Goal: Transaction & Acquisition: Purchase product/service

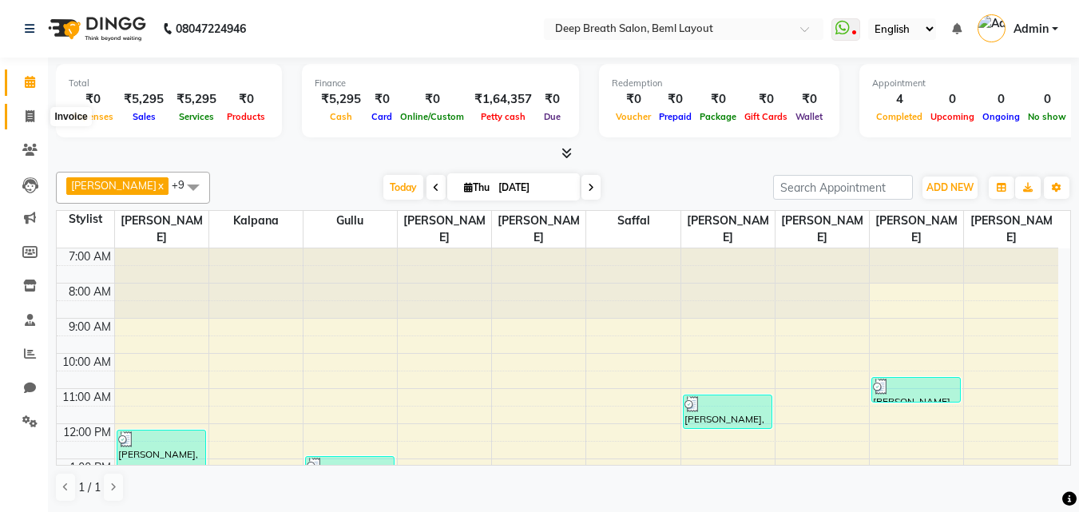
click at [26, 113] on icon at bounding box center [30, 116] width 9 height 12
select select "4101"
select select "service"
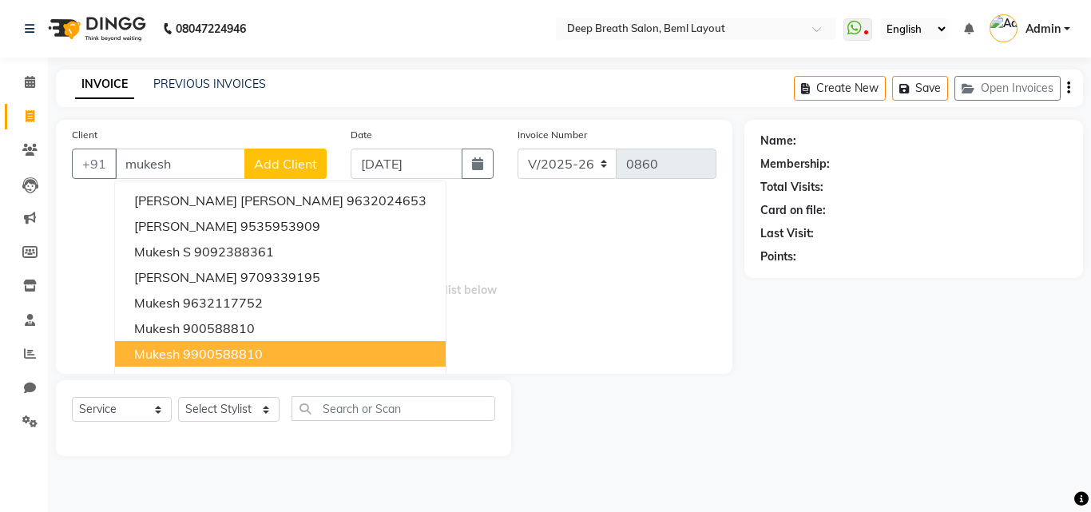
click at [215, 351] on ngb-highlight "9900588810" at bounding box center [223, 354] width 80 height 16
type input "9900588810"
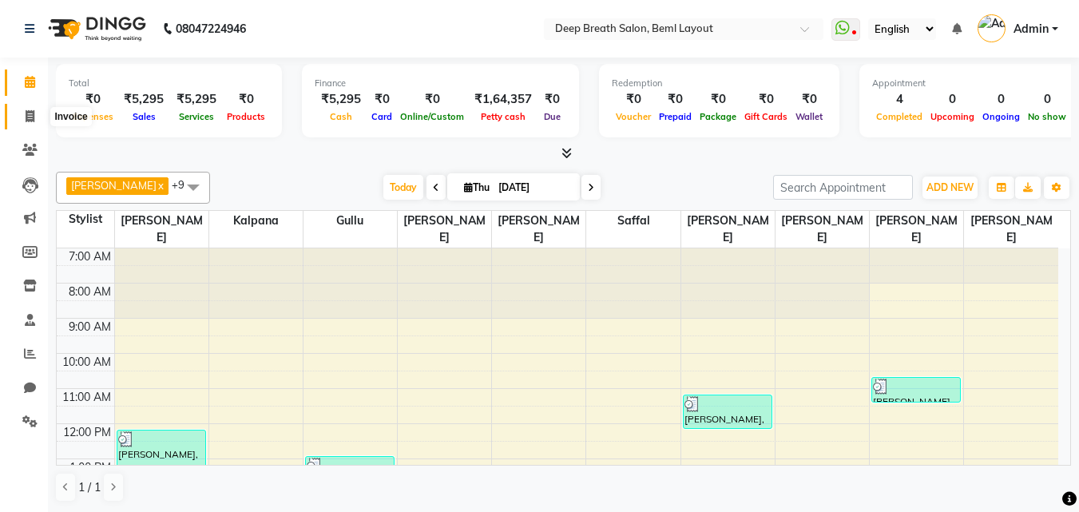
click at [28, 117] on icon at bounding box center [30, 116] width 9 height 12
select select "4101"
select select "service"
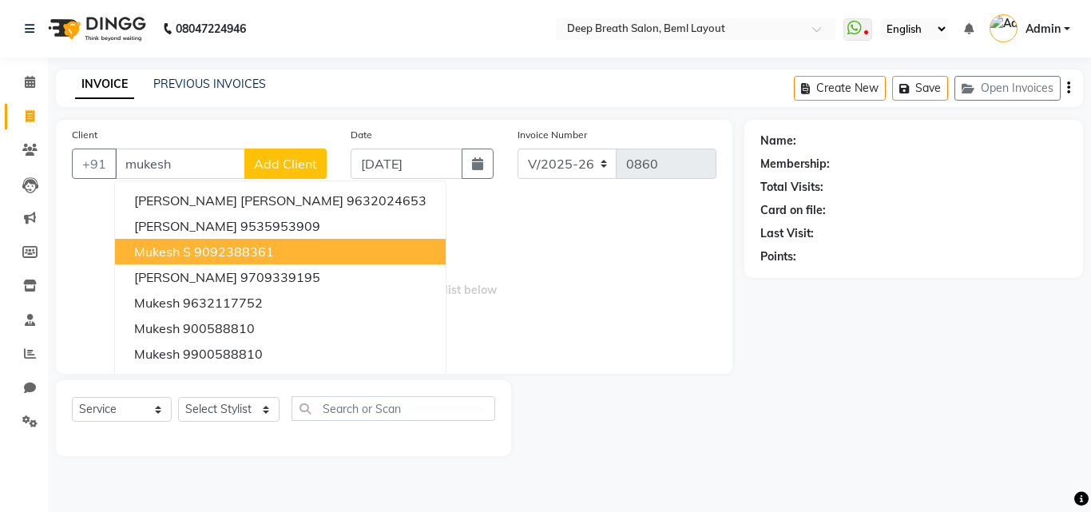
click at [235, 252] on ngb-highlight "9092388361" at bounding box center [234, 252] width 80 height 16
type input "9092388361"
select select "1: Object"
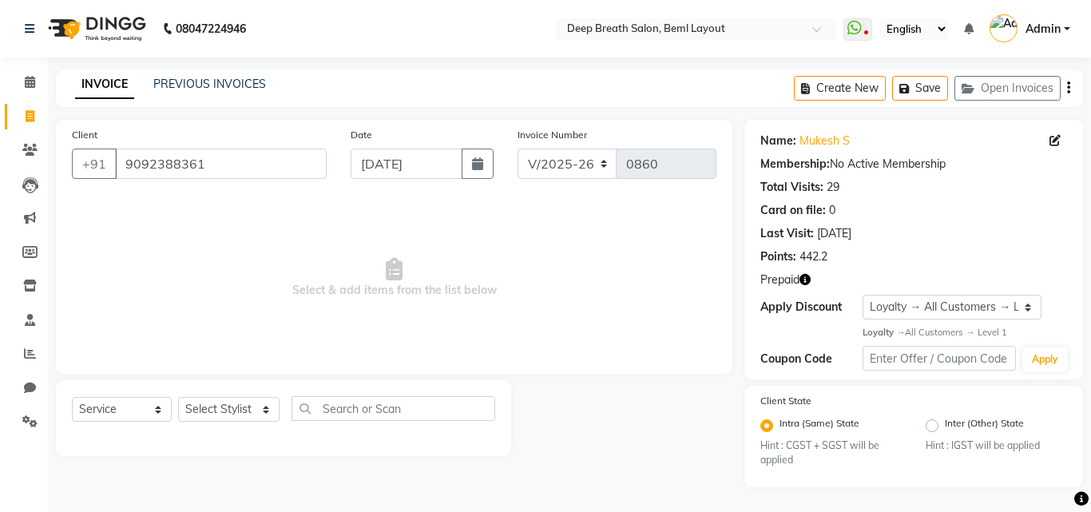
click at [803, 280] on icon "button" at bounding box center [804, 279] width 11 height 11
click at [961, 240] on div "Last Visit: 22-08-2025" at bounding box center [913, 233] width 307 height 17
click at [826, 139] on link "Mukesh S" at bounding box center [824, 141] width 50 height 17
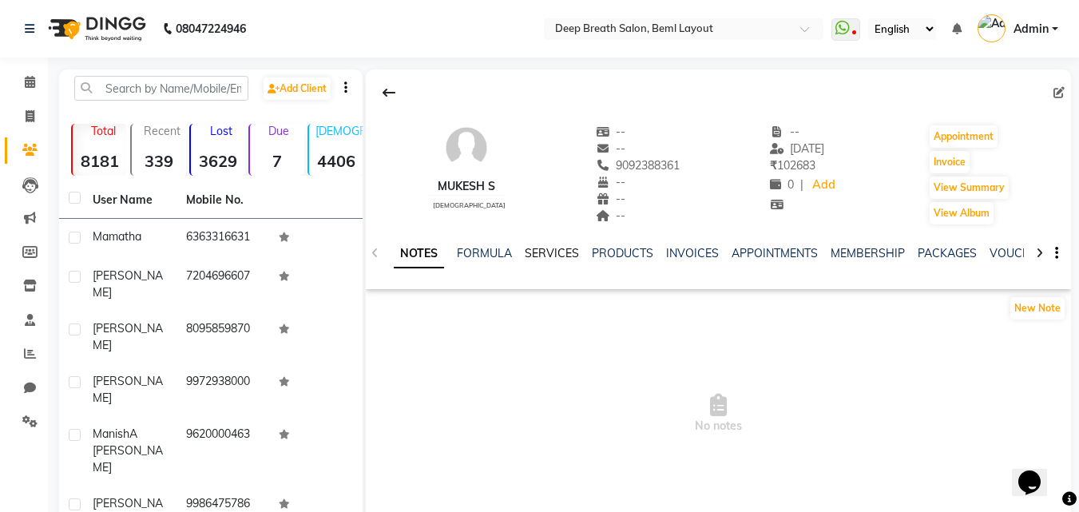
click at [568, 256] on link "SERVICES" at bounding box center [552, 253] width 54 height 14
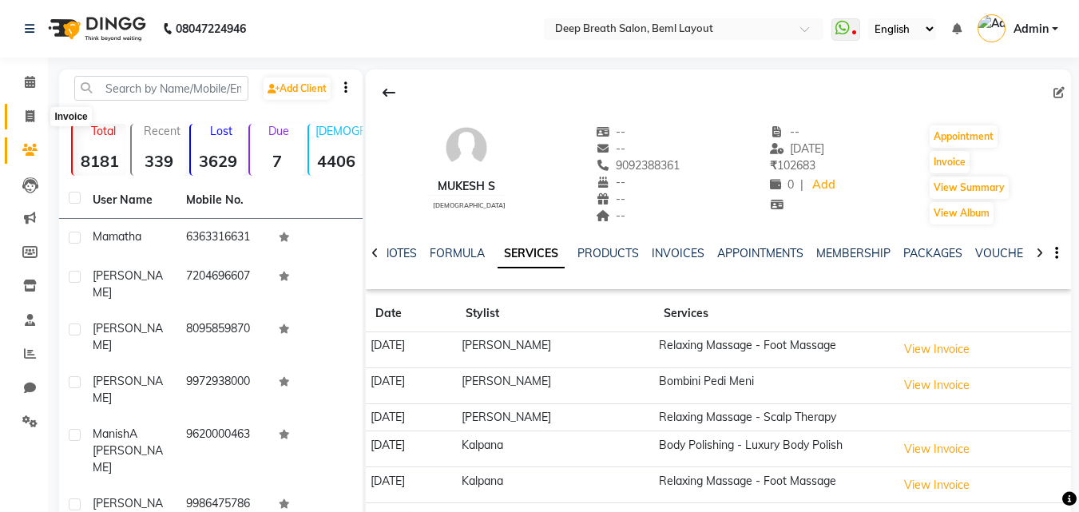
click at [30, 121] on icon at bounding box center [30, 116] width 9 height 12
select select "service"
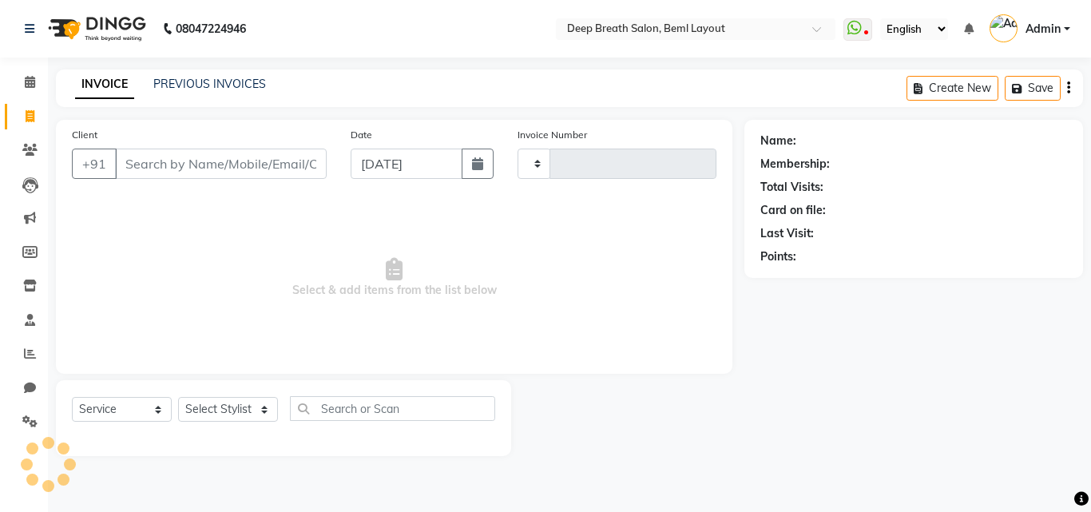
type input "0860"
select select "4101"
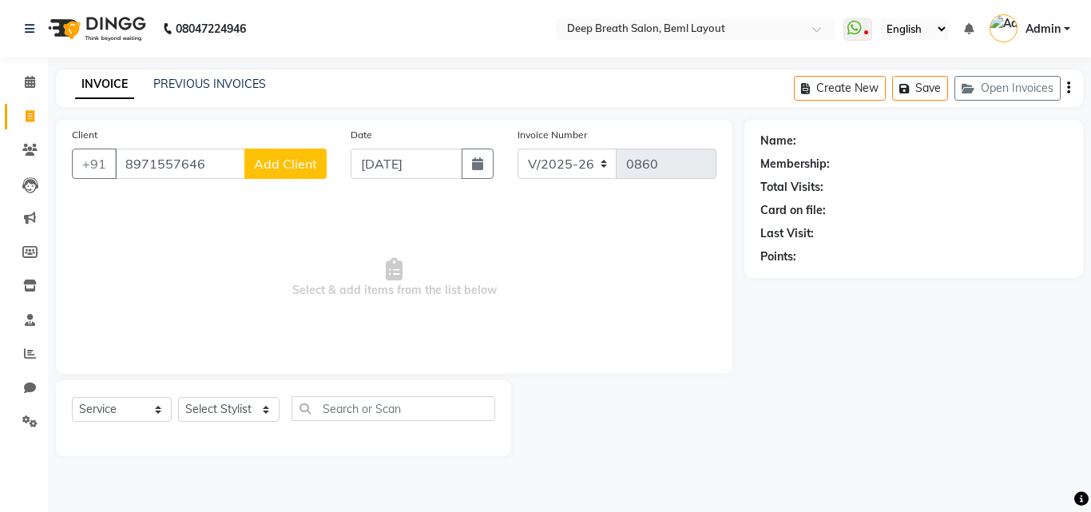
type input "8971557646"
click at [315, 168] on span "Add Client" at bounding box center [285, 164] width 63 height 16
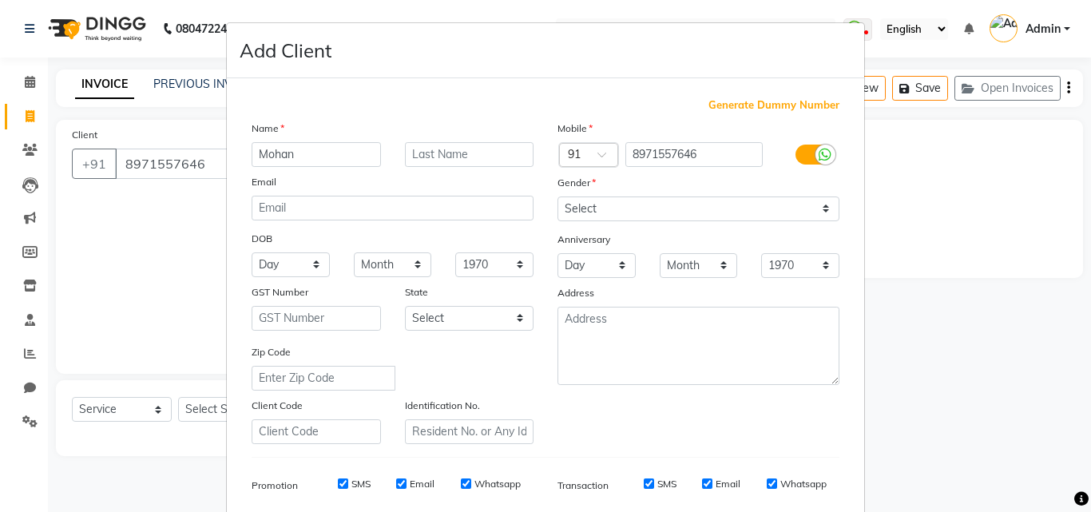
type input "Mohan"
click at [597, 203] on select "Select [DEMOGRAPHIC_DATA] [DEMOGRAPHIC_DATA] Other Prefer Not To Say" at bounding box center [698, 208] width 282 height 25
select select "[DEMOGRAPHIC_DATA]"
click at [557, 196] on select "Select [DEMOGRAPHIC_DATA] [DEMOGRAPHIC_DATA] Other Prefer Not To Say" at bounding box center [698, 208] width 282 height 25
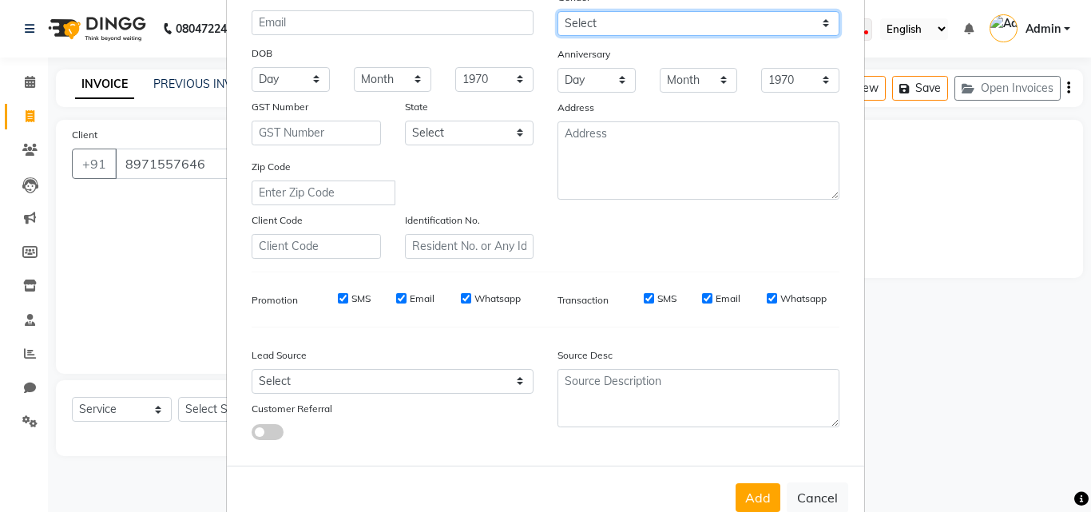
scroll to position [145, 0]
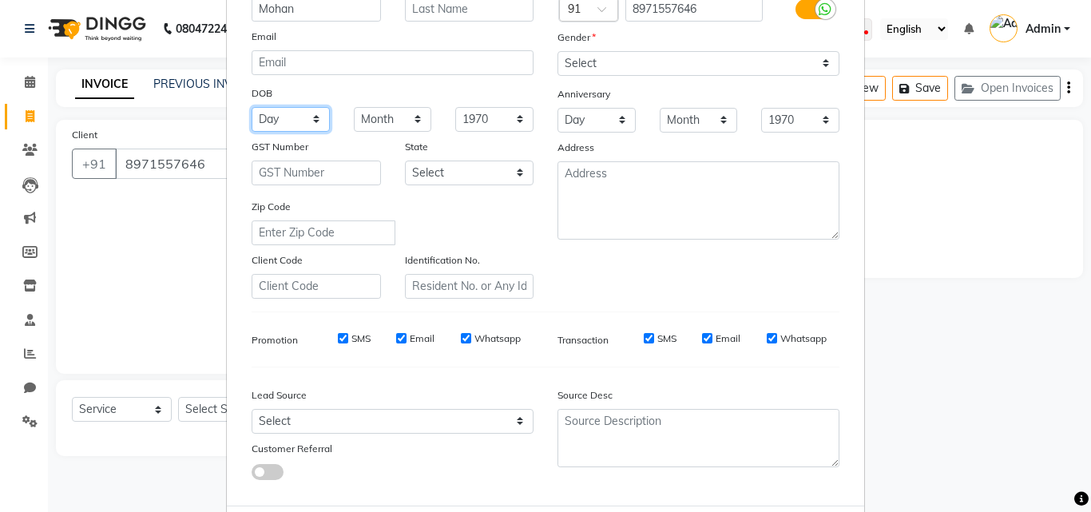
click at [295, 117] on select "Day 01 02 03 04 05 06 07 08 09 10 11 12 13 14 15 16 17 18 19 20 21 22 23 24 25 …" at bounding box center [291, 119] width 78 height 25
click at [980, 325] on ngb-modal-window "Add Client Generate Dummy Number Name Mohan Email DOB Day 01 02 03 04 05 06 07 …" at bounding box center [545, 256] width 1091 height 512
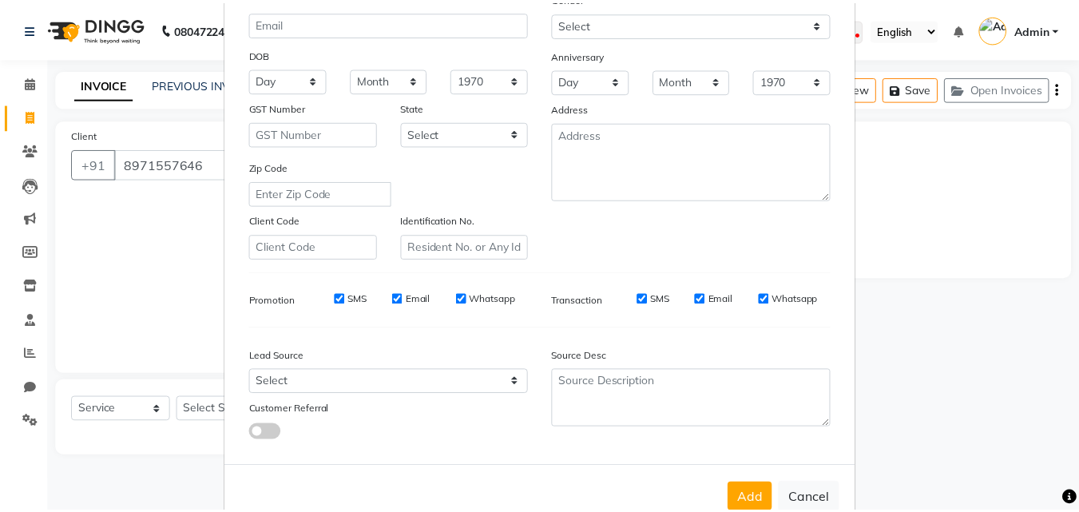
scroll to position [225, 0]
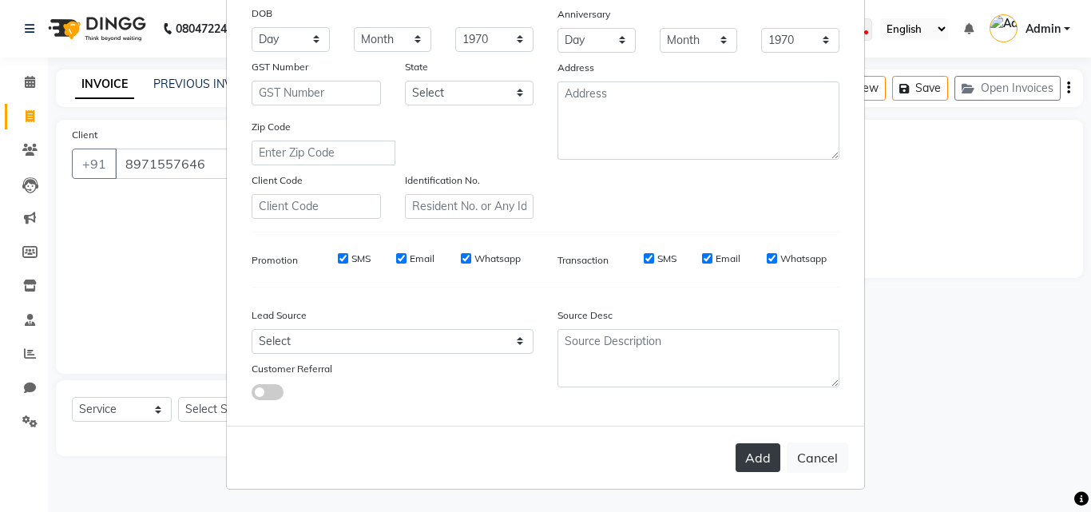
click at [739, 464] on button "Add" at bounding box center [757, 457] width 45 height 29
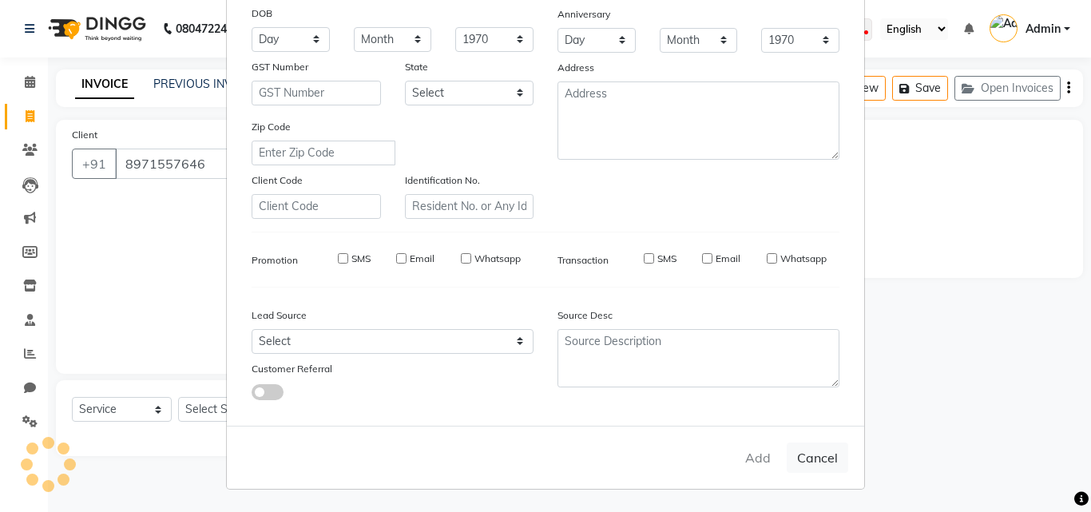
select select
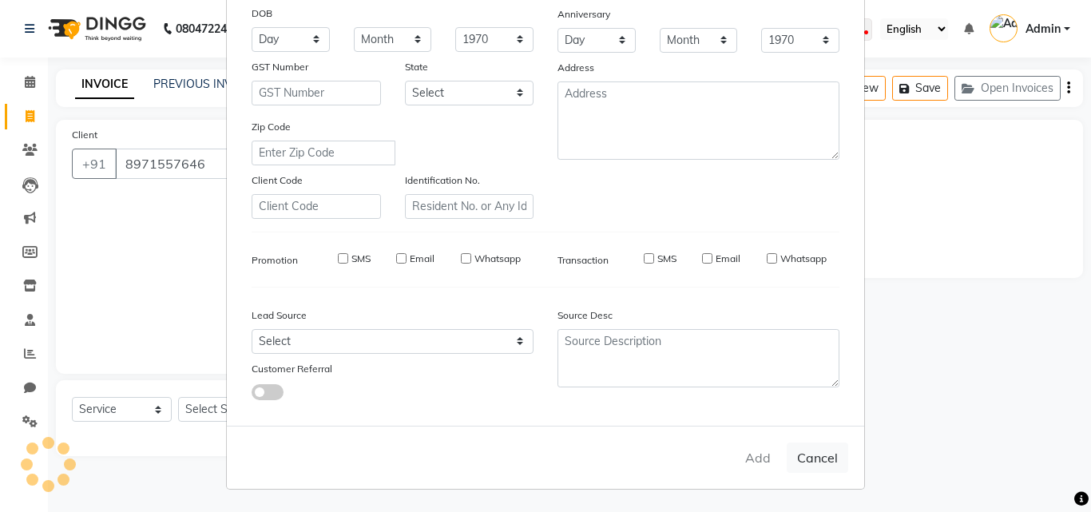
select select
checkbox input "false"
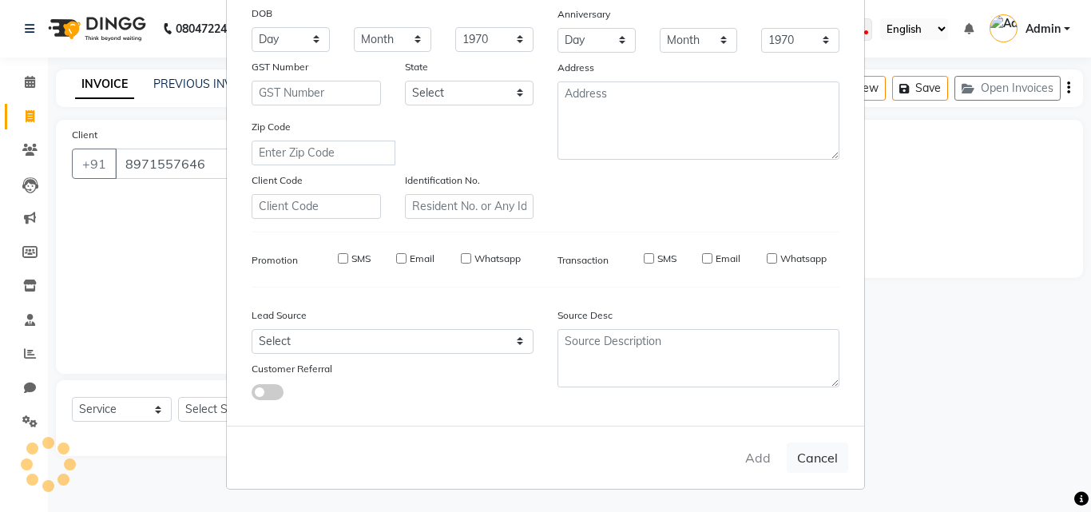
checkbox input "false"
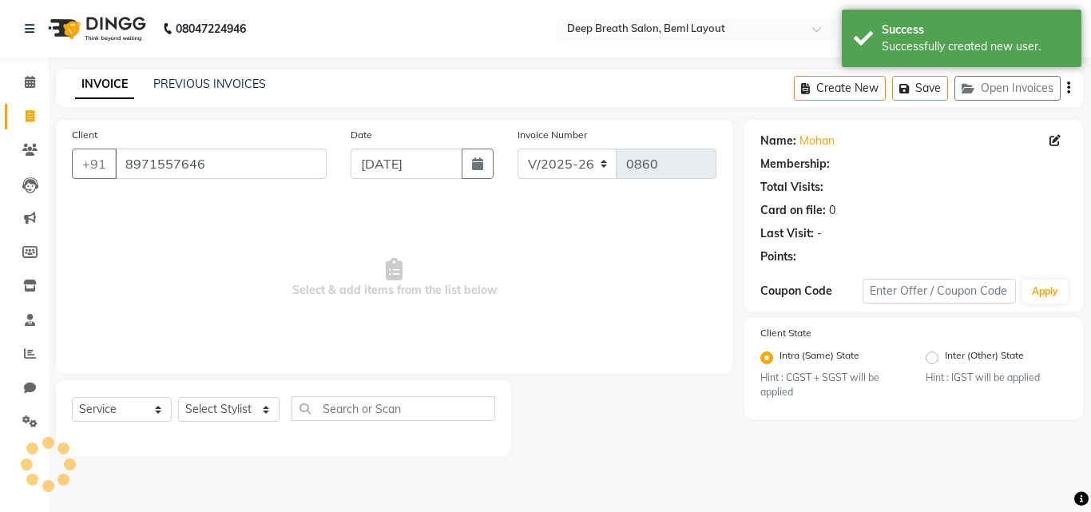
select select "1: Object"
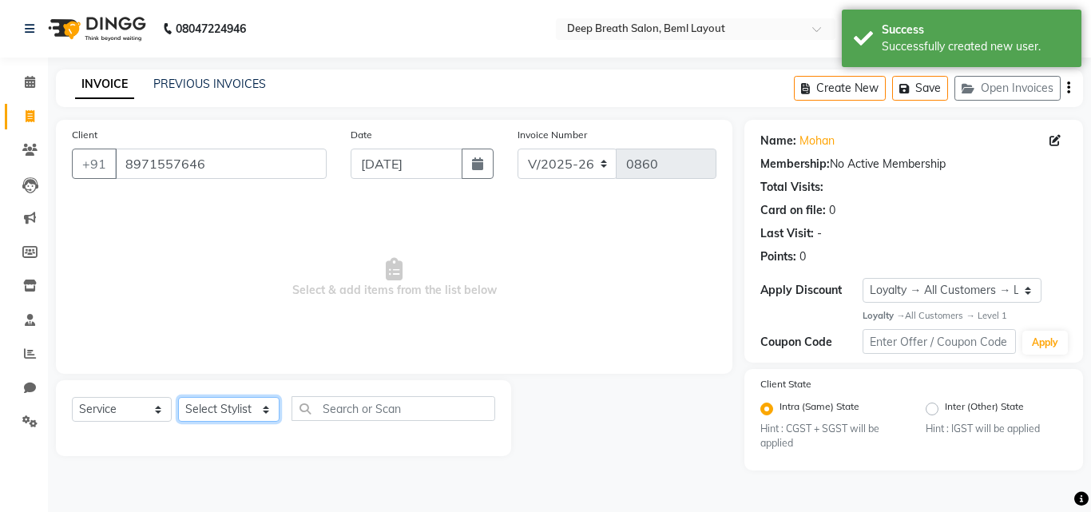
click at [208, 410] on select "Select Stylist [PERSON_NAME] Gullu [PERSON_NAME] [PERSON_NAME] [PERSON_NAME] Ma…" at bounding box center [228, 409] width 101 height 25
select select "60503"
click at [178, 397] on select "Select Stylist [PERSON_NAME] Gullu [PERSON_NAME] [PERSON_NAME] [PERSON_NAME] Ma…" at bounding box center [228, 409] width 101 height 25
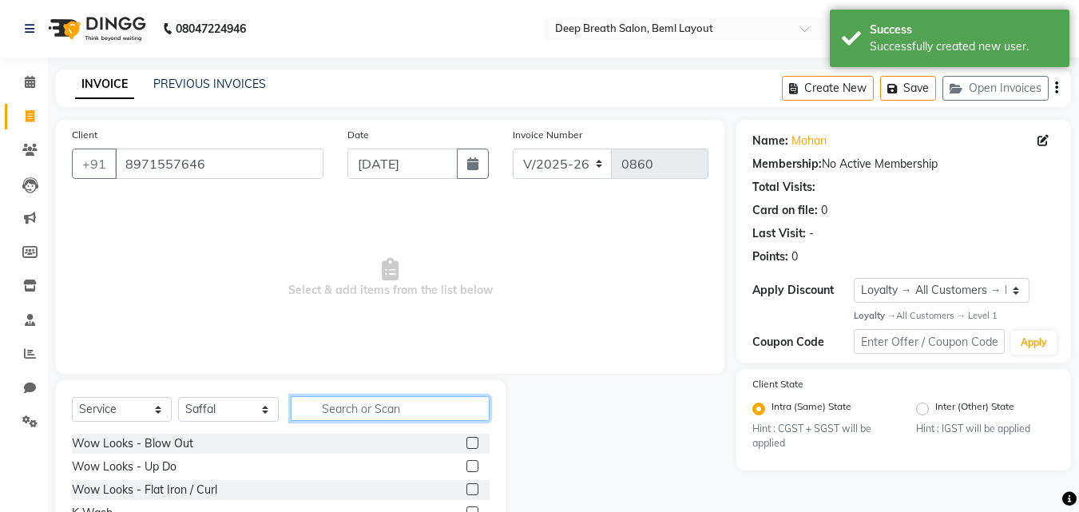
click at [390, 403] on input "text" at bounding box center [390, 408] width 199 height 25
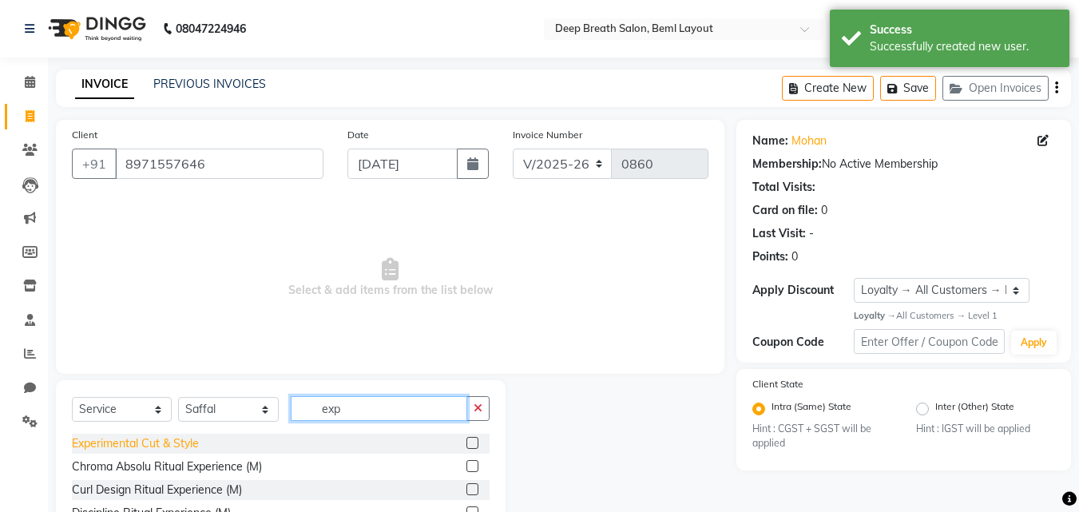
type input "exp"
click at [107, 439] on div "Experimental Cut & Style" at bounding box center [135, 443] width 127 height 17
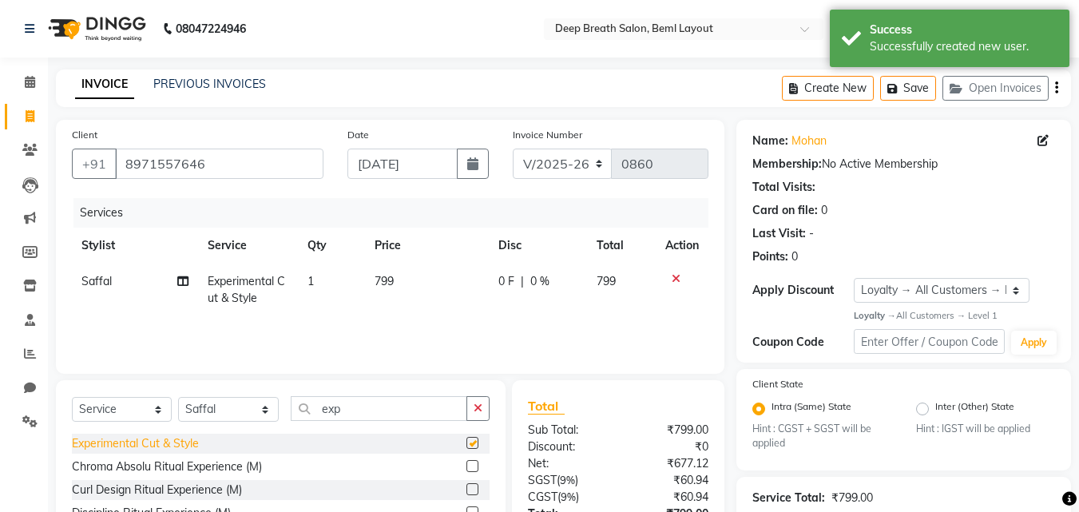
checkbox input "false"
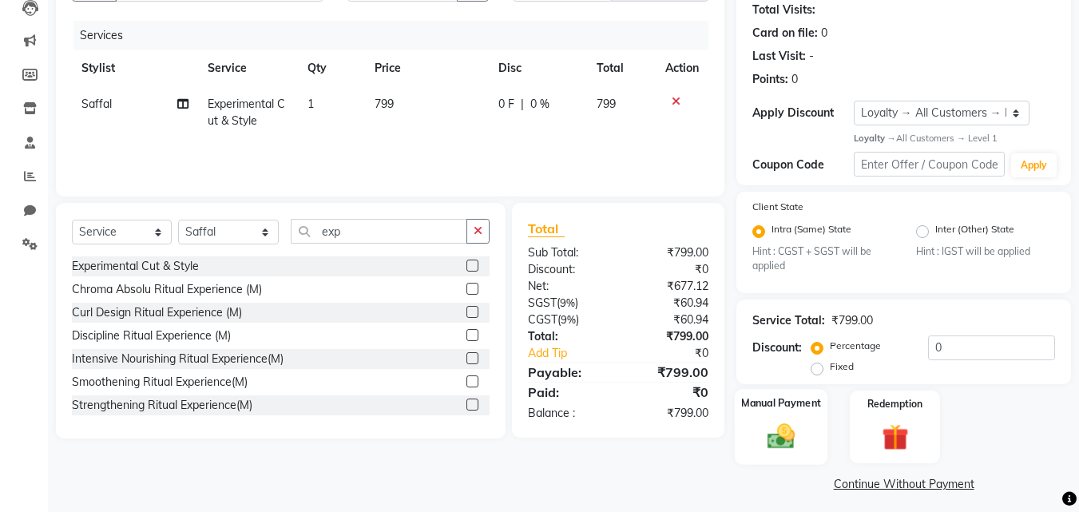
scroll to position [185, 0]
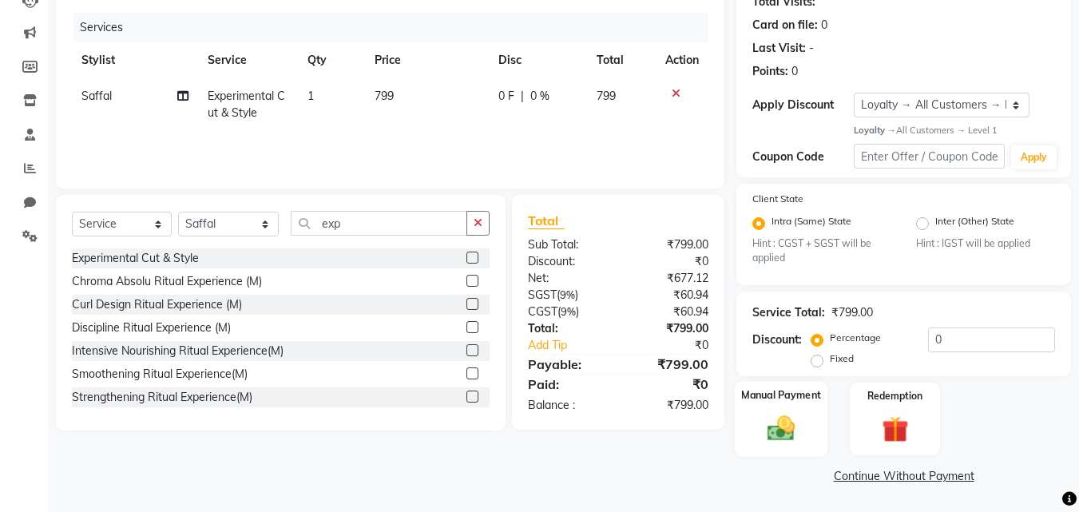
click at [786, 442] on img at bounding box center [781, 429] width 45 height 32
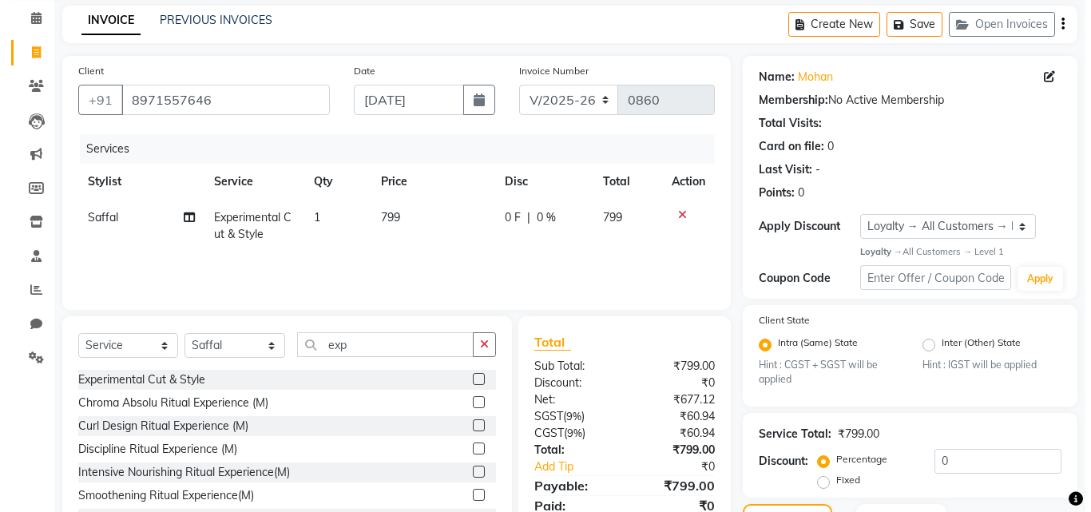
scroll to position [0, 0]
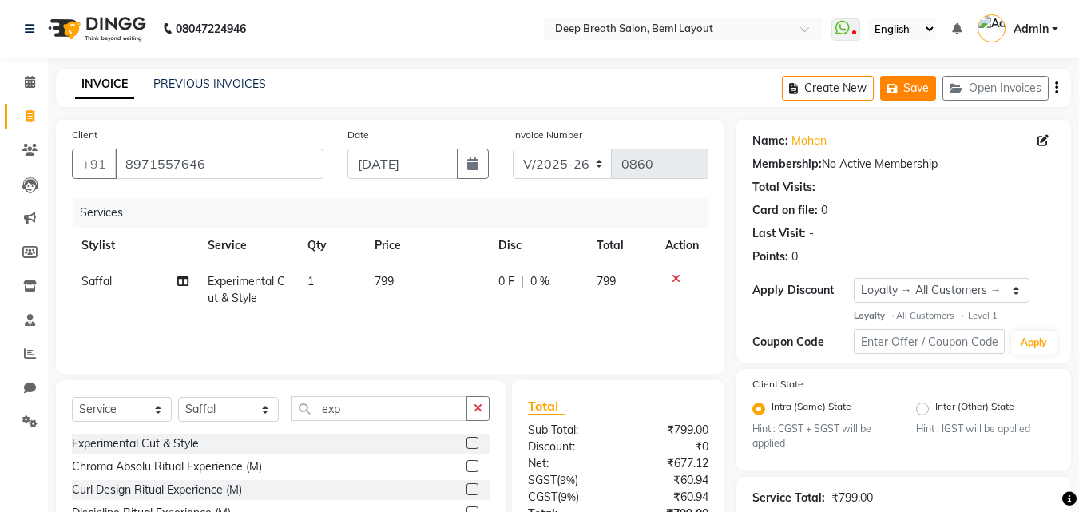
click at [920, 90] on button "Save" at bounding box center [908, 88] width 56 height 25
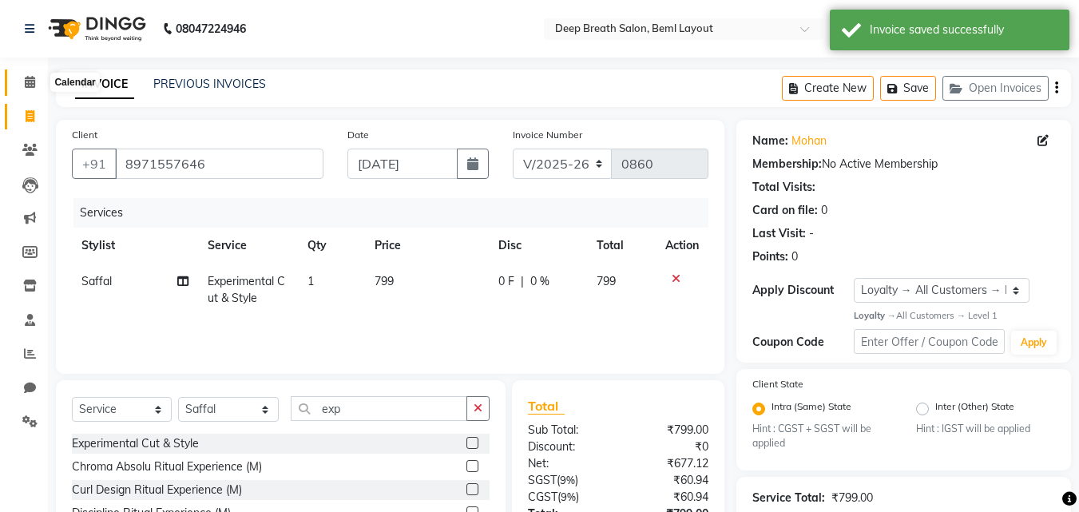
click at [22, 79] on span at bounding box center [30, 82] width 28 height 18
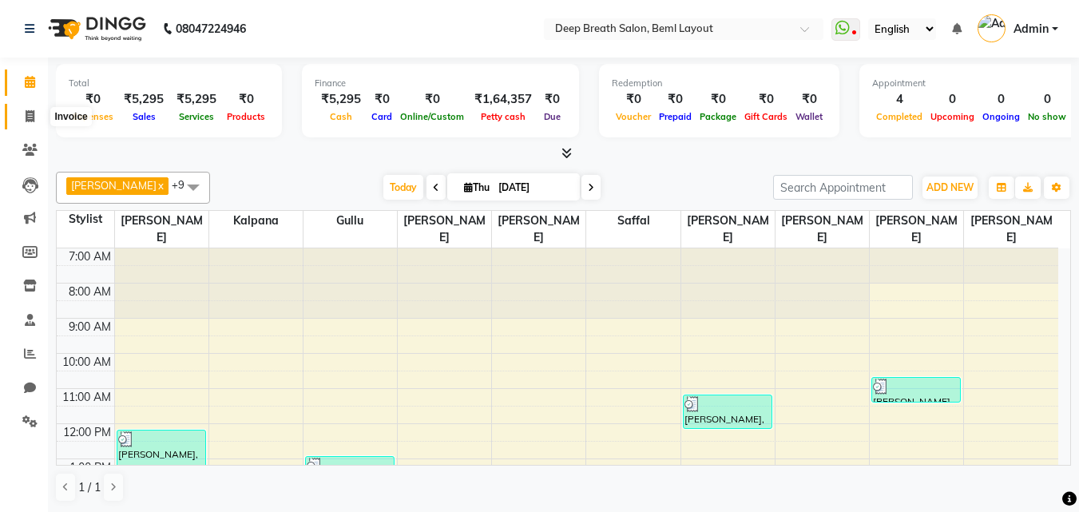
click at [32, 120] on icon at bounding box center [30, 116] width 9 height 12
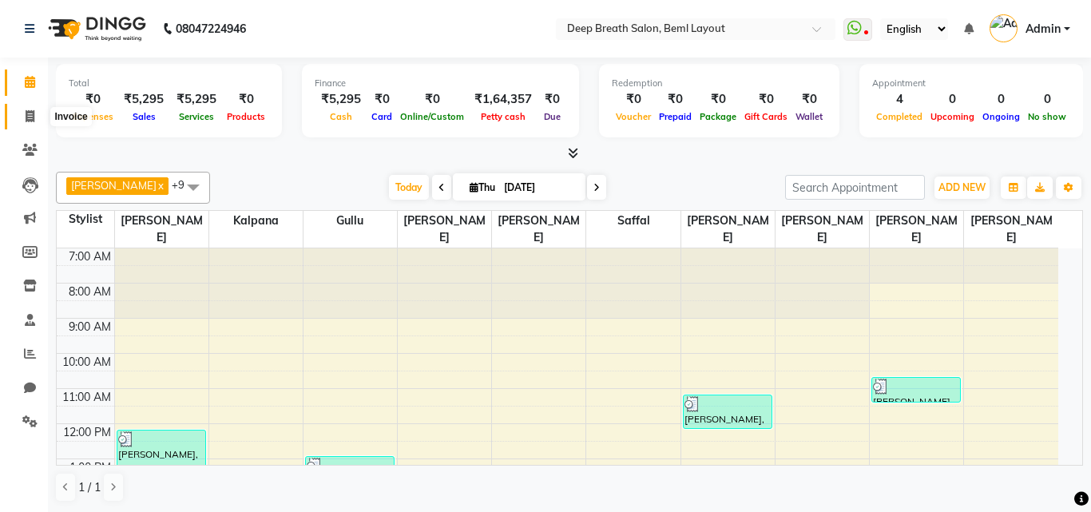
select select "4101"
select select "service"
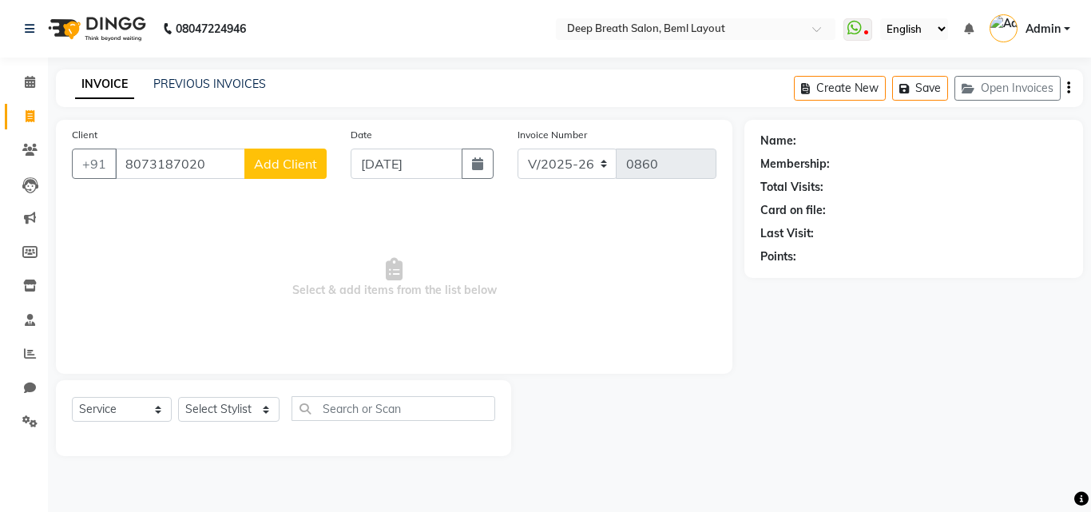
type input "8073187020"
click at [279, 172] on button "Add Client" at bounding box center [285, 164] width 82 height 30
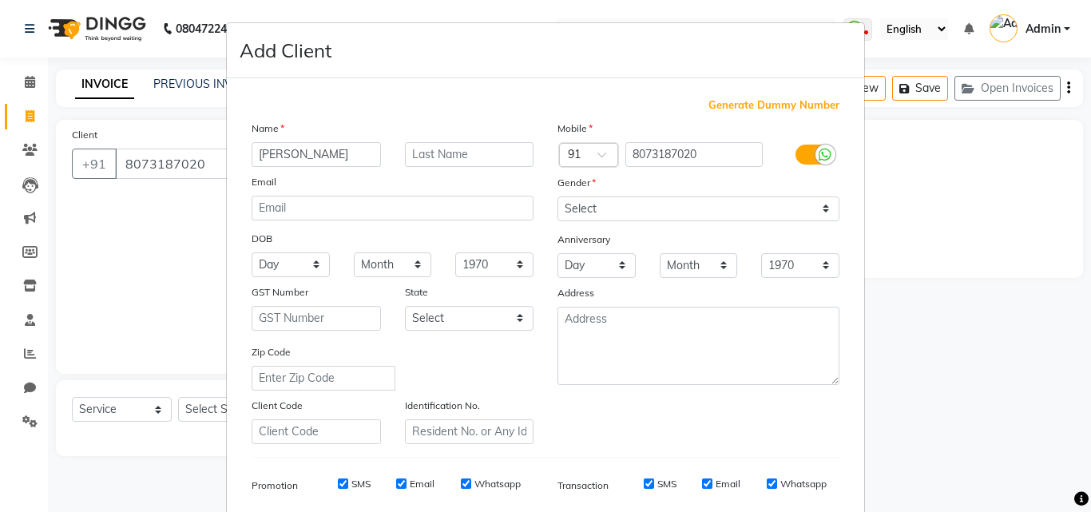
type input "[PERSON_NAME]"
click at [744, 202] on select "Select [DEMOGRAPHIC_DATA] [DEMOGRAPHIC_DATA] Other Prefer Not To Say" at bounding box center [698, 208] width 282 height 25
select select "[DEMOGRAPHIC_DATA]"
click at [557, 196] on select "Select [DEMOGRAPHIC_DATA] [DEMOGRAPHIC_DATA] Other Prefer Not To Say" at bounding box center [698, 208] width 282 height 25
click at [313, 269] on select "Day 01 02 03 04 05 06 07 08 09 10 11 12 13 14 15 16 17 18 19 20 21 22 23 24 25 …" at bounding box center [291, 264] width 78 height 25
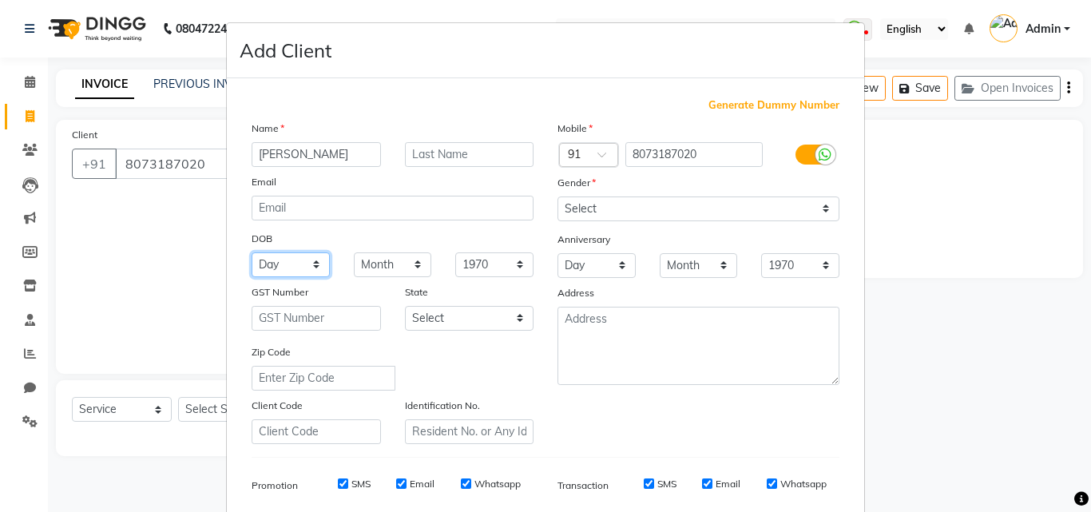
select select "02"
click at [252, 252] on select "Day 01 02 03 04 05 06 07 08 09 10 11 12 13 14 15 16 17 18 19 20 21 22 23 24 25 …" at bounding box center [291, 264] width 78 height 25
click at [372, 257] on select "Month January February March April May June July August September October Novem…" at bounding box center [393, 264] width 78 height 25
select select "08"
click at [354, 252] on select "Month January February March April May June July August September October Novem…" at bounding box center [393, 264] width 78 height 25
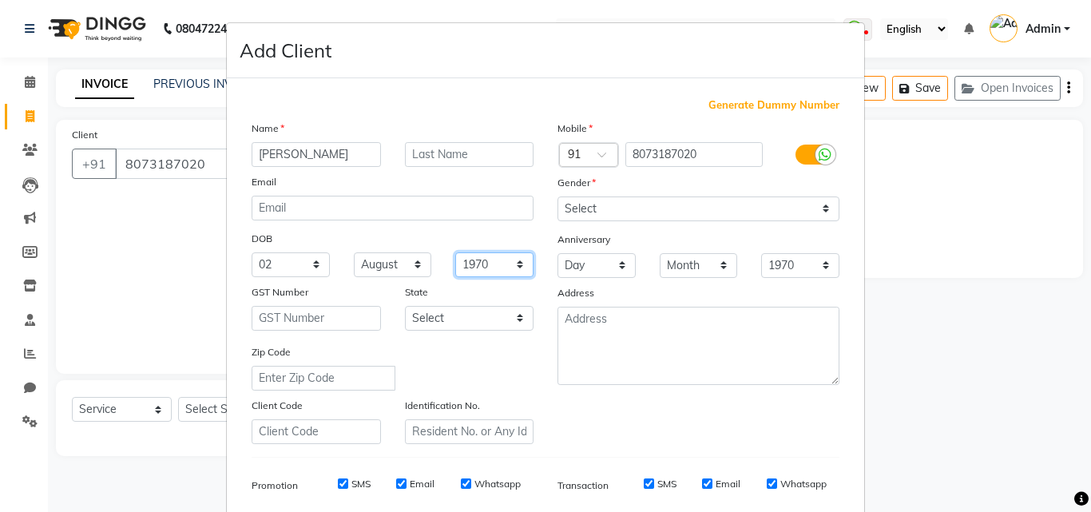
click at [497, 260] on select "1940 1941 1942 1943 1944 1945 1946 1947 1948 1949 1950 1951 1952 1953 1954 1955…" at bounding box center [494, 264] width 78 height 25
select select "2011"
click at [455, 252] on select "1940 1941 1942 1943 1944 1945 1946 1947 1948 1949 1950 1951 1952 1953 1954 1955…" at bounding box center [494, 264] width 78 height 25
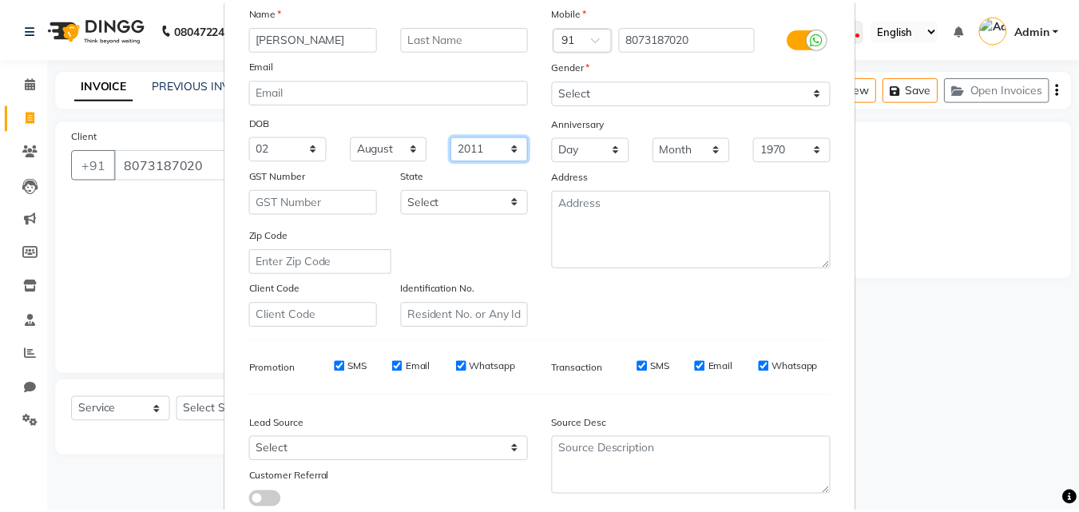
scroll to position [225, 0]
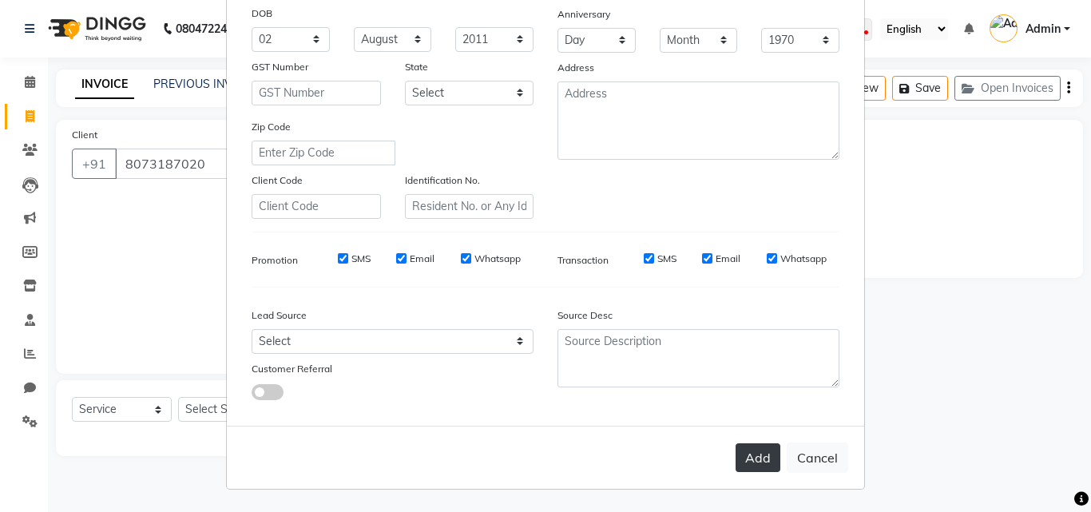
click at [755, 463] on button "Add" at bounding box center [757, 457] width 45 height 29
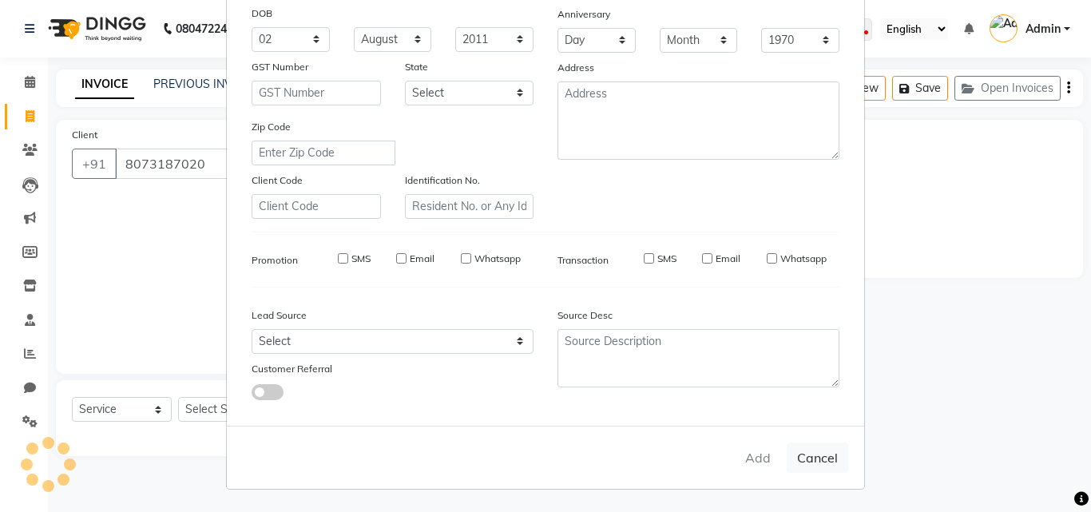
select select
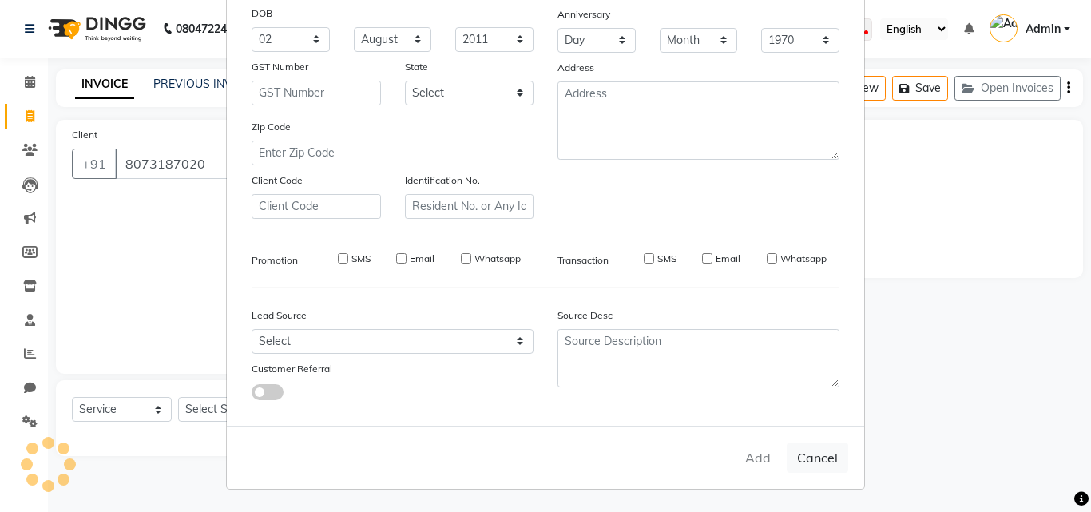
select select
checkbox input "false"
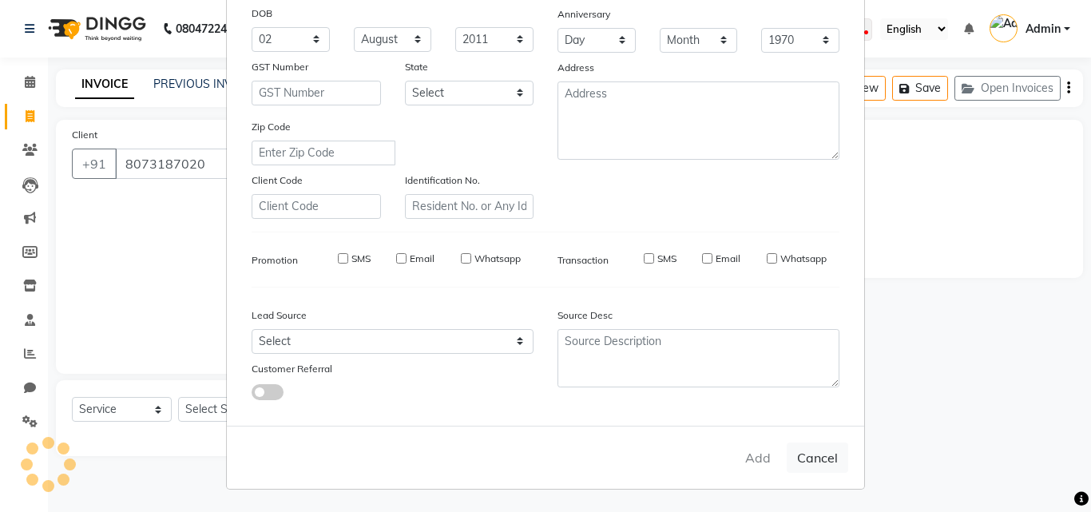
checkbox input "false"
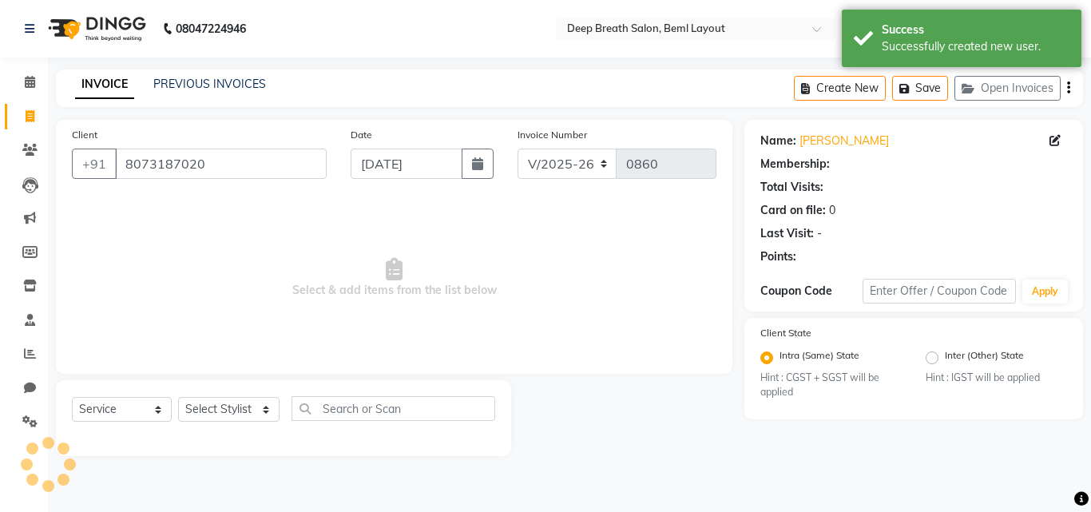
select select "1: Object"
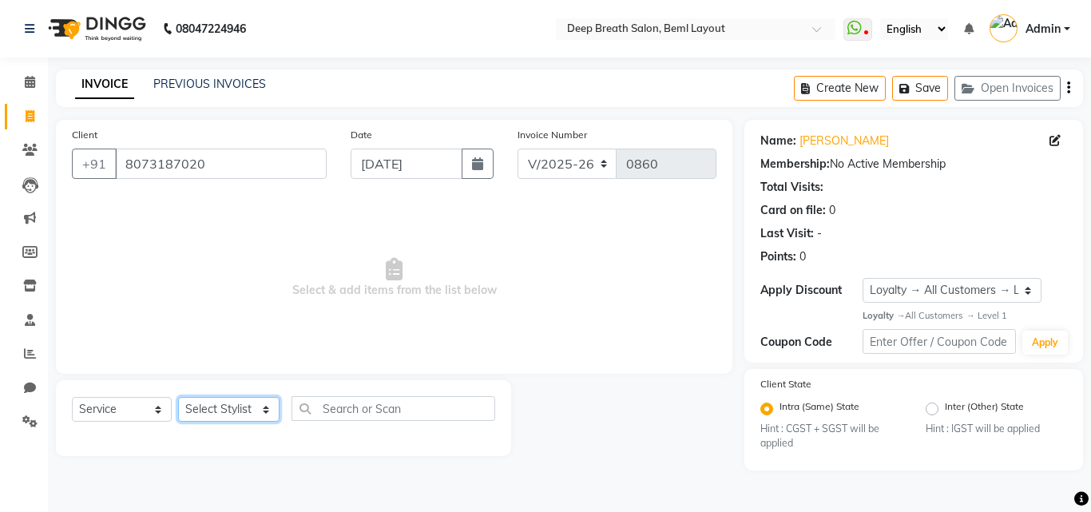
click at [227, 422] on select "Select Stylist [PERSON_NAME] Gullu [PERSON_NAME] [PERSON_NAME] [PERSON_NAME] Ma…" at bounding box center [228, 409] width 101 height 25
select select "35470"
click at [178, 397] on select "Select Stylist [PERSON_NAME] Gullu [PERSON_NAME] [PERSON_NAME] [PERSON_NAME] Ma…" at bounding box center [228, 409] width 101 height 25
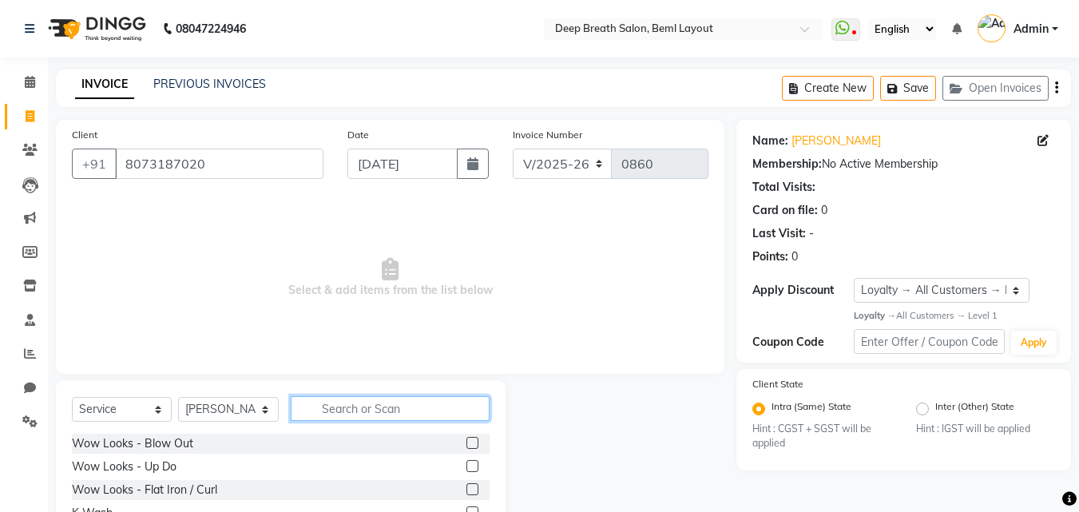
click at [338, 413] on input "text" at bounding box center [390, 408] width 199 height 25
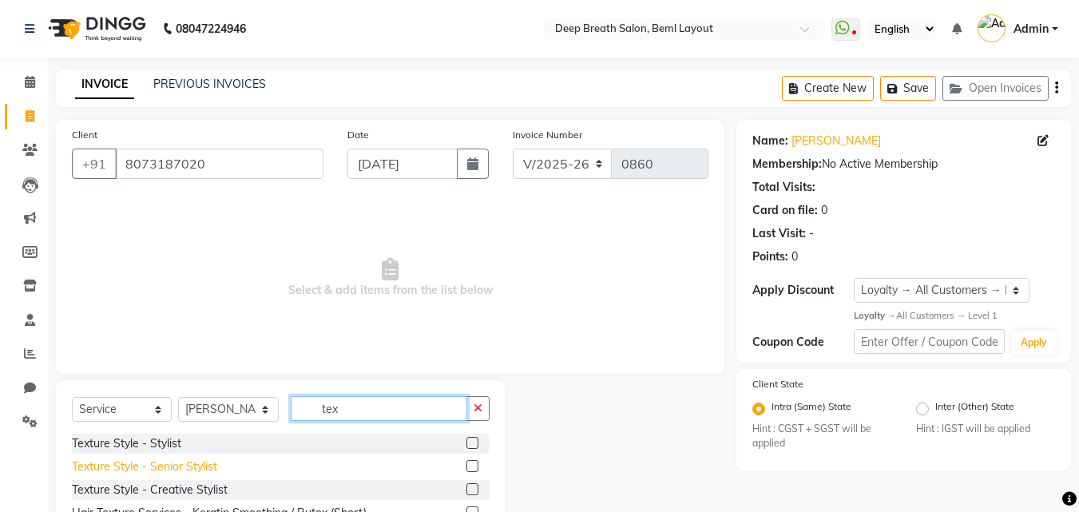
type input "tex"
click at [120, 469] on div "Texture Style - Senior Stylist" at bounding box center [144, 466] width 145 height 17
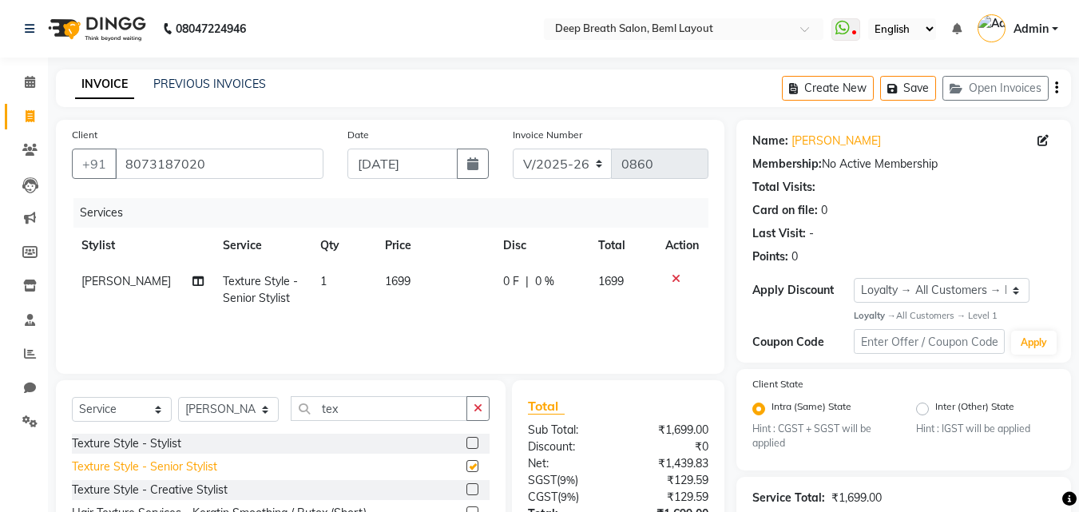
checkbox input "false"
click at [238, 416] on select "Select Stylist [PERSON_NAME] Gullu [PERSON_NAME] [PERSON_NAME] [PERSON_NAME] Ma…" at bounding box center [228, 409] width 101 height 25
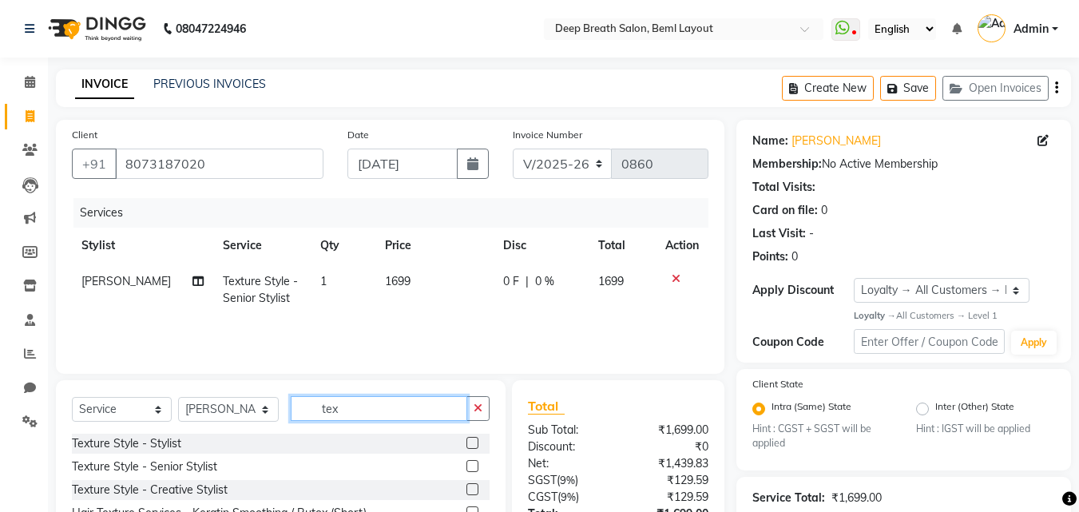
drag, startPoint x: 351, startPoint y: 415, endPoint x: 290, endPoint y: 418, distance: 61.5
click at [291, 418] on input "tex" at bounding box center [379, 408] width 176 height 25
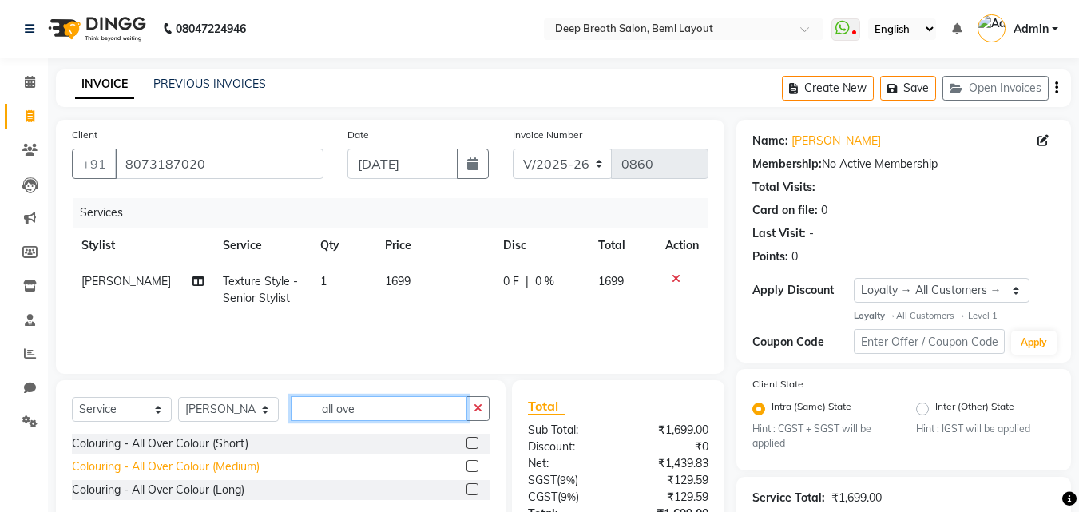
type input "all ove"
click at [174, 472] on div "Colouring - All Over Colour (Medium)" at bounding box center [166, 466] width 188 height 17
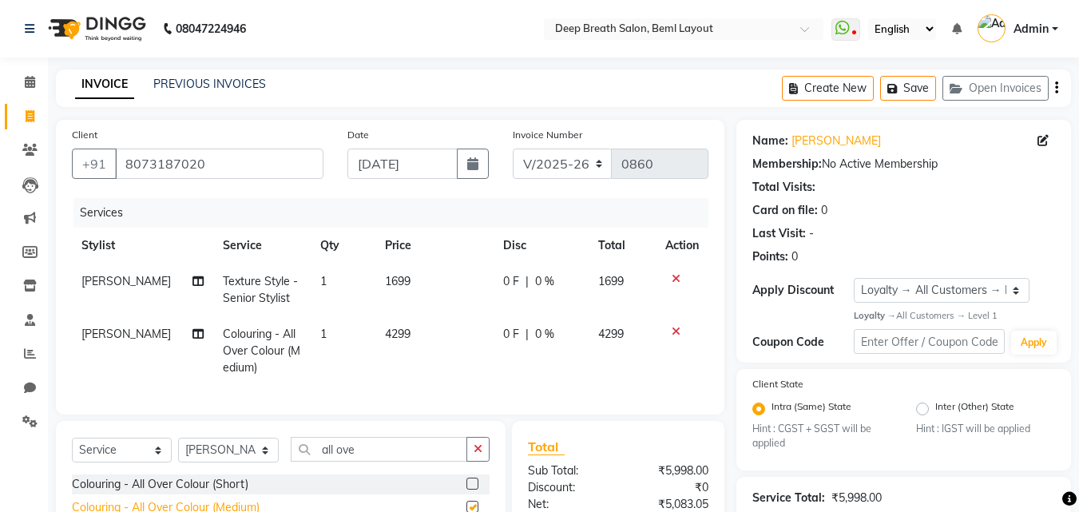
checkbox input "false"
click at [375, 336] on td "4299" at bounding box center [434, 350] width 118 height 69
select select "35470"
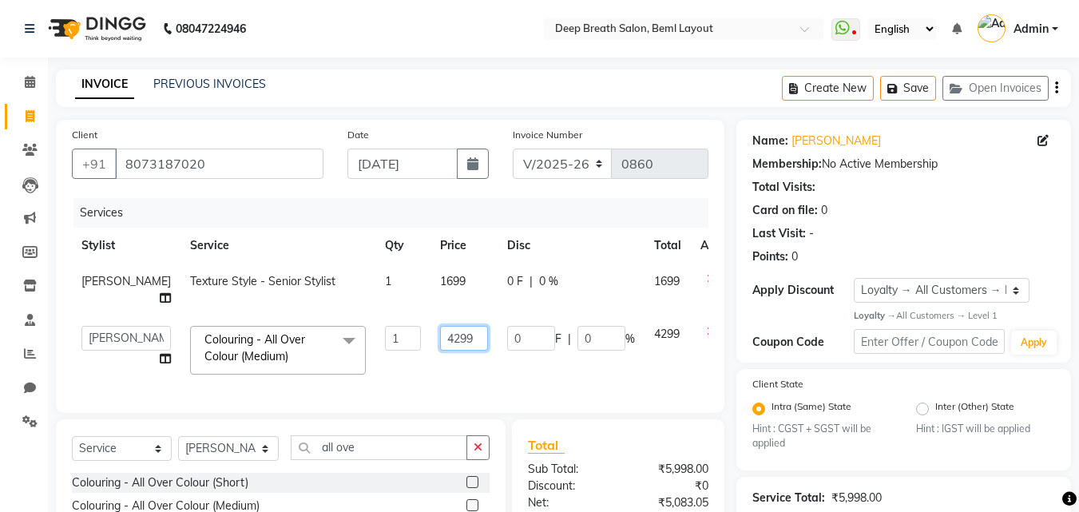
drag, startPoint x: 416, startPoint y: 342, endPoint x: 374, endPoint y: 344, distance: 41.6
click at [374, 344] on tr "[PERSON_NAME] Gullu Kalpana [PERSON_NAME] [PERSON_NAME] Mam [PERSON_NAME] [PERS…" at bounding box center [407, 350] width 671 height 68
type input "5499"
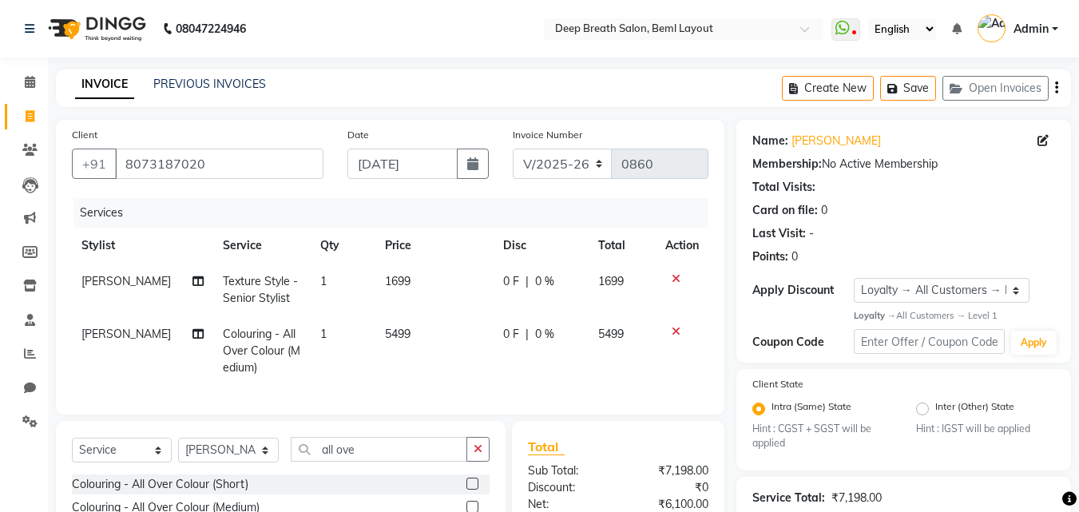
click at [385, 359] on tr "[PERSON_NAME] Colouring - All Over Colour (Medium) 1 5499 0 F | 0 % 5499" at bounding box center [390, 350] width 636 height 69
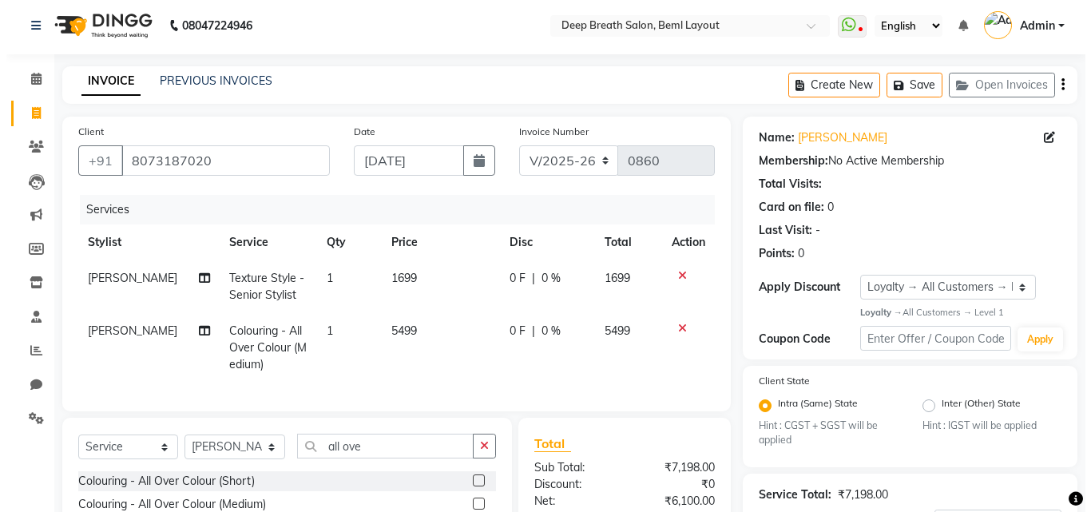
scroll to position [0, 0]
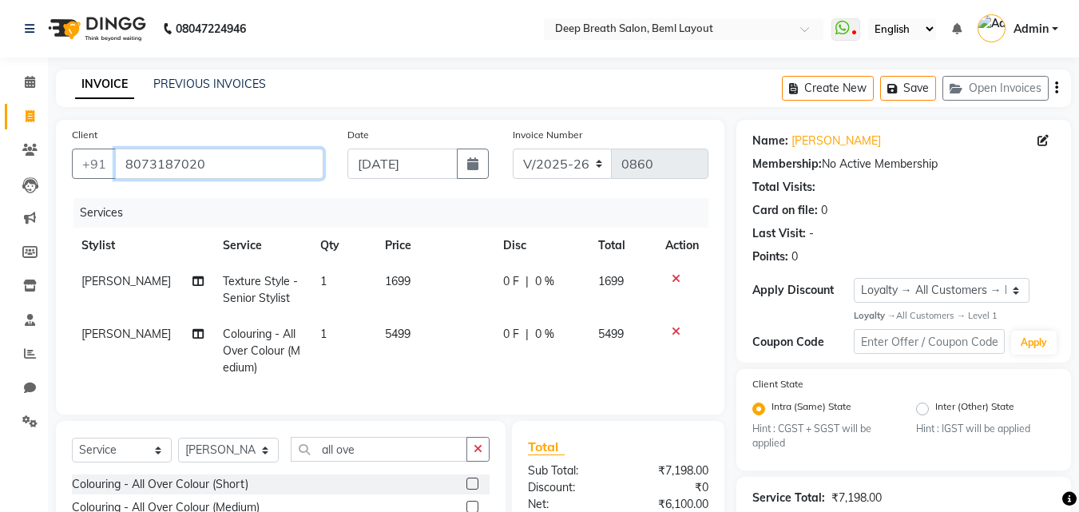
drag, startPoint x: 204, startPoint y: 163, endPoint x: 125, endPoint y: 172, distance: 79.6
click at [125, 172] on input "8073187020" at bounding box center [219, 164] width 208 height 30
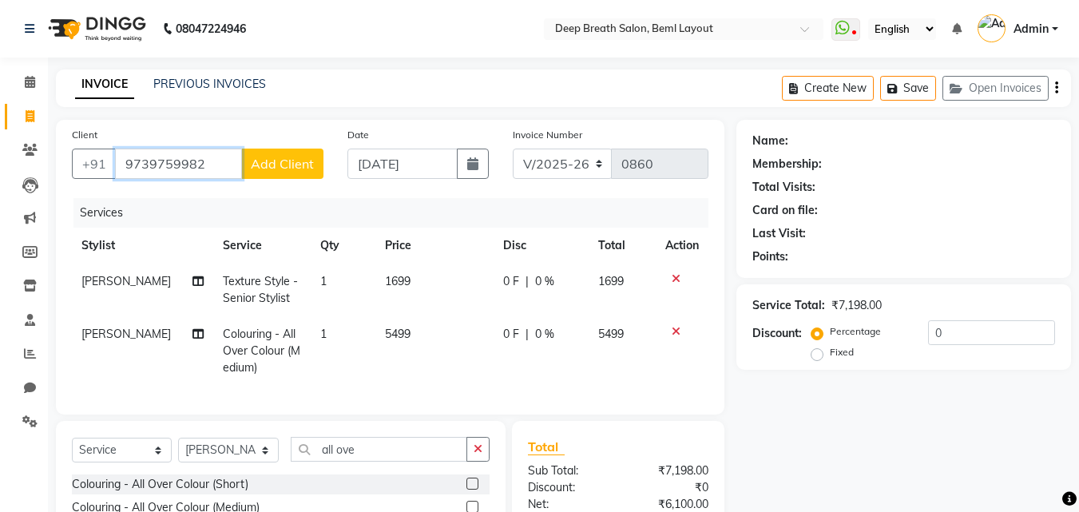
type input "9739759982"
click at [289, 167] on span "Add Client" at bounding box center [282, 164] width 63 height 16
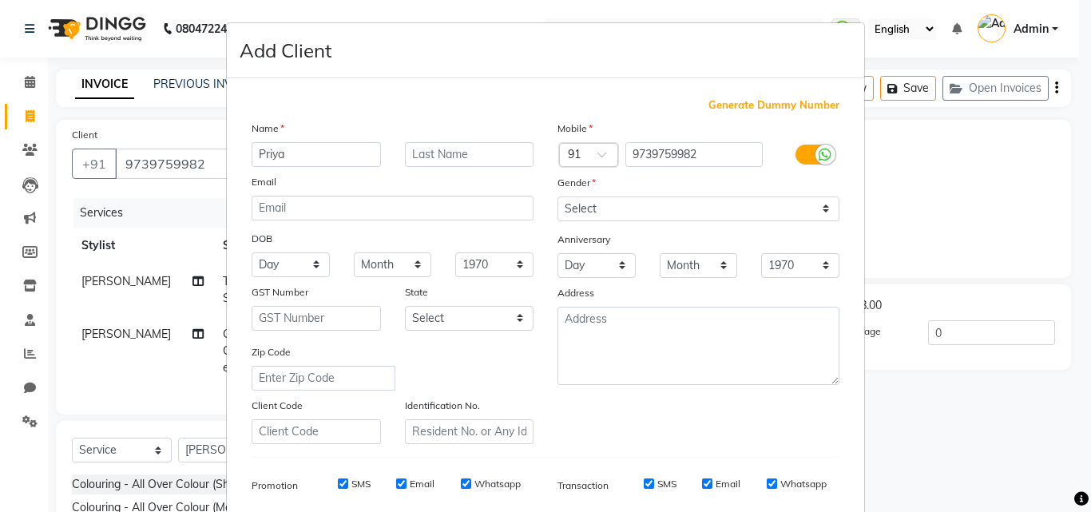
type input "Priya"
click at [446, 153] on input "text" at bounding box center [469, 154] width 129 height 25
type input "K"
click at [737, 212] on select "Select [DEMOGRAPHIC_DATA] [DEMOGRAPHIC_DATA] Other Prefer Not To Say" at bounding box center [698, 208] width 282 height 25
select select "[DEMOGRAPHIC_DATA]"
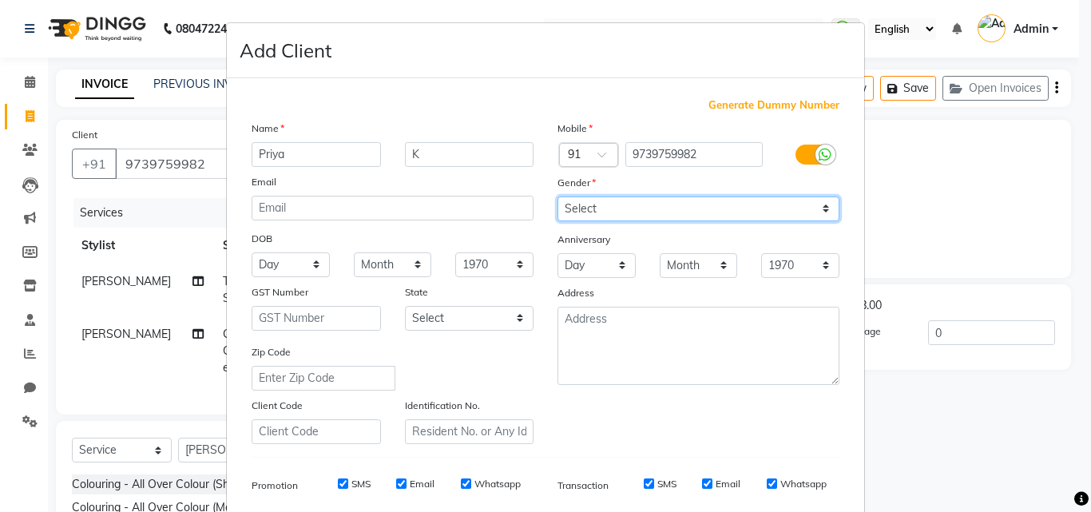
click at [557, 196] on select "Select [DEMOGRAPHIC_DATA] [DEMOGRAPHIC_DATA] Other Prefer Not To Say" at bounding box center [698, 208] width 282 height 25
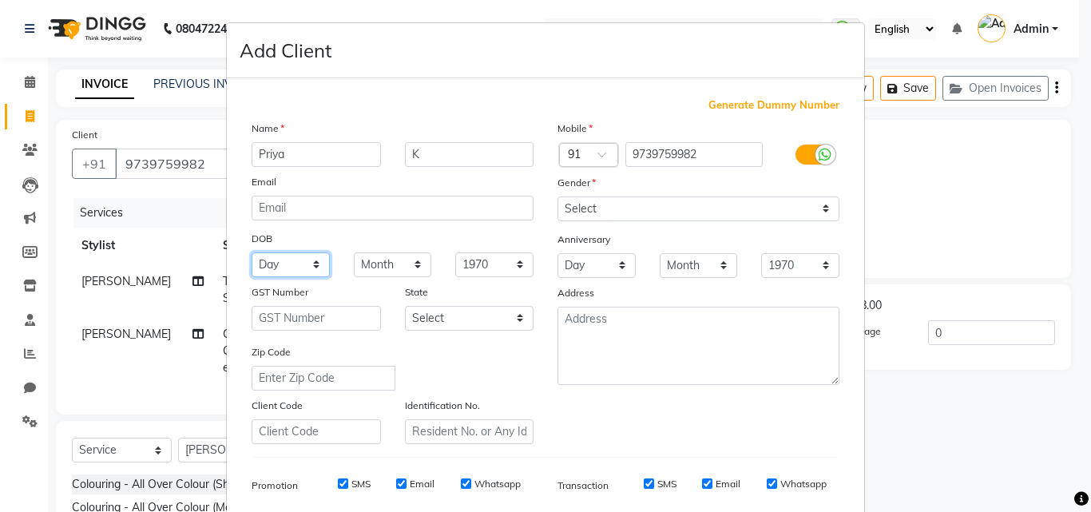
click at [267, 263] on select "Day 01 02 03 04 05 06 07 08 09 10 11 12 13 14 15 16 17 18 19 20 21 22 23 24 25 …" at bounding box center [291, 264] width 78 height 25
select select "09"
click at [252, 252] on select "Day 01 02 03 04 05 06 07 08 09 10 11 12 13 14 15 16 17 18 19 20 21 22 23 24 25 …" at bounding box center [291, 264] width 78 height 25
click at [397, 266] on select "Month January February March April May June July August September October Novem…" at bounding box center [393, 264] width 78 height 25
select select "02"
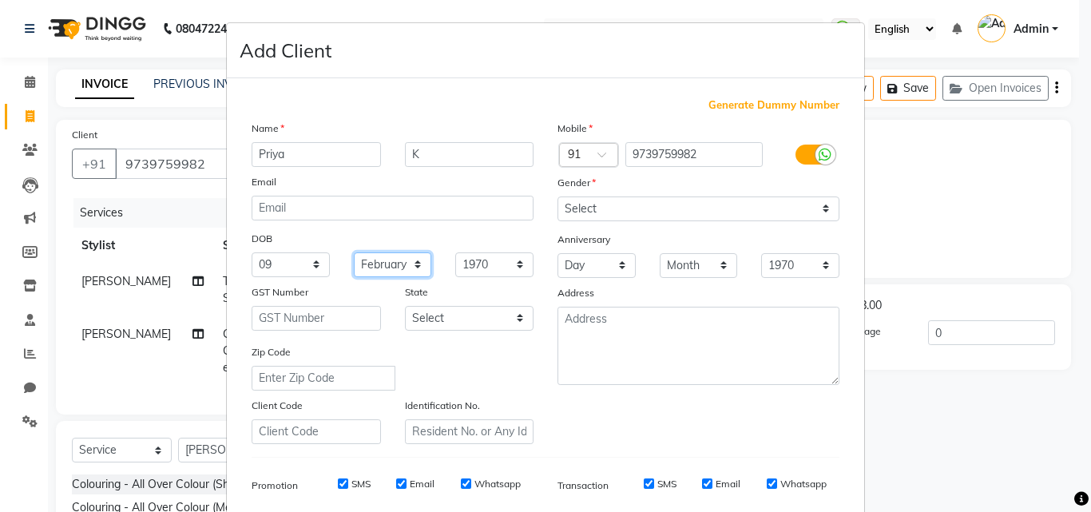
click at [354, 252] on select "Month January February March April May June July August September October Novem…" at bounding box center [393, 264] width 78 height 25
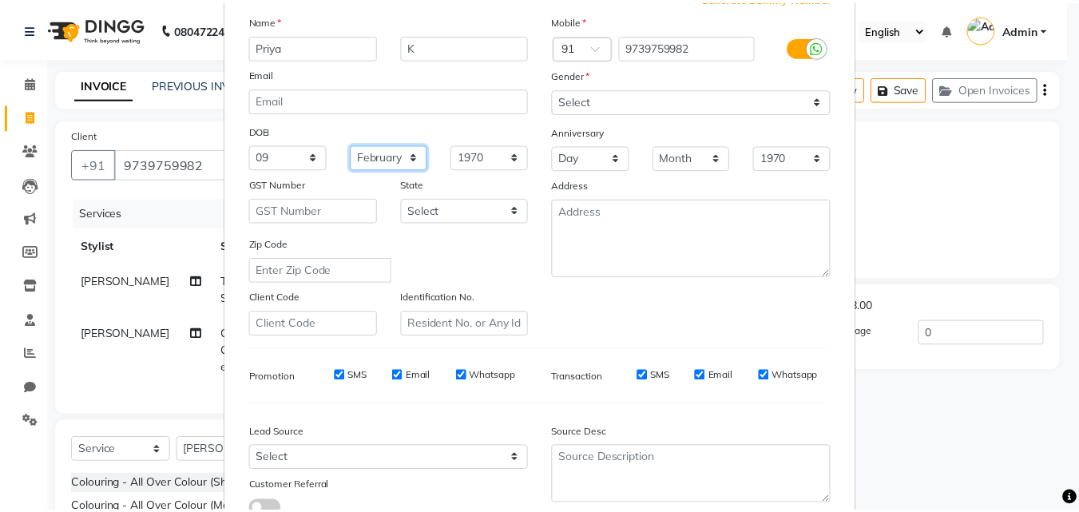
scroll to position [225, 0]
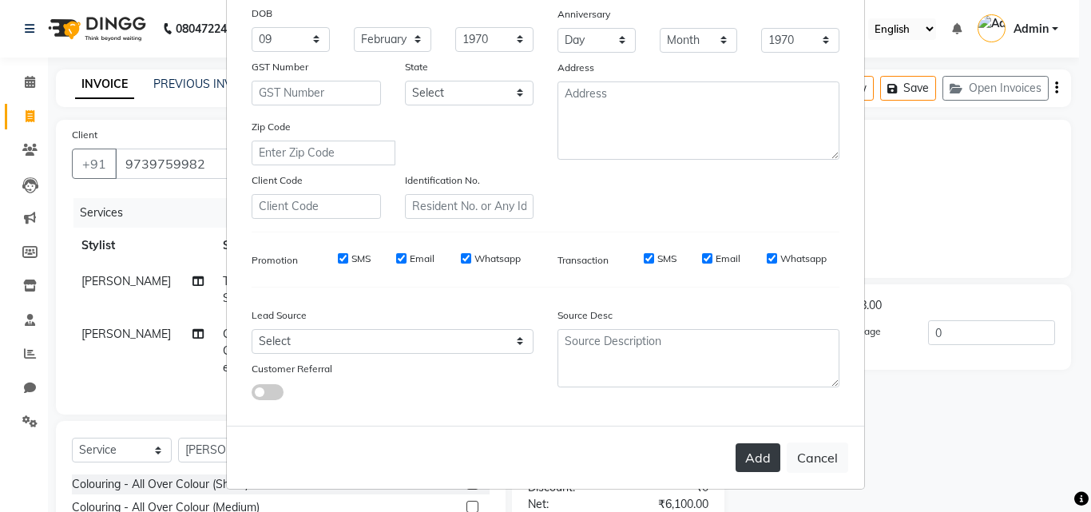
click at [761, 469] on button "Add" at bounding box center [757, 457] width 45 height 29
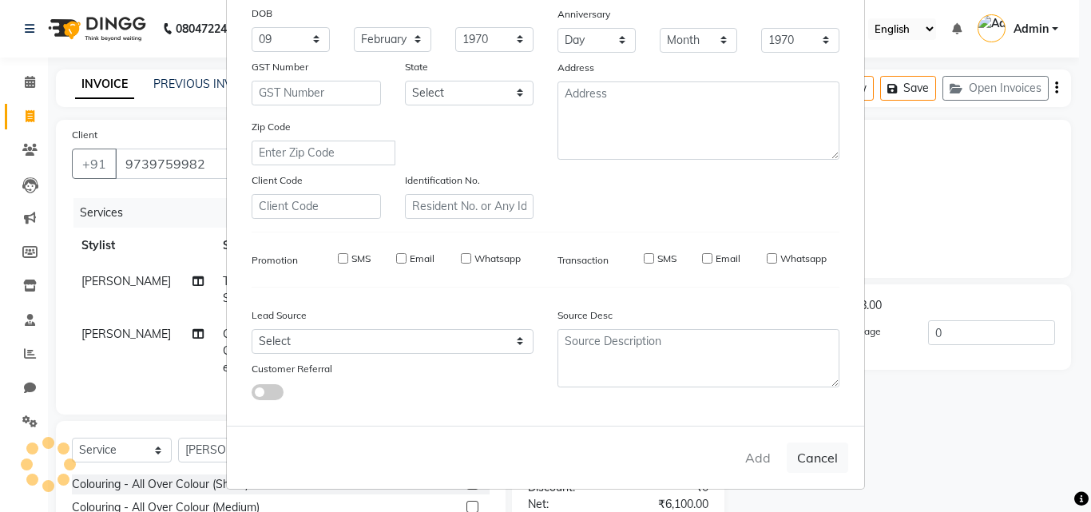
select select
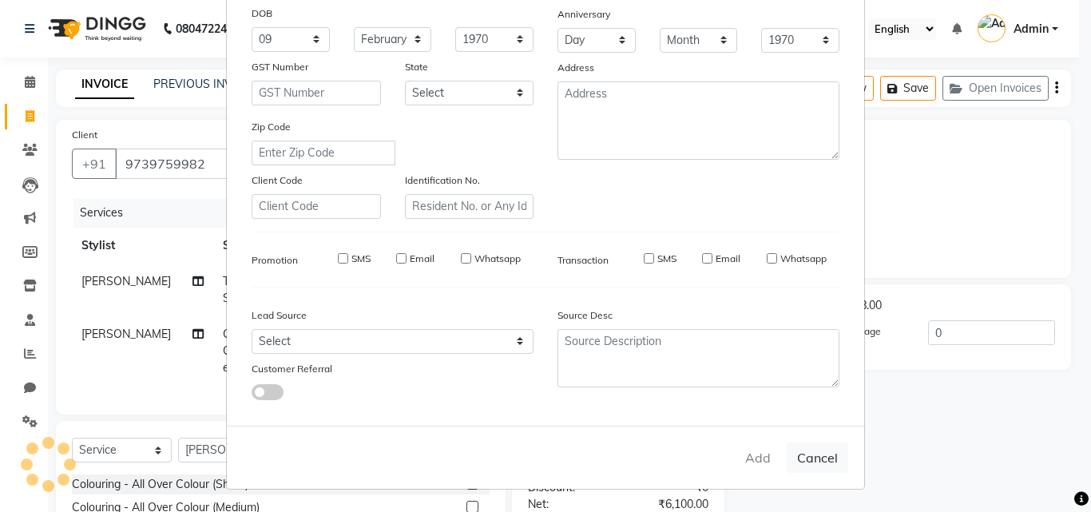
select select
checkbox input "false"
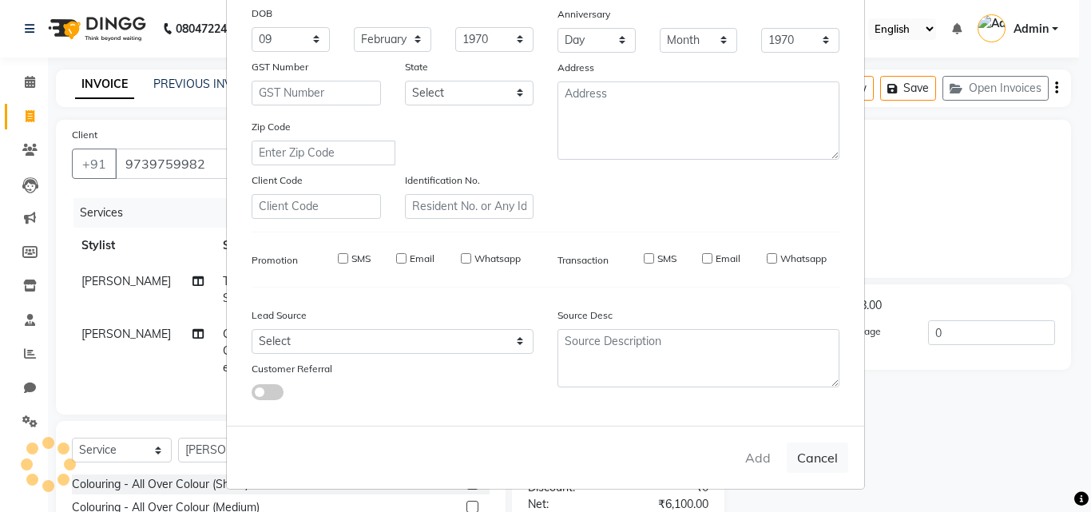
checkbox input "false"
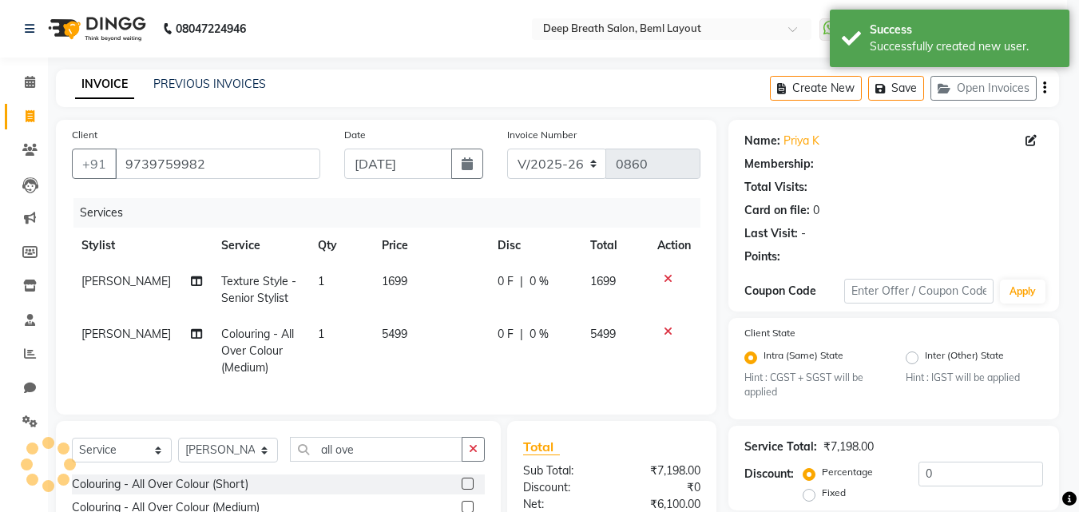
select select "1: Object"
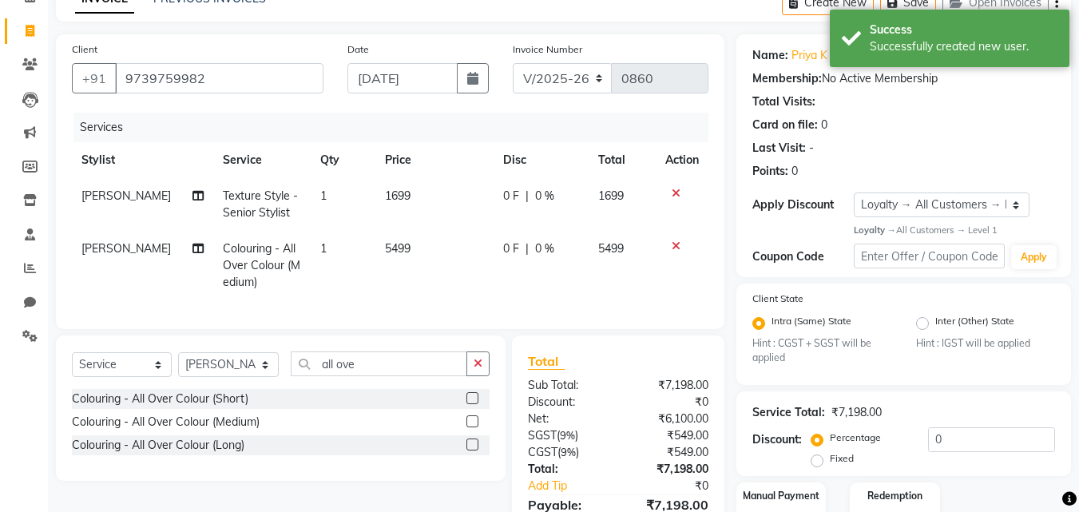
scroll to position [185, 0]
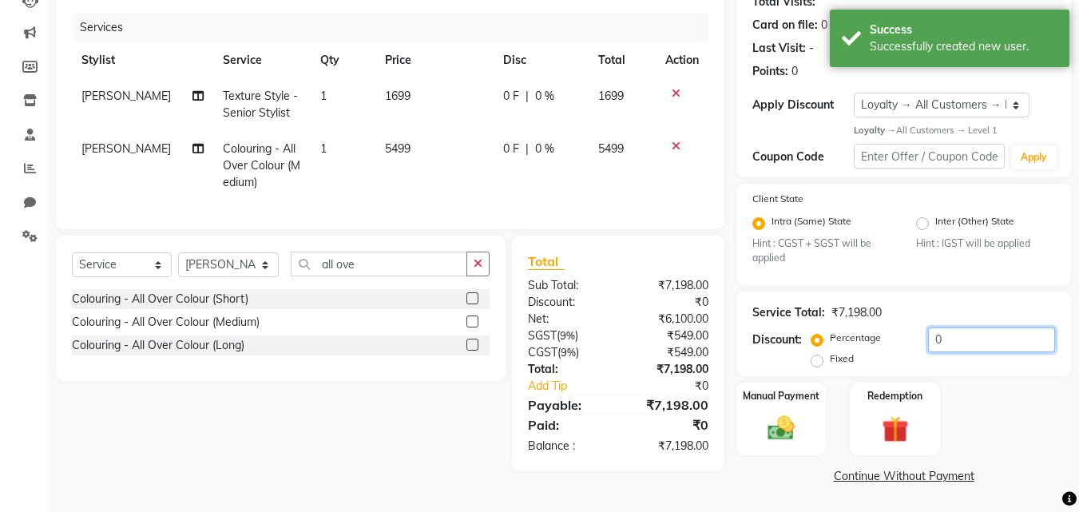
click at [935, 345] on input "0" at bounding box center [991, 339] width 127 height 25
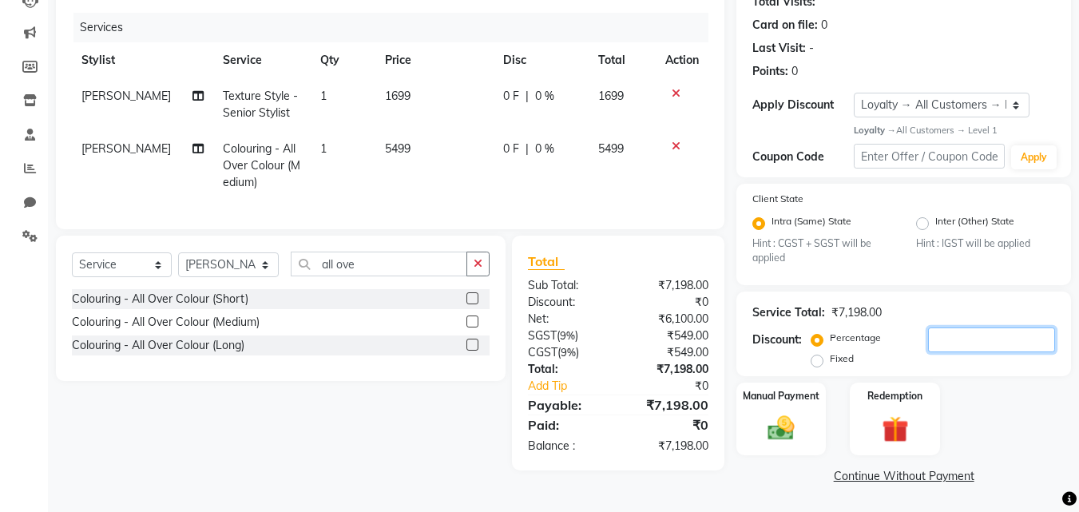
type input "5"
drag, startPoint x: 953, startPoint y: 335, endPoint x: 881, endPoint y: 339, distance: 72.0
click at [881, 339] on div "Percentage Fixed 5" at bounding box center [934, 348] width 240 height 43
click at [543, 157] on td "0 F | 0 %" at bounding box center [540, 165] width 95 height 69
select select "35470"
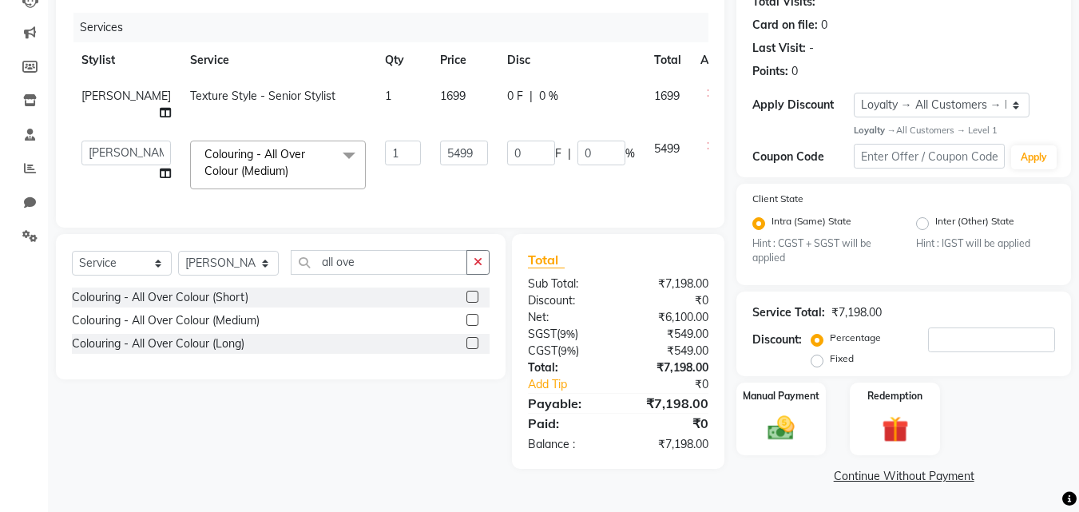
click at [539, 153] on div "0 F | 0 %" at bounding box center [571, 153] width 128 height 25
click at [577, 157] on input "0" at bounding box center [601, 153] width 48 height 25
type input "1"
type input "5"
click at [554, 180] on td "0 F | 5 %" at bounding box center [570, 165] width 147 height 68
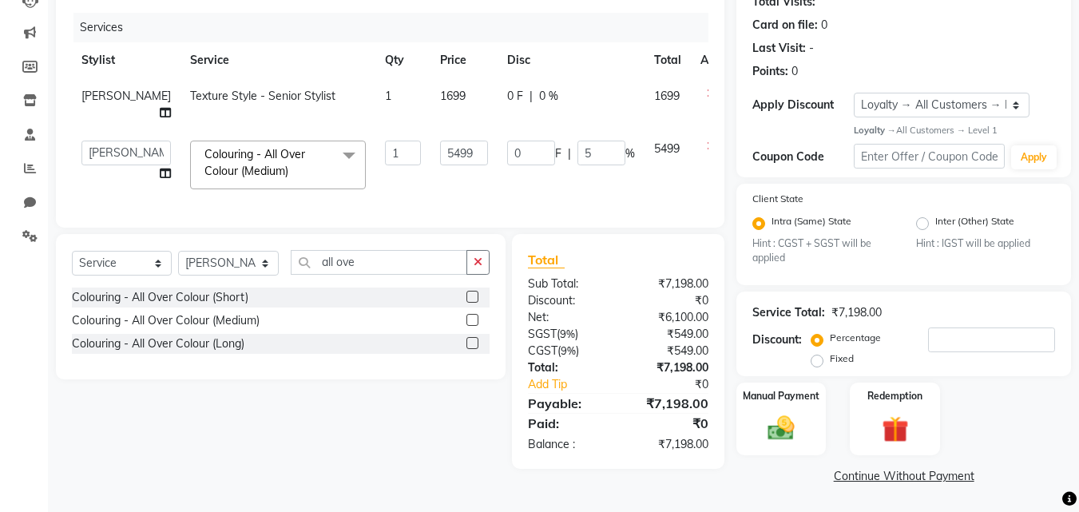
select select "35470"
click at [808, 497] on main "INVOICE PREVIOUS INVOICES Create New Save Open Invoices Client [PHONE_NUMBER] D…" at bounding box center [563, 198] width 1031 height 628
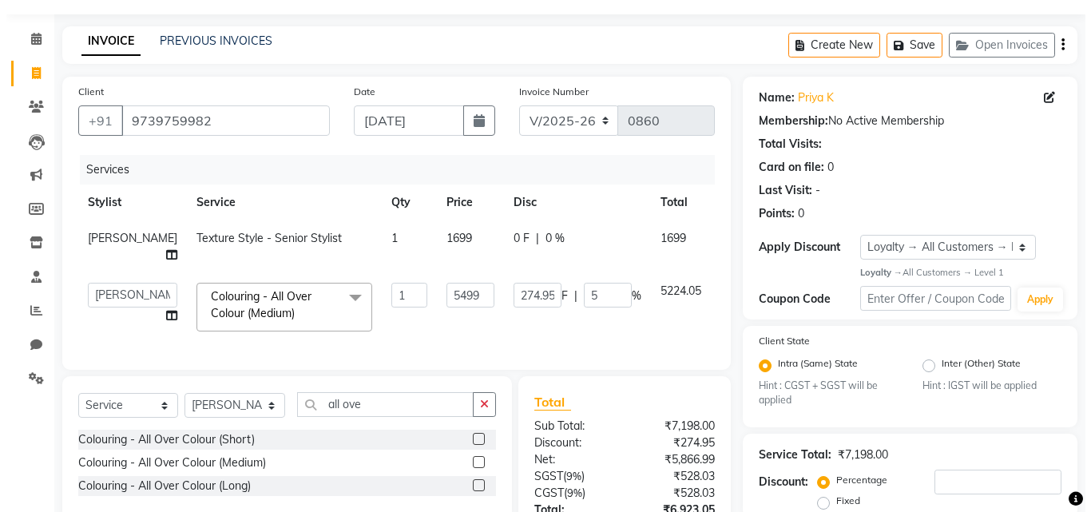
scroll to position [0, 0]
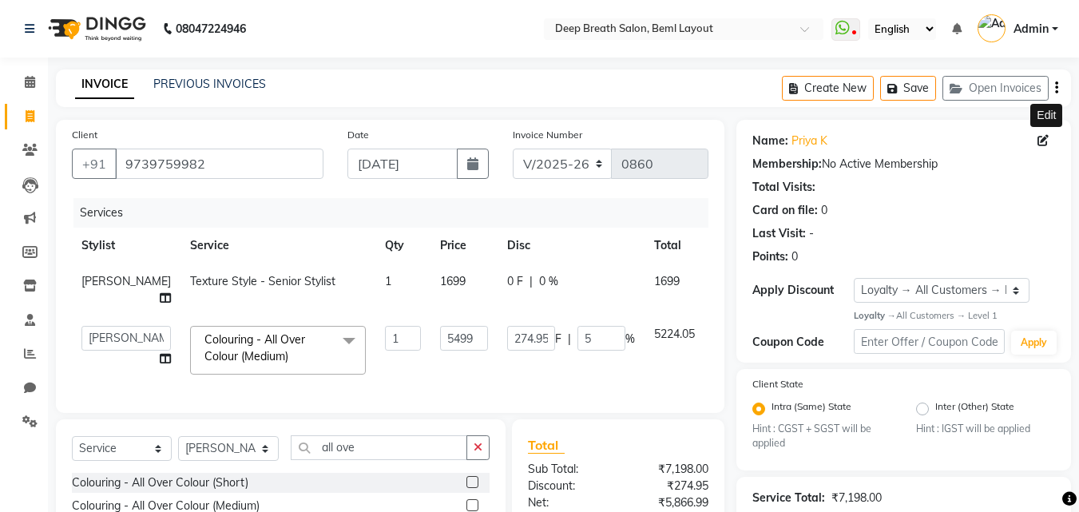
click at [1037, 146] on span at bounding box center [1046, 141] width 18 height 17
click at [1042, 141] on icon at bounding box center [1042, 140] width 11 height 11
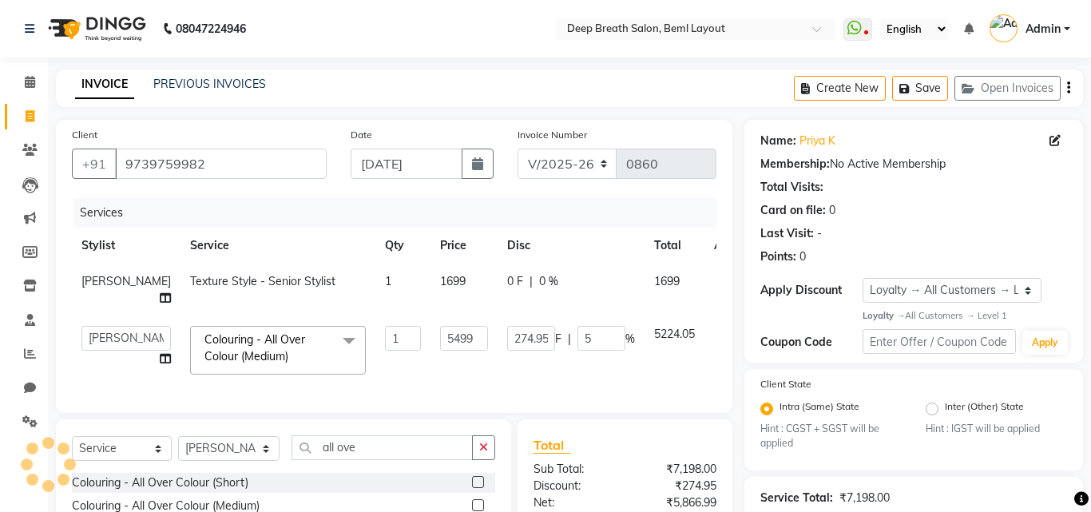
select select "09"
select select "02"
select select "[DEMOGRAPHIC_DATA]"
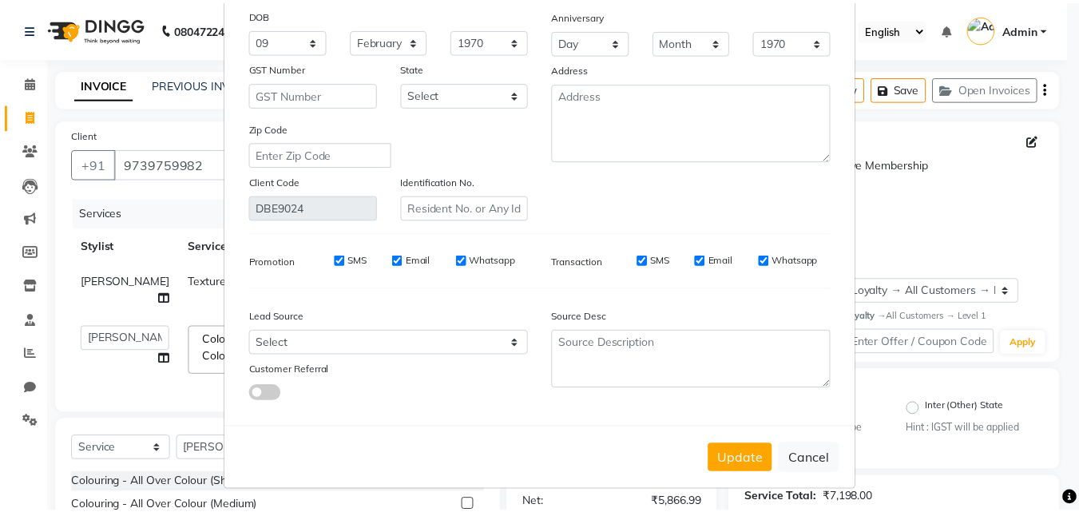
scroll to position [196, 0]
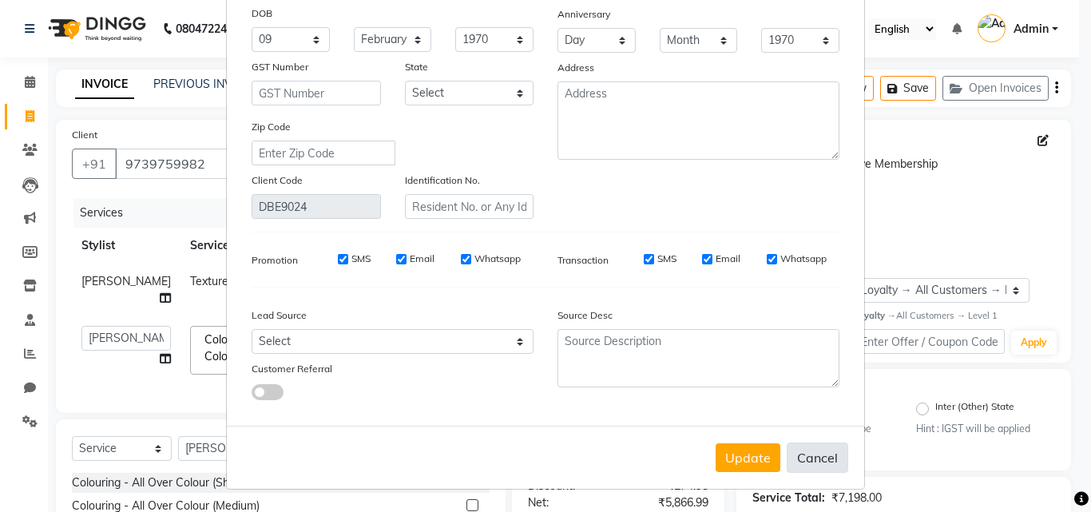
click at [810, 471] on button "Cancel" at bounding box center [816, 457] width 61 height 30
select select
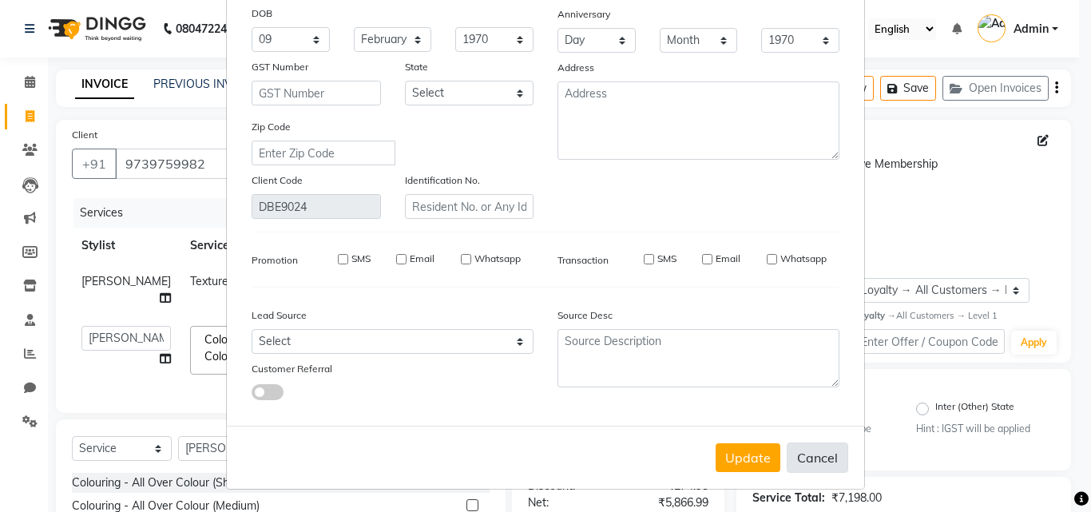
select select
checkbox input "false"
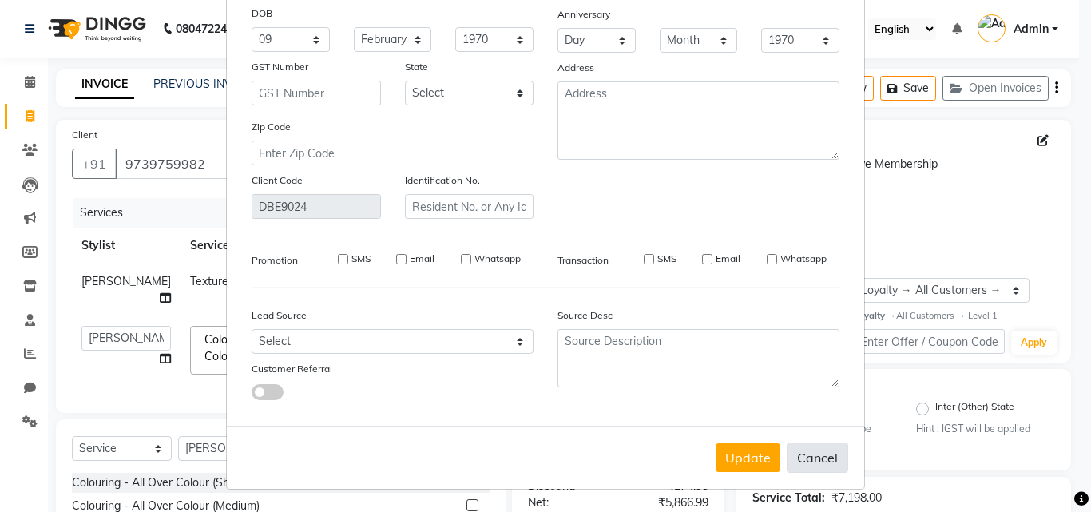
checkbox input "false"
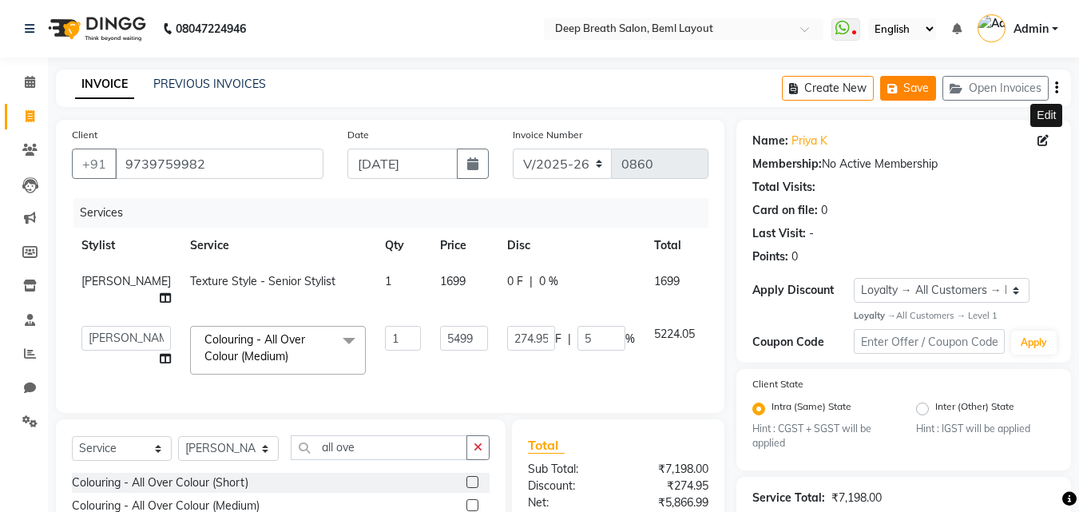
click at [912, 85] on button "Save" at bounding box center [908, 88] width 56 height 25
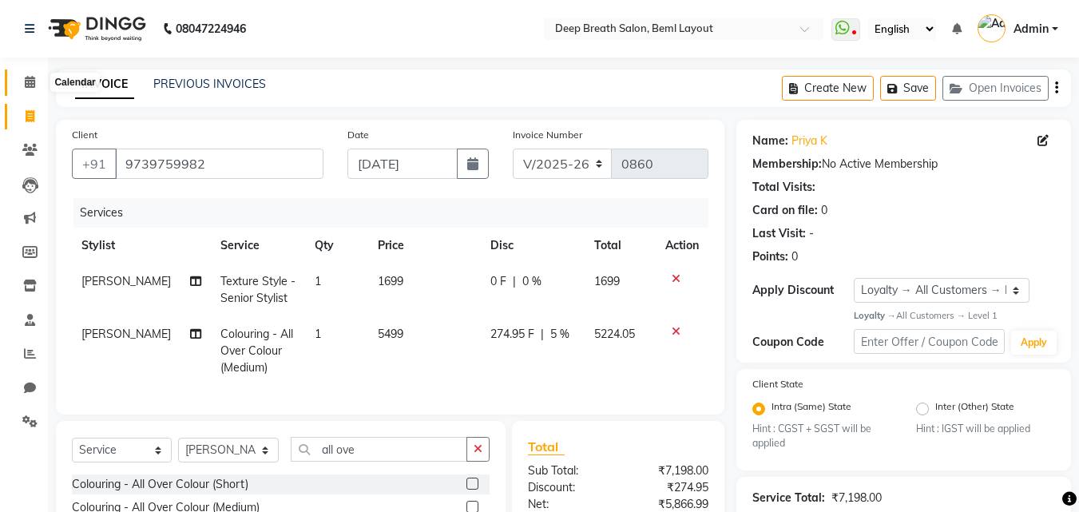
click at [24, 89] on span at bounding box center [30, 82] width 28 height 18
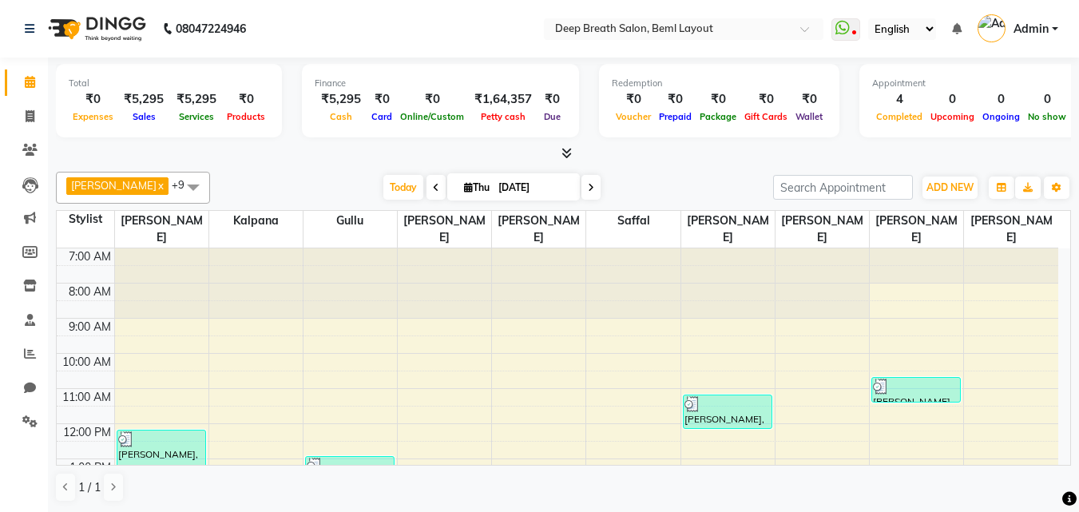
drag, startPoint x: 0, startPoint y: 145, endPoint x: 0, endPoint y: 191, distance: 45.5
click at [0, 183] on ul "Calendar Invoice Clients Leads Marketing Members Inventory Staff Reports Chat S…" at bounding box center [24, 256] width 48 height 382
click at [28, 113] on icon at bounding box center [30, 116] width 9 height 12
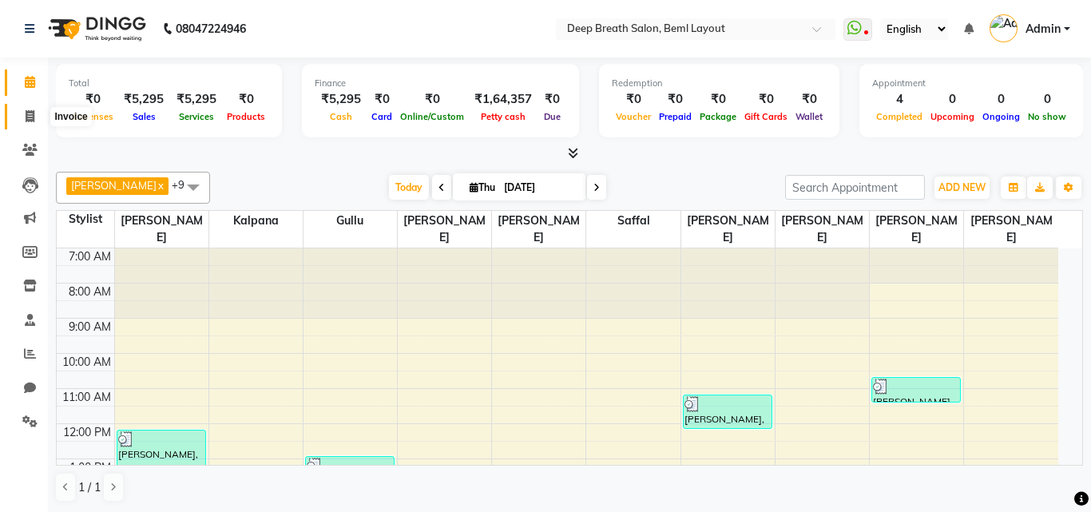
select select "4101"
select select "service"
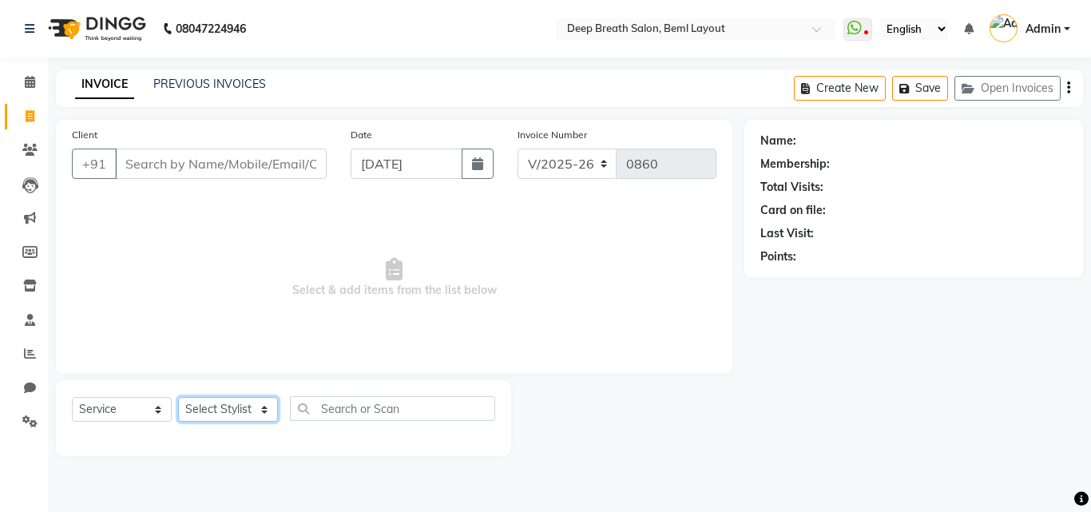
click at [230, 408] on select "Select Stylist" at bounding box center [228, 409] width 100 height 25
select select "62687"
click at [178, 397] on select "Select Stylist [PERSON_NAME] Gullu [PERSON_NAME] [PERSON_NAME] [PERSON_NAME] Ma…" at bounding box center [228, 409] width 101 height 25
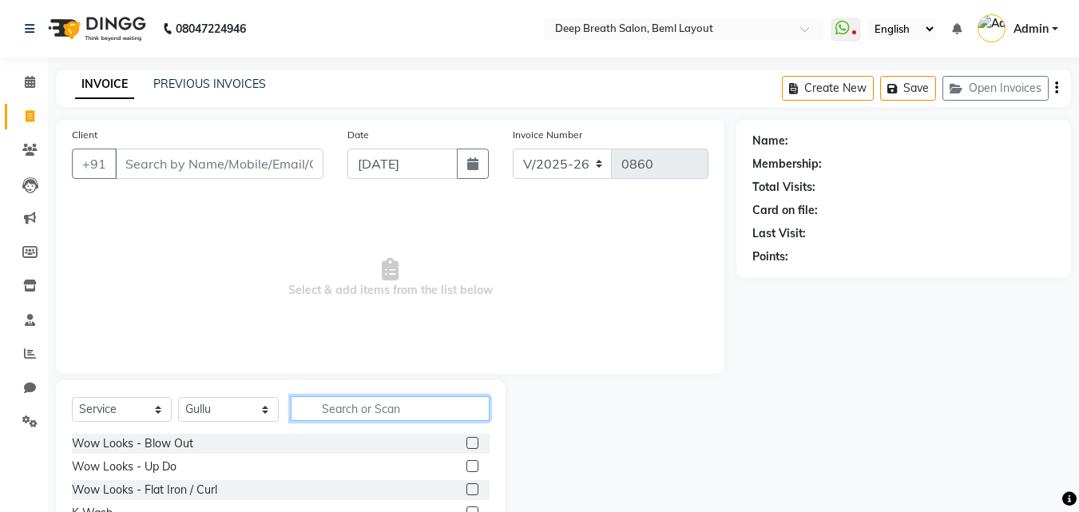
click at [358, 415] on input "text" at bounding box center [390, 408] width 199 height 25
type input "k"
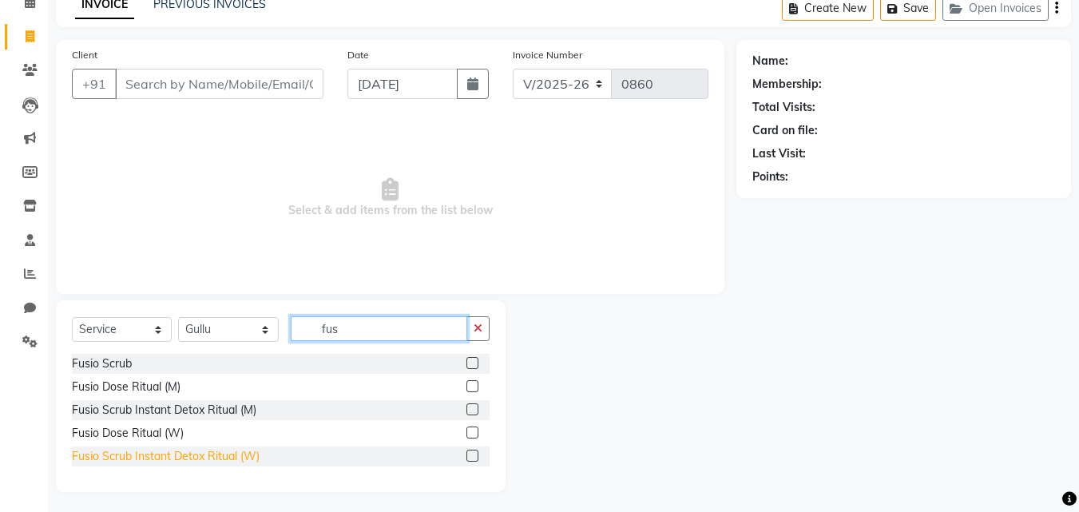
type input "fus"
click at [186, 459] on div "Fusio Scrub Instant Detox Ritual (W)" at bounding box center [166, 456] width 188 height 17
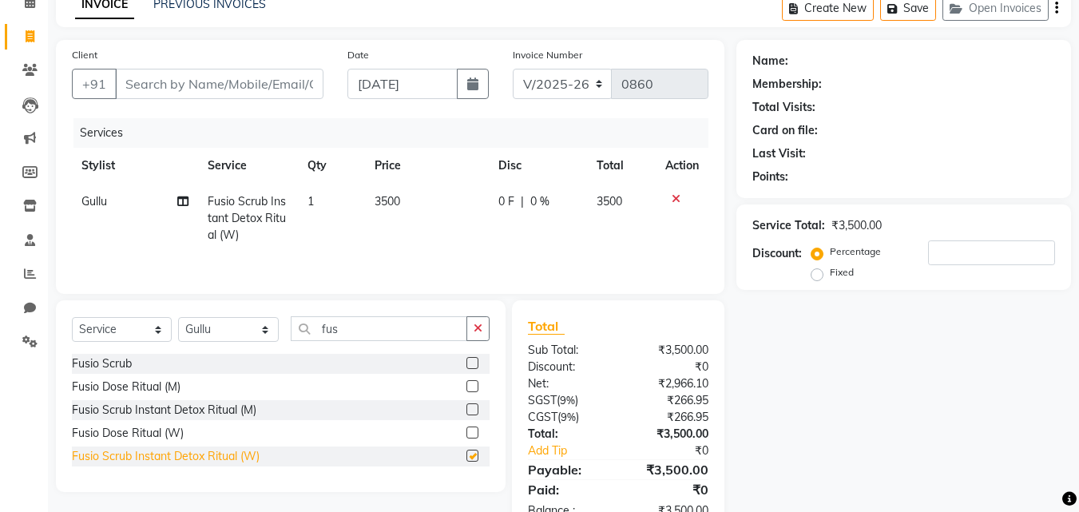
checkbox input "false"
click at [375, 206] on span "3500" at bounding box center [387, 201] width 26 height 14
select select "62687"
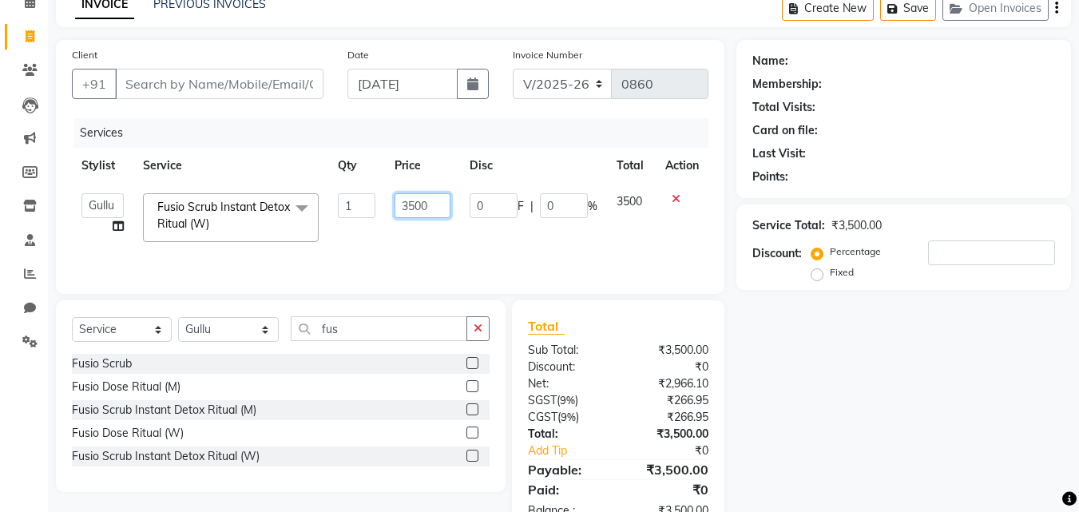
drag, startPoint x: 431, startPoint y: 204, endPoint x: 400, endPoint y: 208, distance: 31.4
click at [400, 208] on input "3500" at bounding box center [421, 205] width 55 height 25
type input "3999"
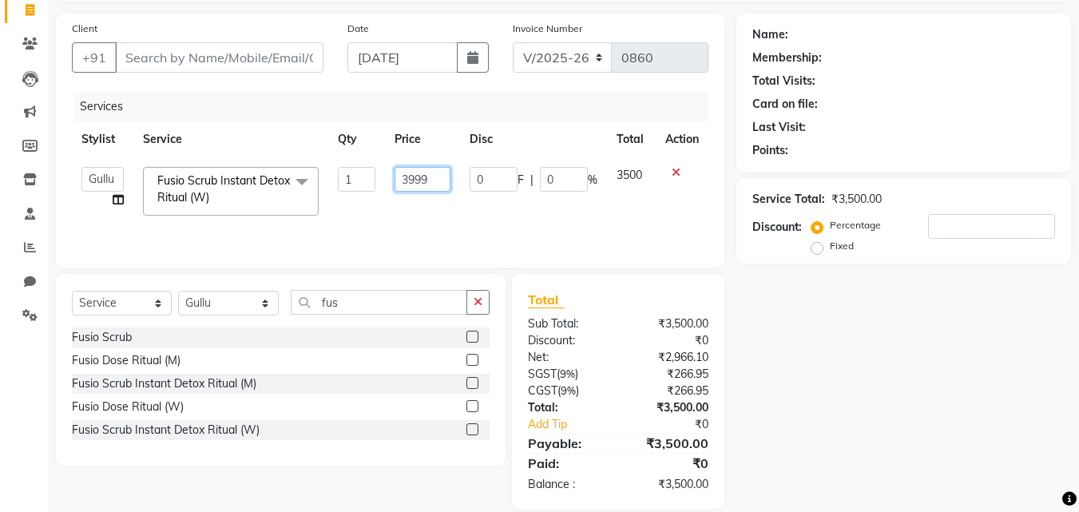
scroll to position [127, 0]
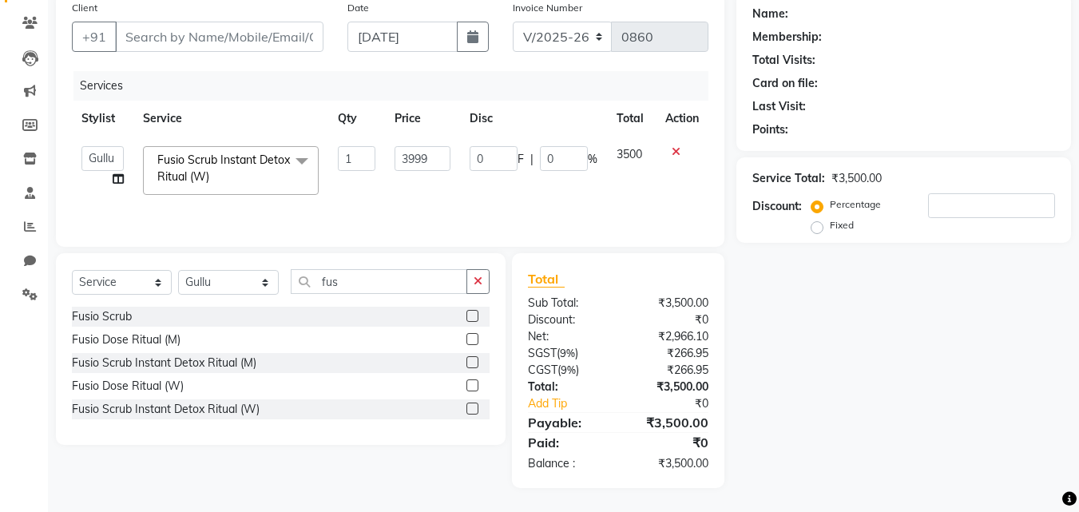
click at [481, 199] on tr "[PERSON_NAME] Gullu Kalpana [PERSON_NAME] [PERSON_NAME] Mam [PERSON_NAME] [PERS…" at bounding box center [390, 171] width 636 height 68
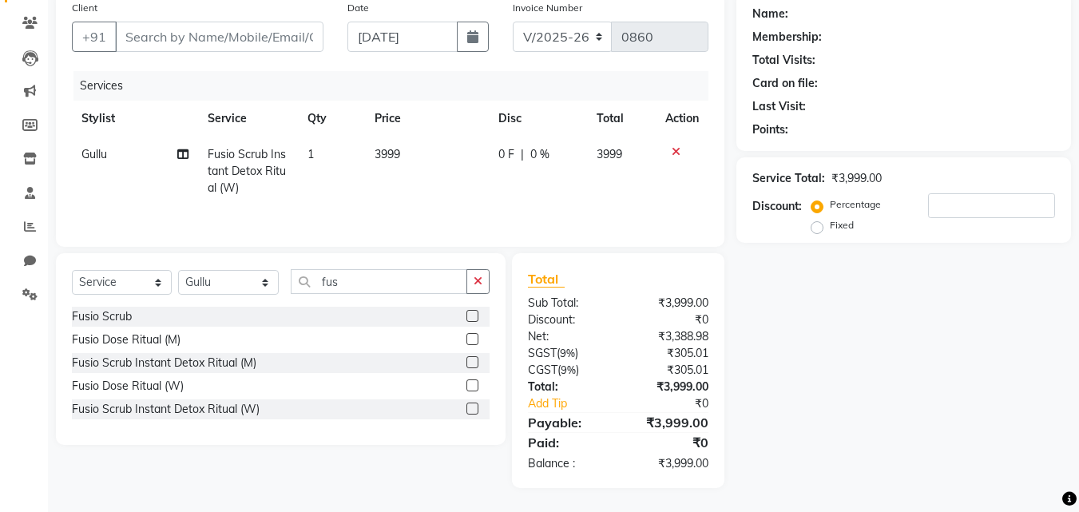
click at [878, 380] on div "Name: Membership: Total Visits: Card on file: Last Visit: Points: Service Total…" at bounding box center [909, 240] width 347 height 495
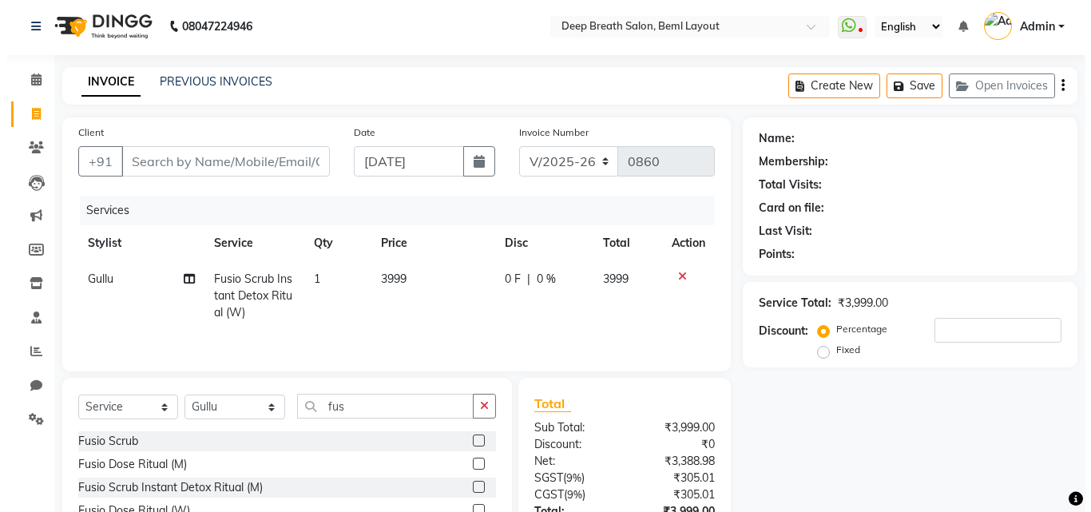
scroll to position [0, 0]
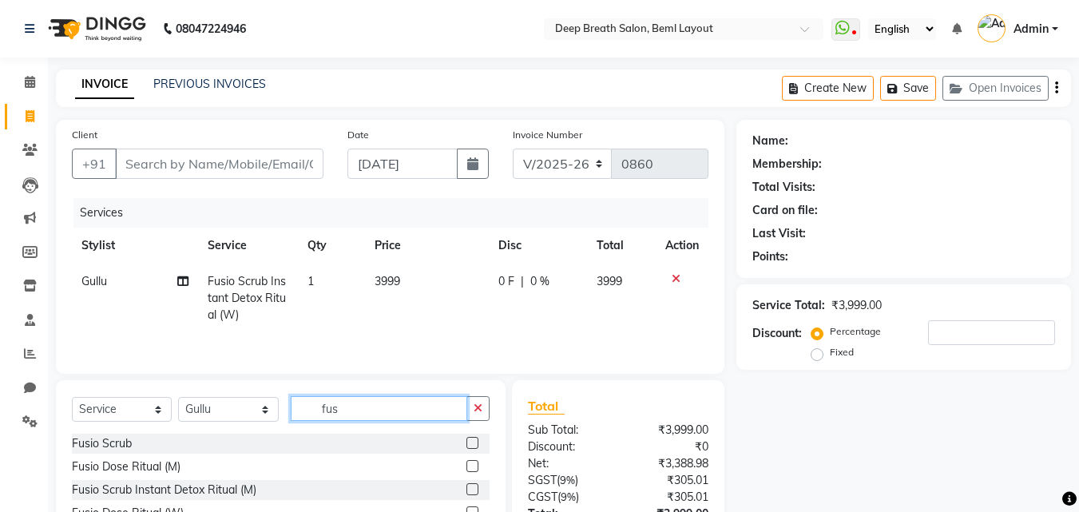
drag, startPoint x: 362, startPoint y: 408, endPoint x: 271, endPoint y: 414, distance: 91.2
click at [271, 414] on div "Select Service Product Membership Package Voucher Prepaid Gift Card Select Styl…" at bounding box center [281, 415] width 418 height 38
type input "tex"
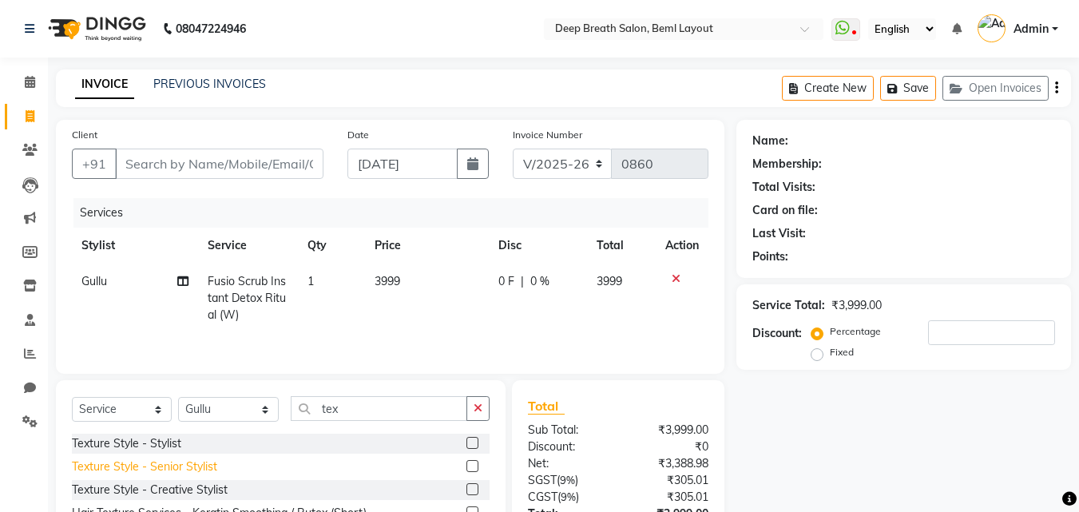
click at [153, 473] on div "Texture Style - Senior Stylist" at bounding box center [144, 466] width 145 height 17
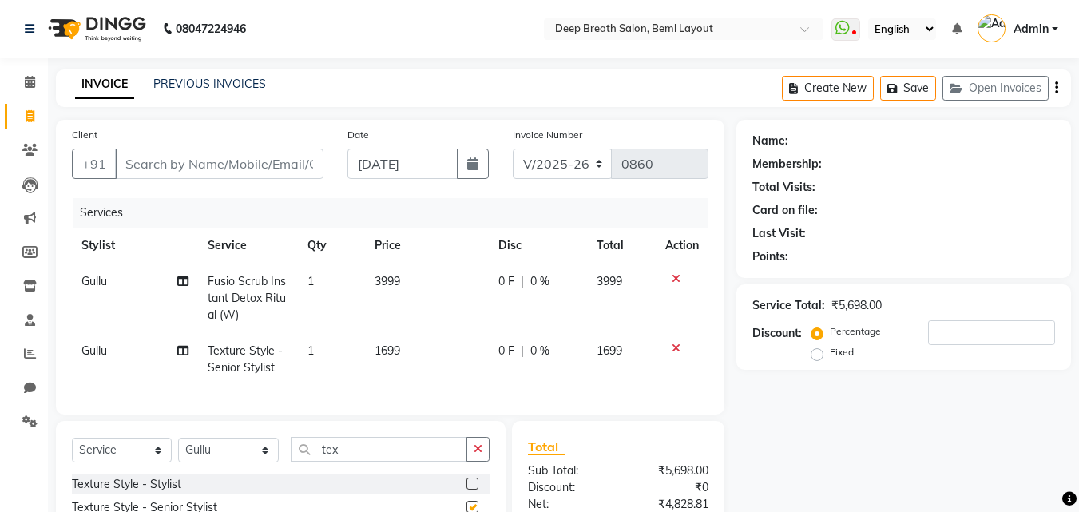
checkbox input "false"
click at [501, 354] on span "0 F" at bounding box center [506, 351] width 16 height 17
select select "62687"
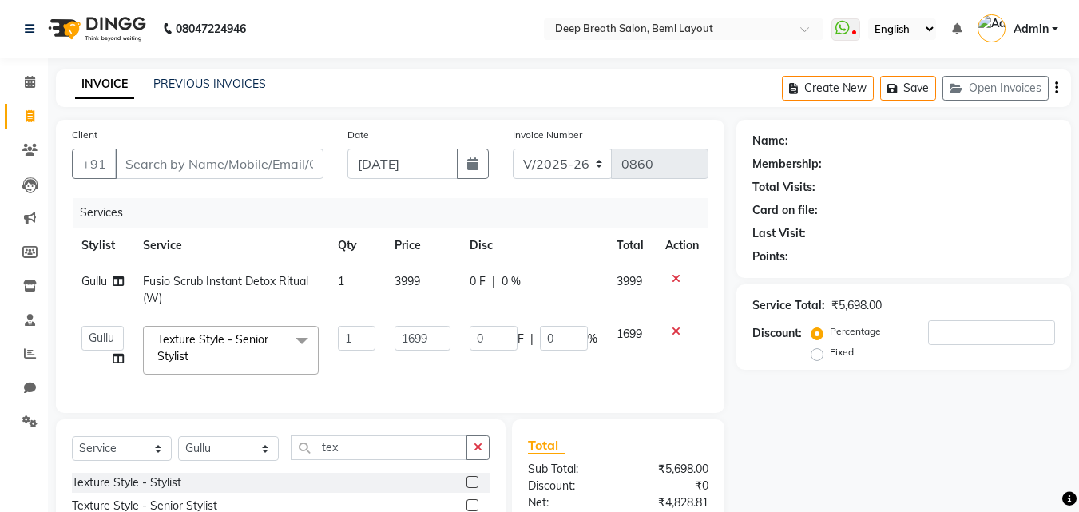
click at [537, 335] on div "0 F | 0 %" at bounding box center [533, 338] width 128 height 25
click at [542, 340] on input "0" at bounding box center [564, 338] width 48 height 25
type input "100"
click at [814, 434] on div "Name: Membership: Total Visits: Card on file: Last Visit: Points: Service Total…" at bounding box center [909, 387] width 347 height 535
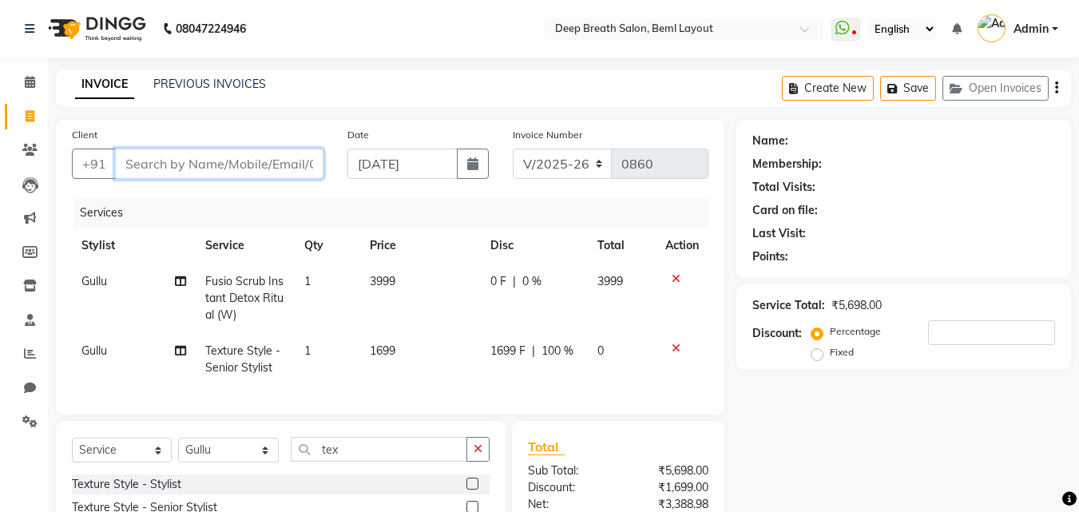
click at [216, 165] on input "Client" at bounding box center [219, 164] width 208 height 30
type input "7"
type input "0"
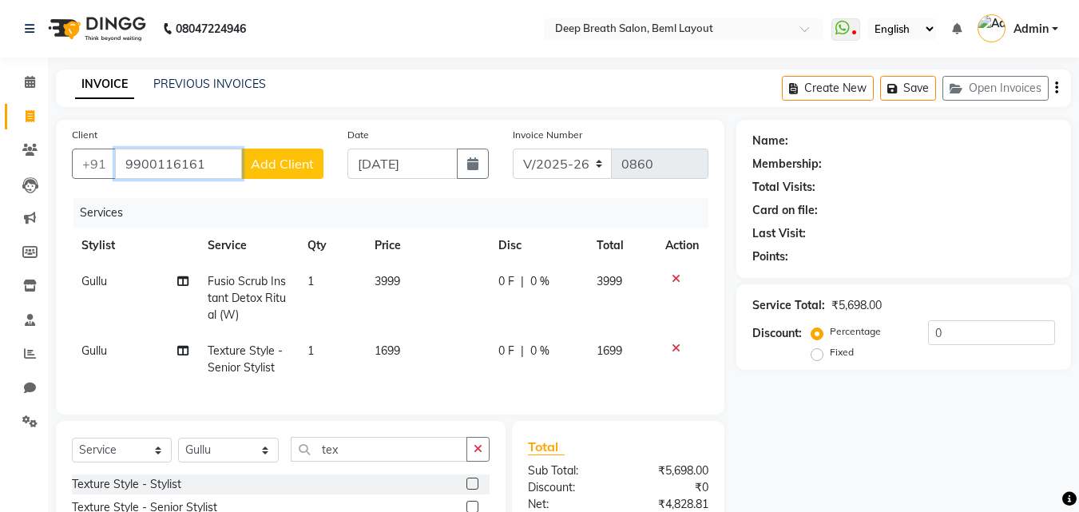
type input "9900116161"
click at [289, 176] on button "Add Client" at bounding box center [282, 164] width 82 height 30
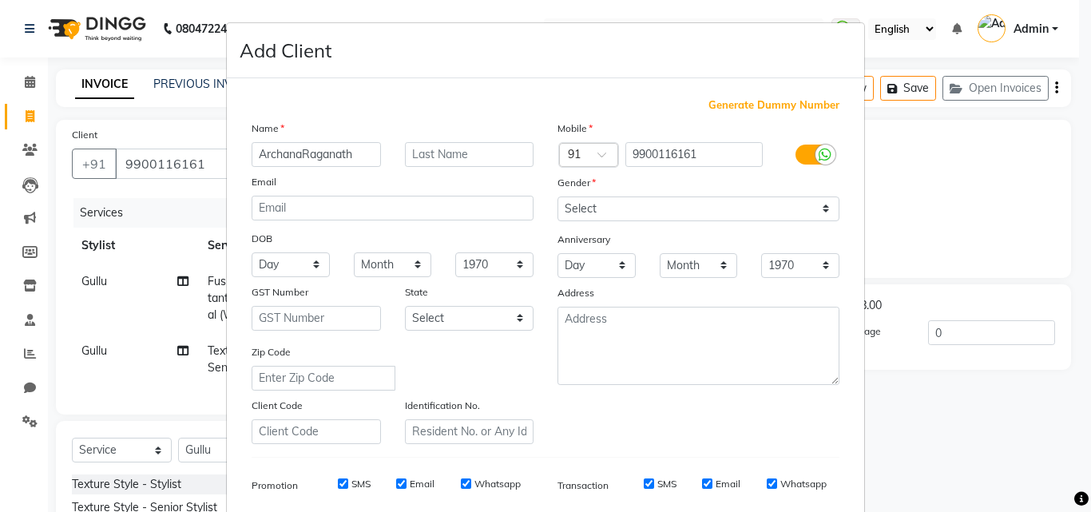
type input "ArchanaRaganath"
click at [632, 205] on select "Select [DEMOGRAPHIC_DATA] [DEMOGRAPHIC_DATA] Other Prefer Not To Say" at bounding box center [698, 208] width 282 height 25
select select "[DEMOGRAPHIC_DATA]"
click at [557, 196] on select "Select [DEMOGRAPHIC_DATA] [DEMOGRAPHIC_DATA] Other Prefer Not To Say" at bounding box center [698, 208] width 282 height 25
click at [283, 264] on select "Day 01 02 03 04 05 06 07 08 09 10 11 12 13 14 15 16 17 18 19 20 21 22 23 24 25 …" at bounding box center [291, 264] width 78 height 25
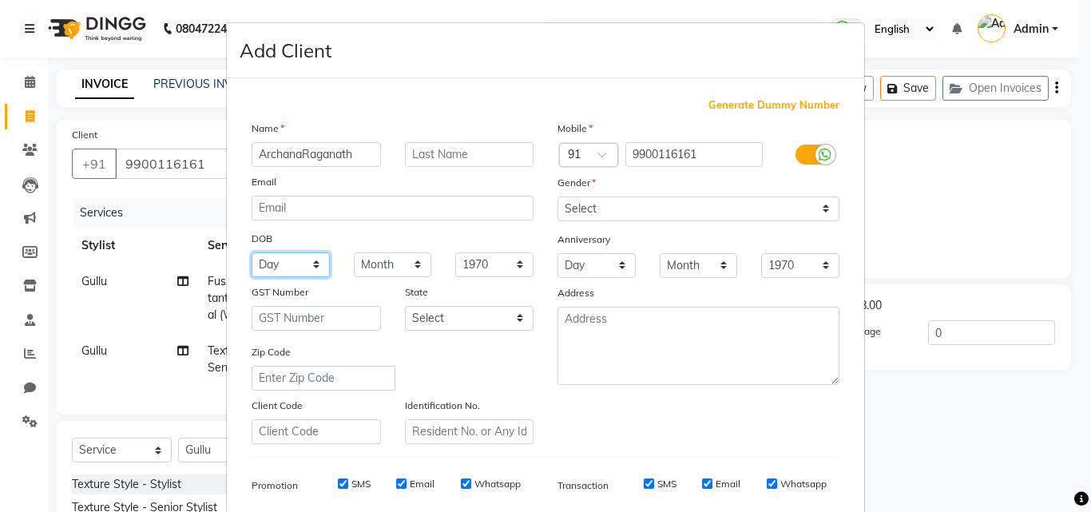
select select "18"
click at [252, 252] on select "Day 01 02 03 04 05 06 07 08 09 10 11 12 13 14 15 16 17 18 19 20 21 22 23 24 25 …" at bounding box center [291, 264] width 78 height 25
click at [405, 270] on select "Month January February March April May June July August September October Novem…" at bounding box center [393, 264] width 78 height 25
select select "06"
click at [354, 252] on select "Month January February March April May June July August September October Novem…" at bounding box center [393, 264] width 78 height 25
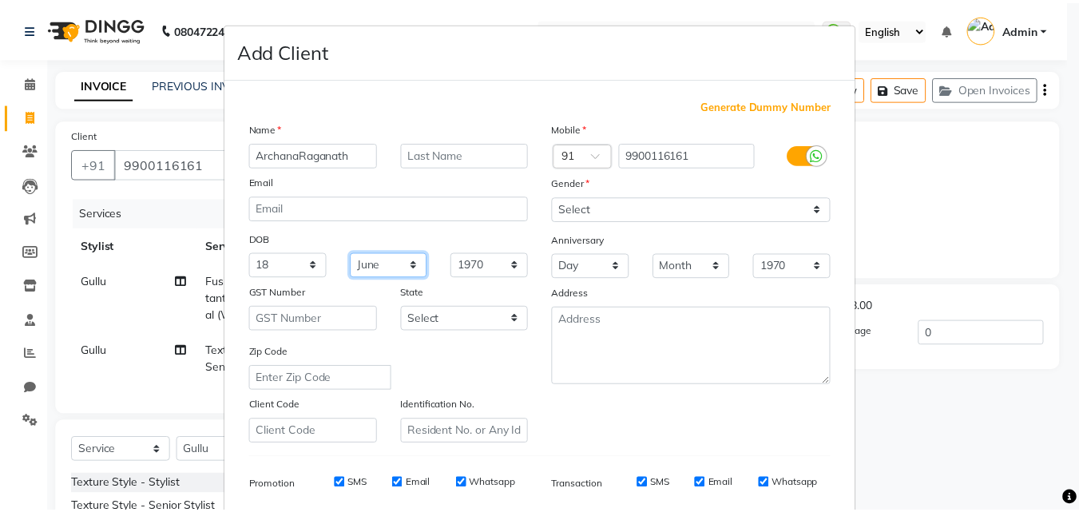
scroll to position [225, 0]
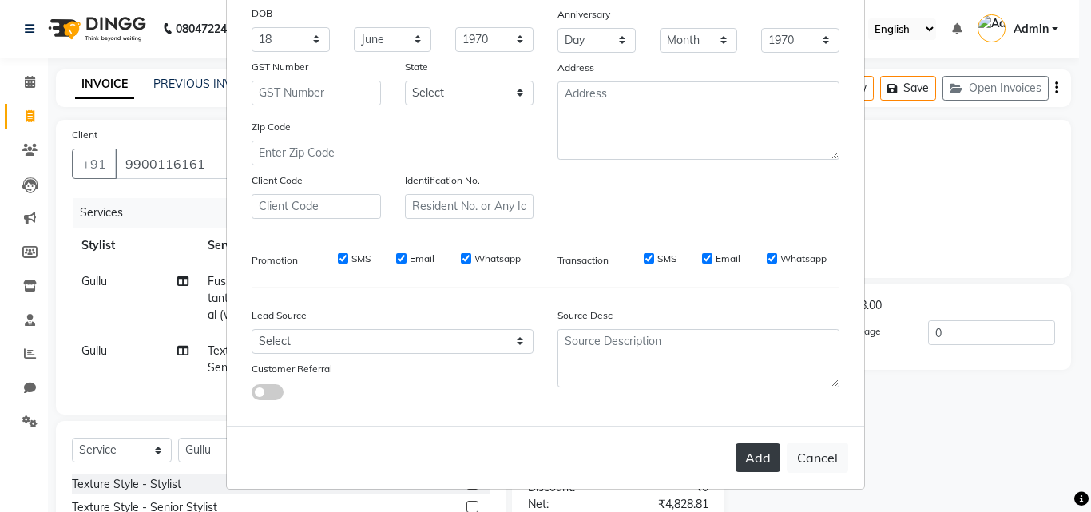
click at [747, 449] on button "Add" at bounding box center [757, 457] width 45 height 29
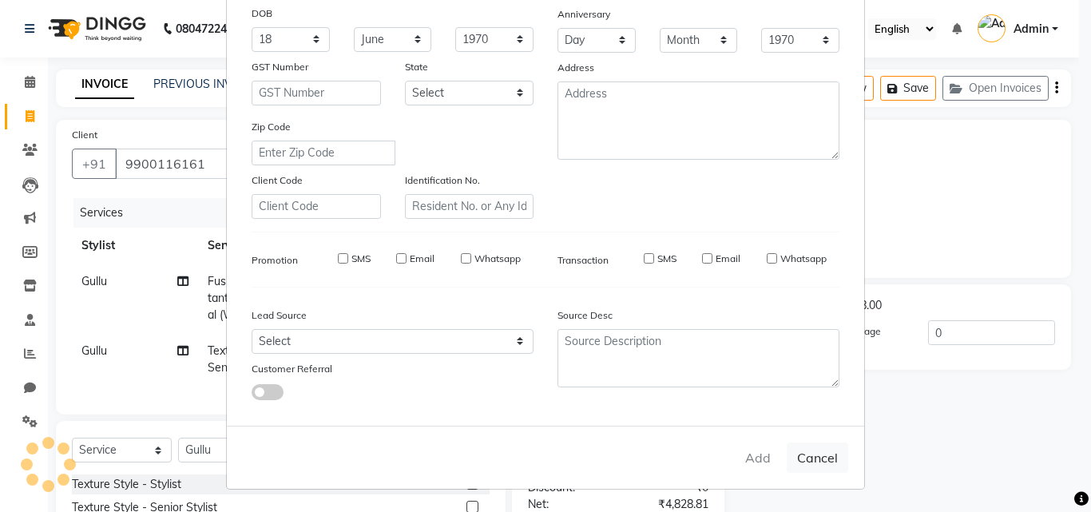
select select
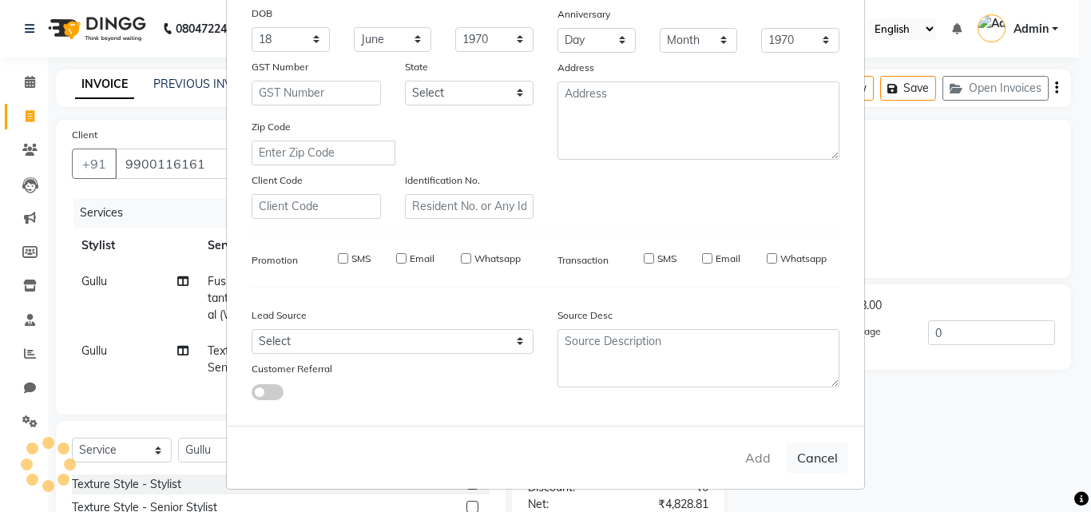
select select
checkbox input "false"
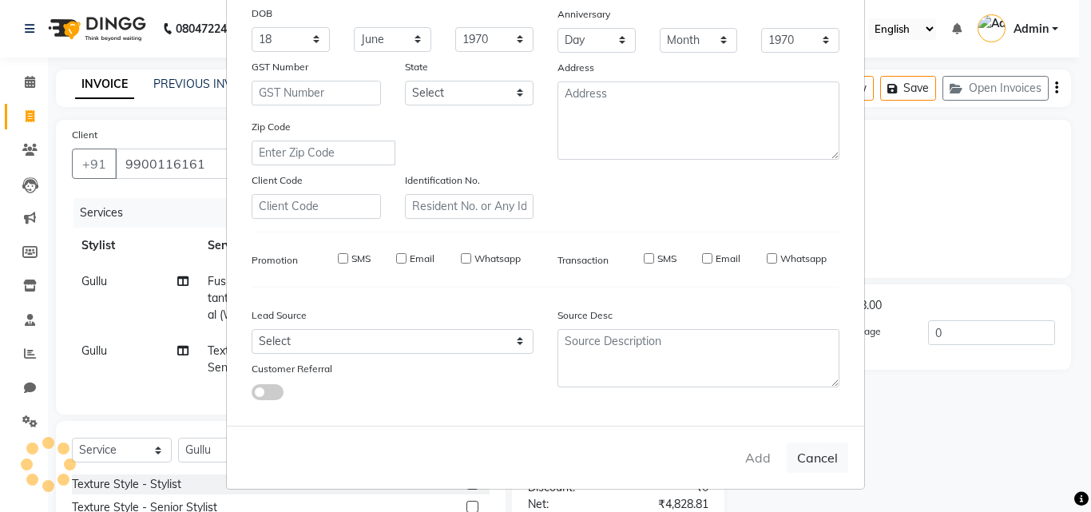
checkbox input "false"
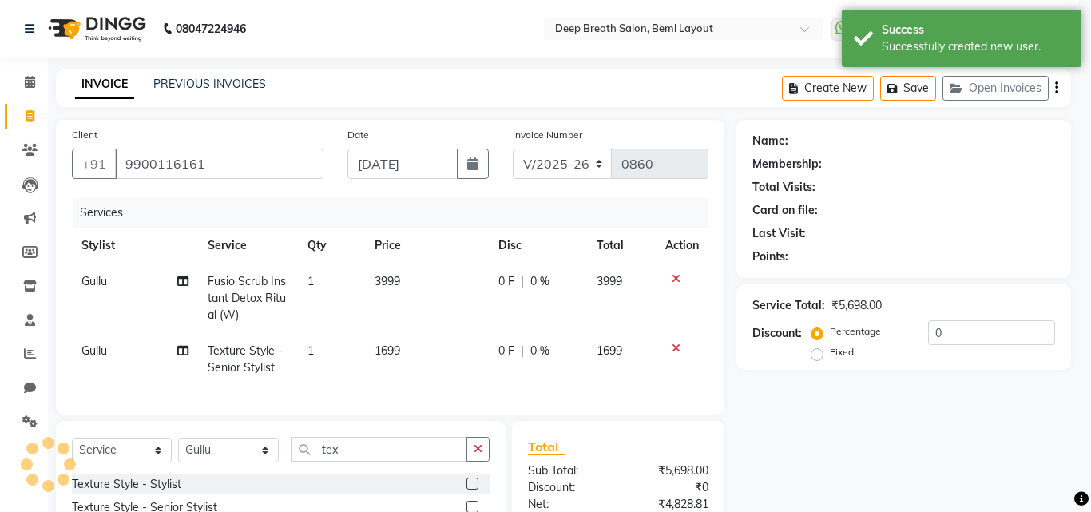
select select "1: Object"
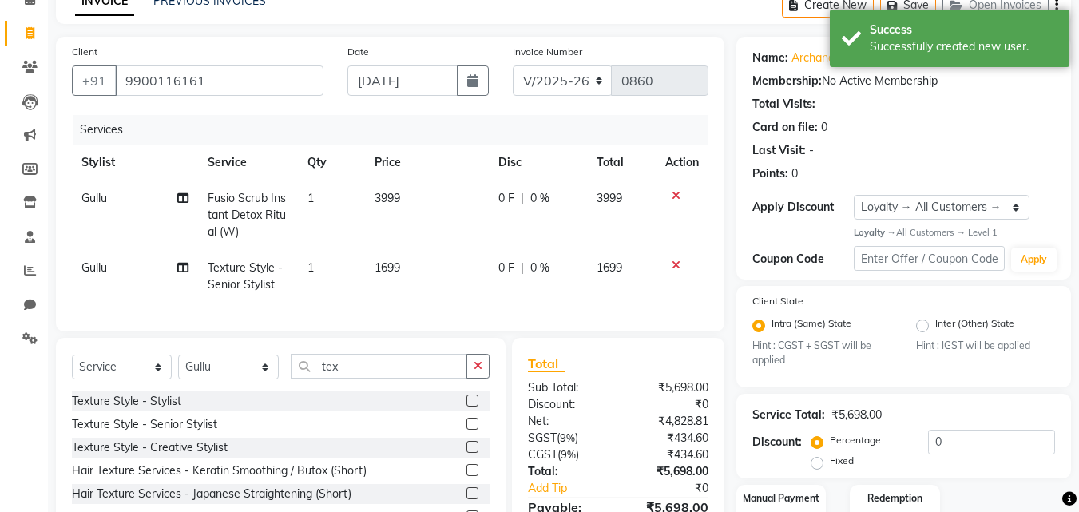
scroll to position [160, 0]
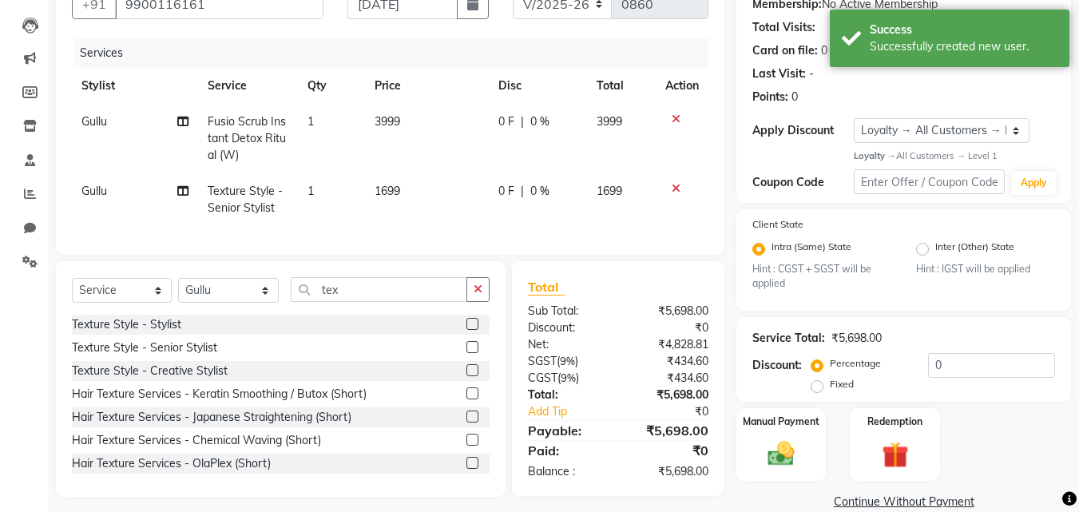
click at [599, 191] on span "1699" at bounding box center [609, 191] width 26 height 14
select select "62687"
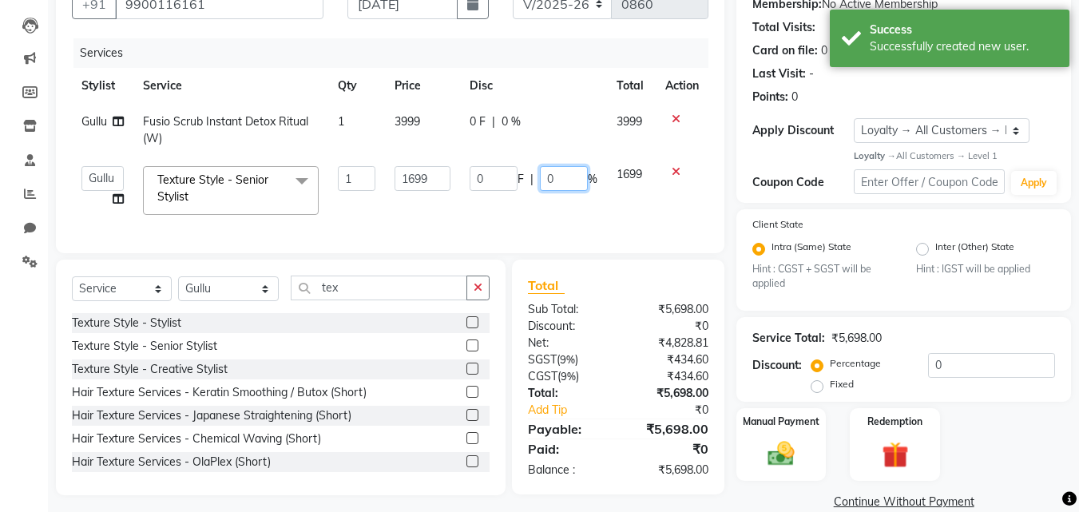
drag, startPoint x: 562, startPoint y: 180, endPoint x: 537, endPoint y: 181, distance: 24.8
click at [537, 181] on div "0 F | 0 %" at bounding box center [533, 178] width 128 height 25
type input "100"
click at [604, 236] on div "Services Stylist Service Qty Price Disc Total Action Gullu Fusio Scrub Instant …" at bounding box center [390, 137] width 636 height 199
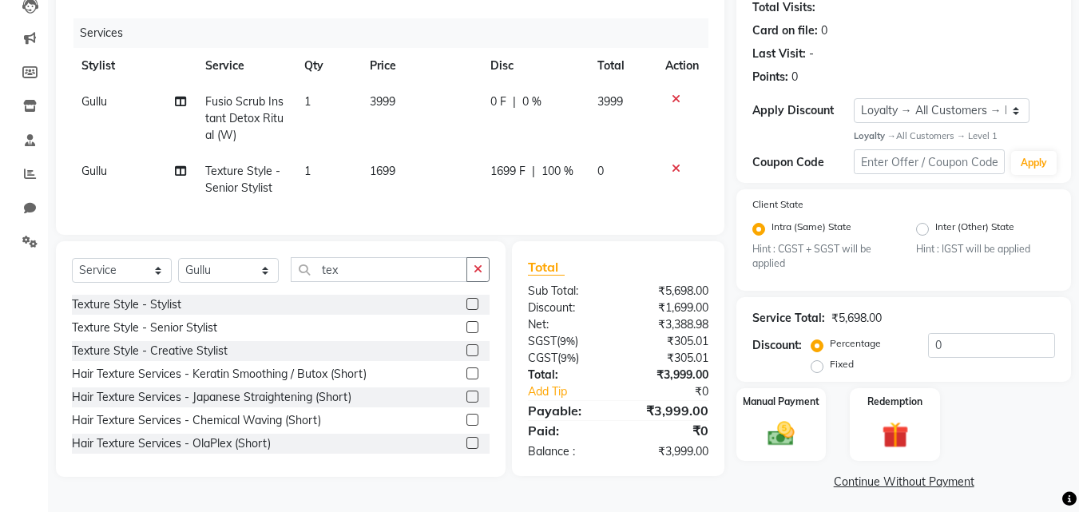
scroll to position [185, 0]
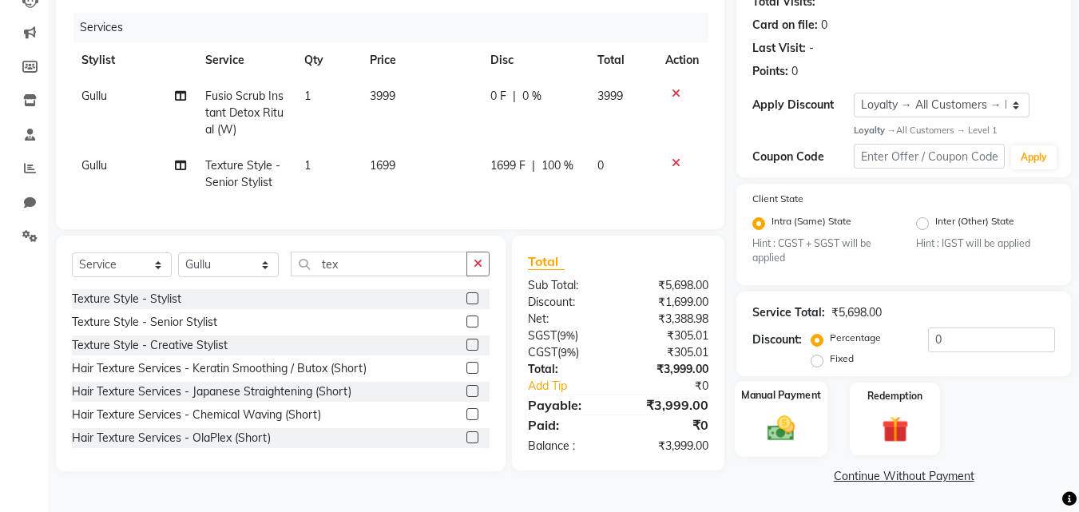
click at [801, 413] on img at bounding box center [781, 429] width 45 height 32
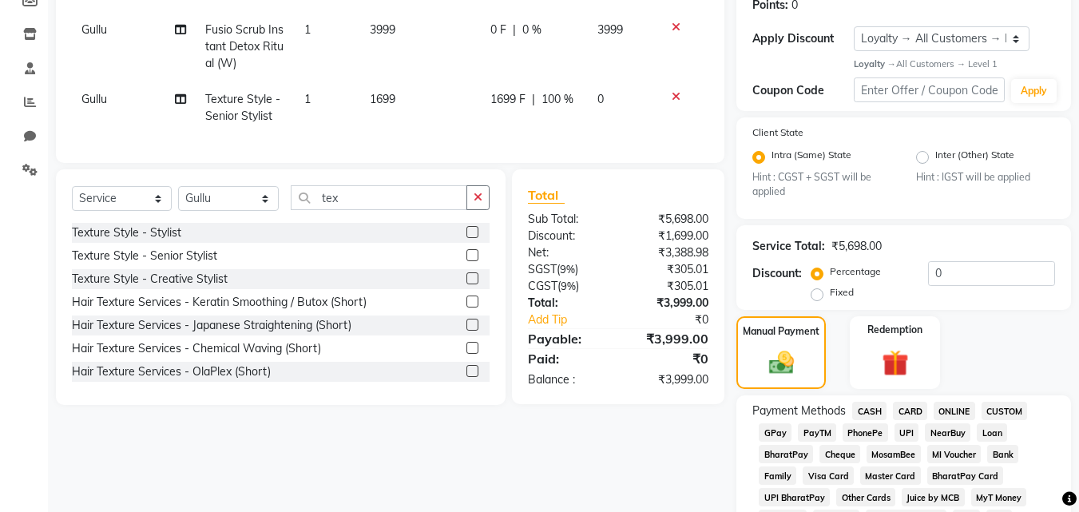
scroll to position [345, 0]
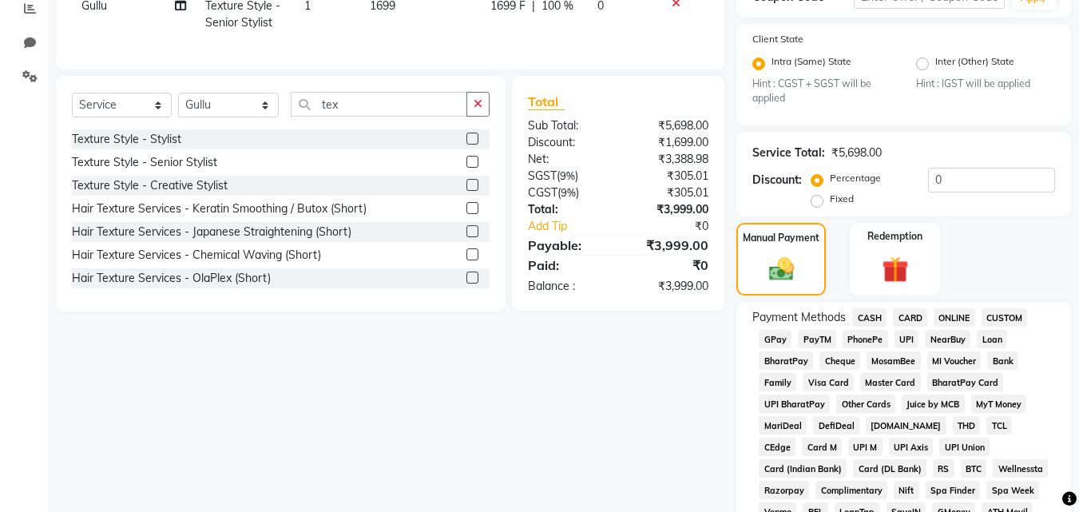
click at [867, 319] on span "CASH" at bounding box center [869, 317] width 34 height 18
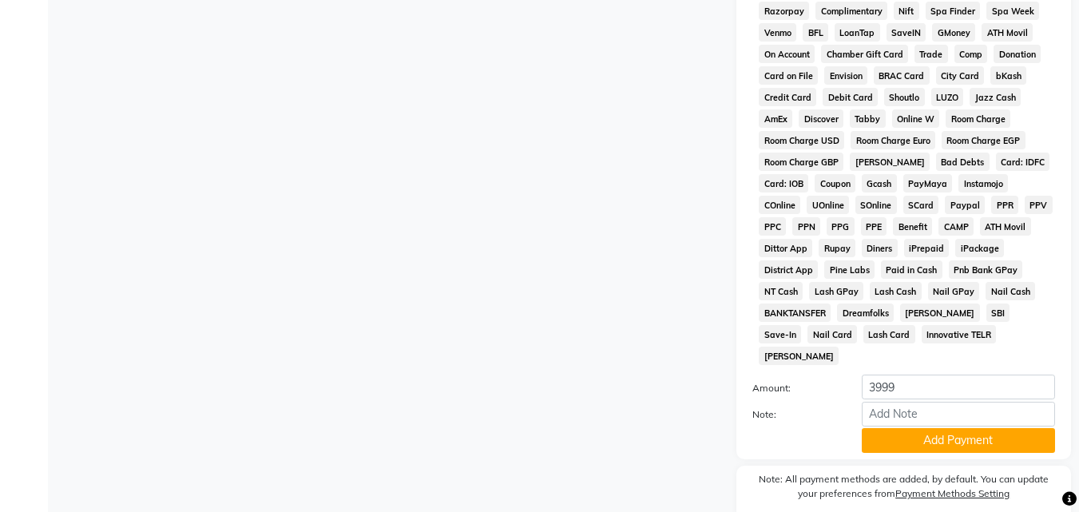
scroll to position [867, 0]
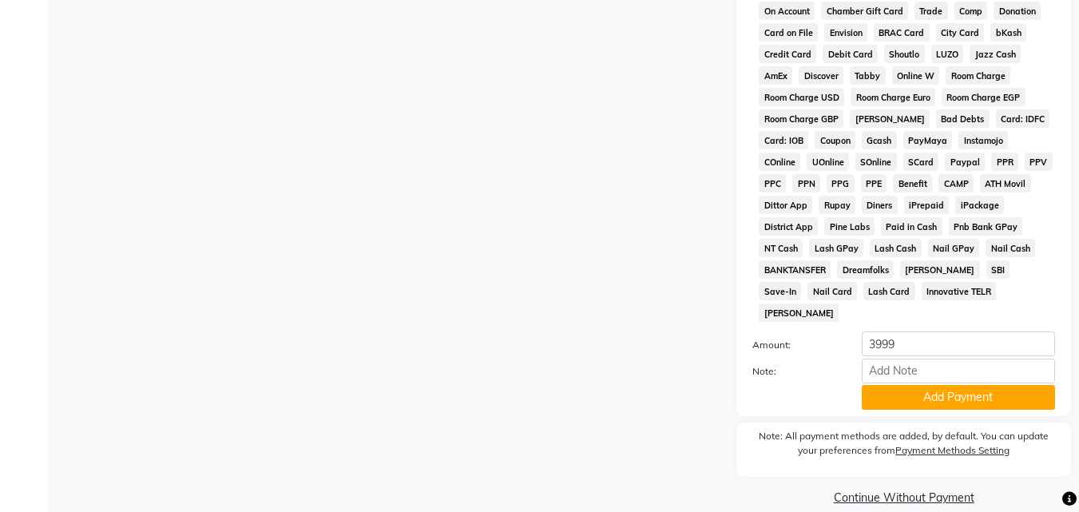
click at [905, 393] on div "Payment Methods CASH CARD ONLINE CUSTOM GPay PayTM PhonePe UPI NearBuy Loan Bha…" at bounding box center [903, 98] width 335 height 636
click at [907, 385] on button "Add Payment" at bounding box center [958, 397] width 193 height 25
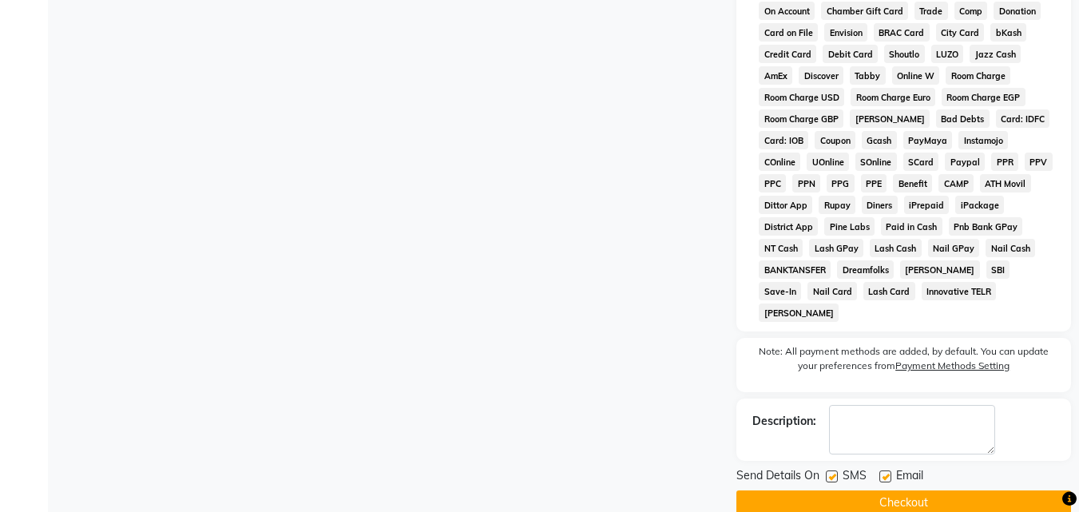
click at [945, 490] on button "Checkout" at bounding box center [903, 502] width 335 height 25
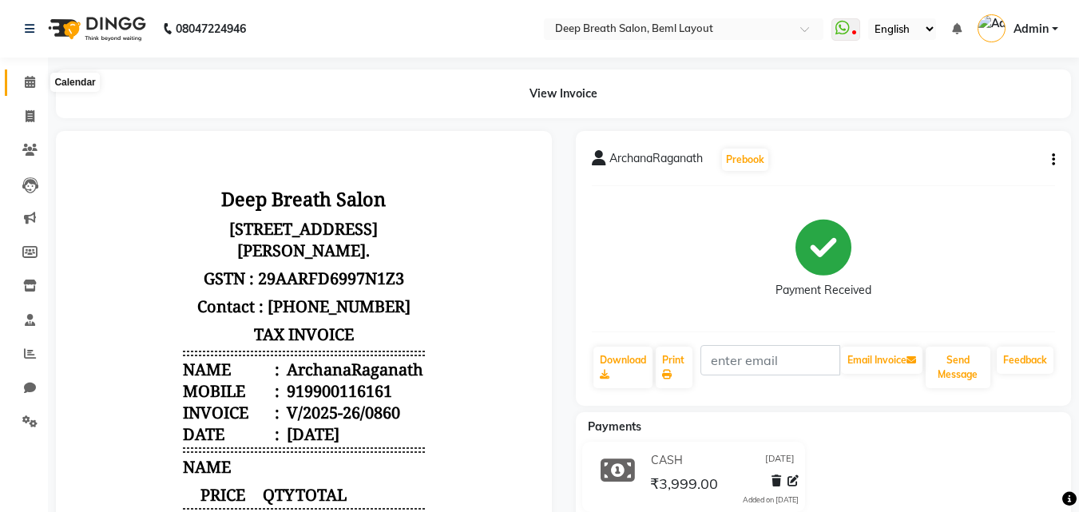
click at [27, 89] on span at bounding box center [30, 82] width 28 height 18
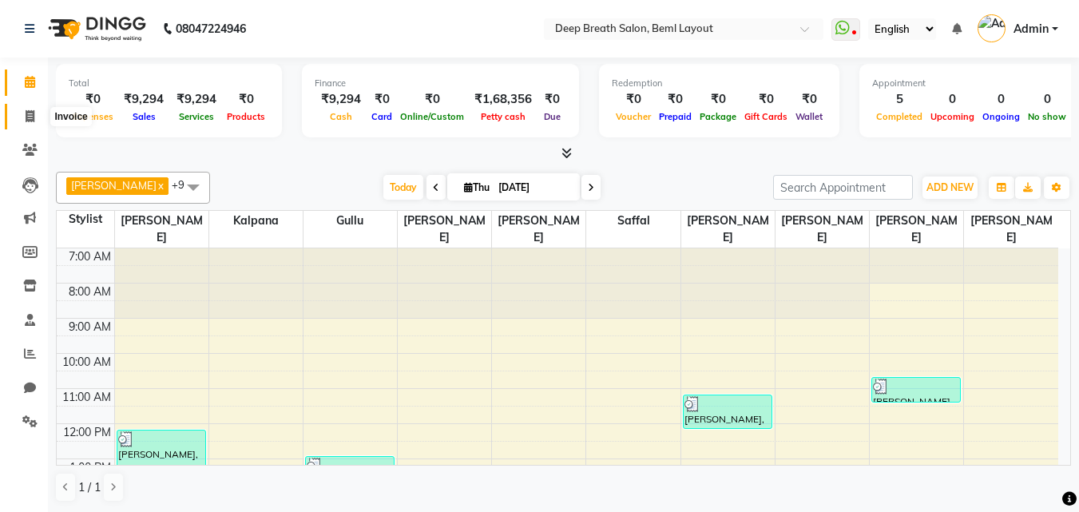
click at [16, 109] on span at bounding box center [30, 117] width 28 height 18
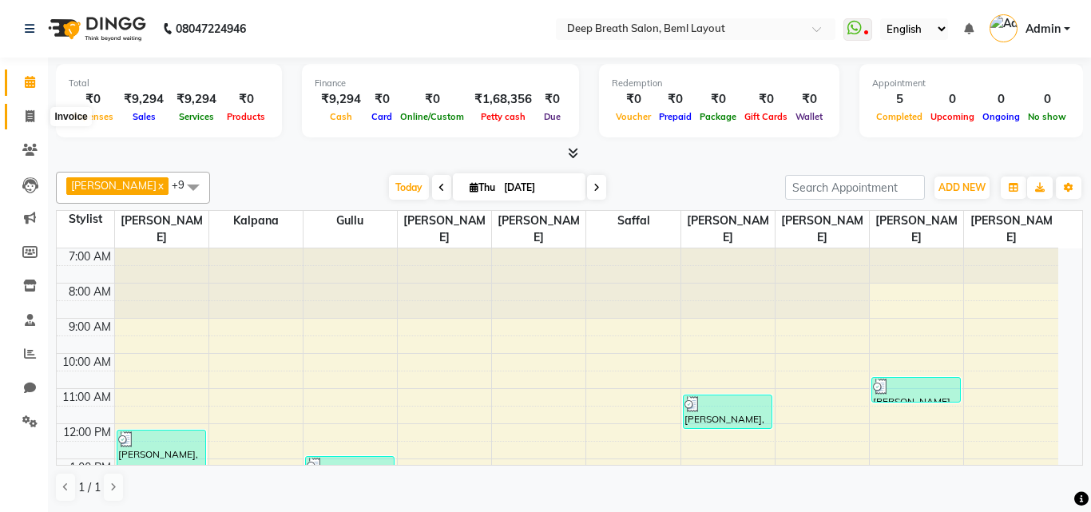
select select "4101"
select select "service"
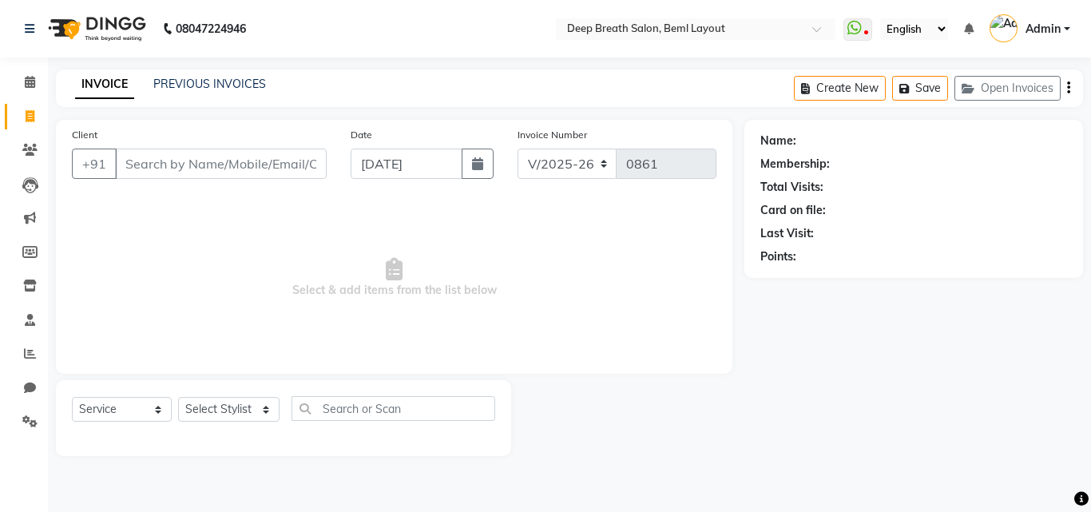
click at [188, 168] on input "Client" at bounding box center [221, 164] width 212 height 30
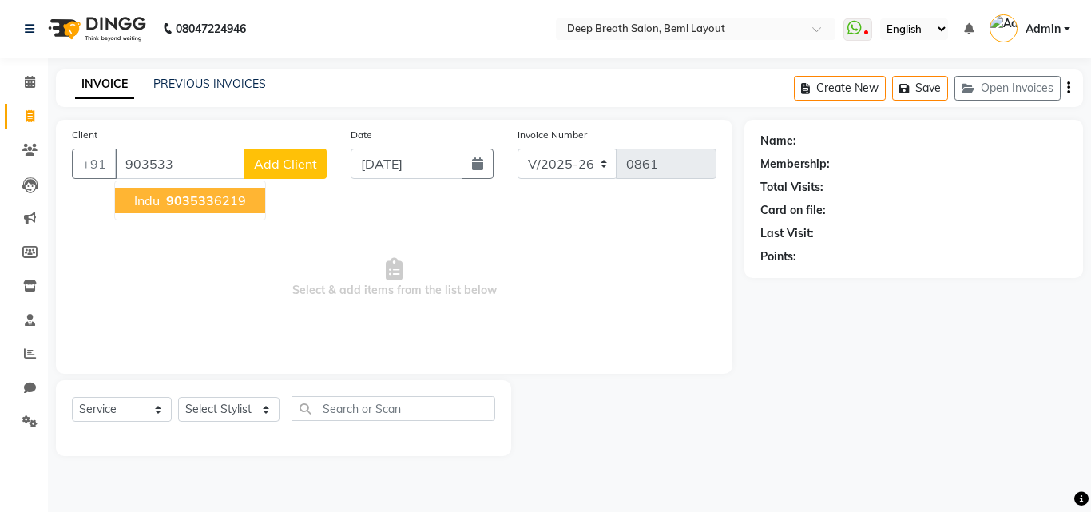
click at [209, 202] on span "903533" at bounding box center [190, 200] width 48 height 16
type input "9035336219"
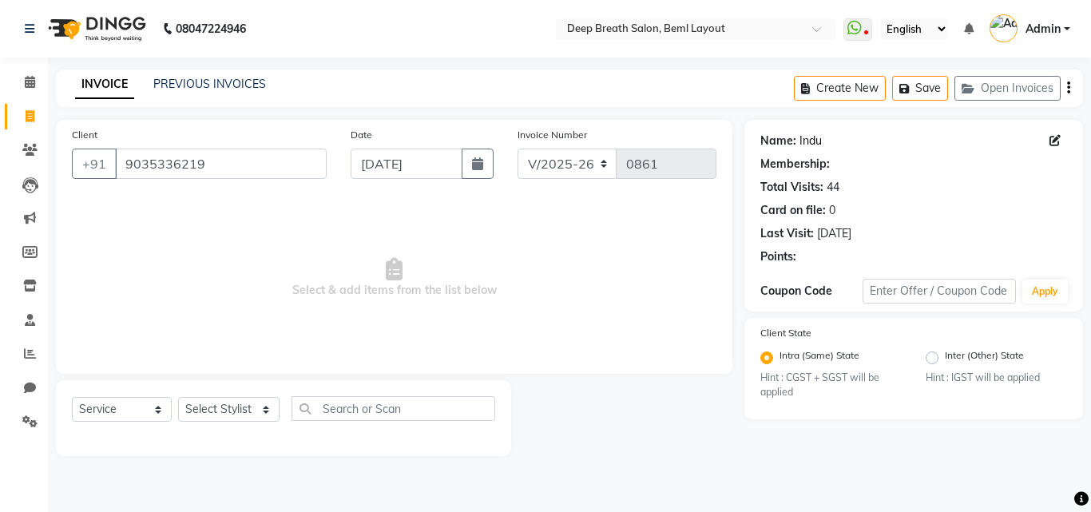
select select "1: Object"
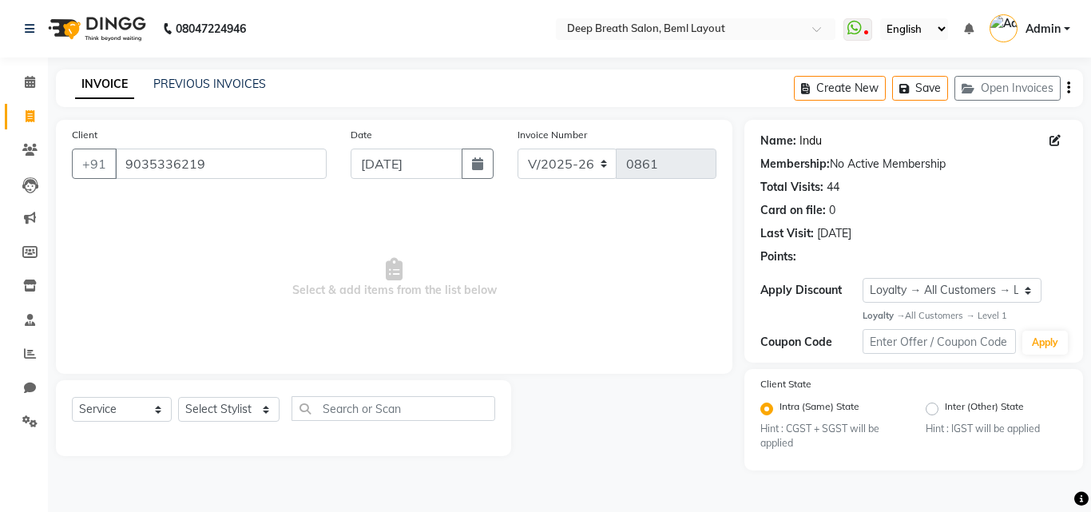
click at [818, 133] on link "Indu" at bounding box center [810, 141] width 22 height 17
